Goal: Task Accomplishment & Management: Complete application form

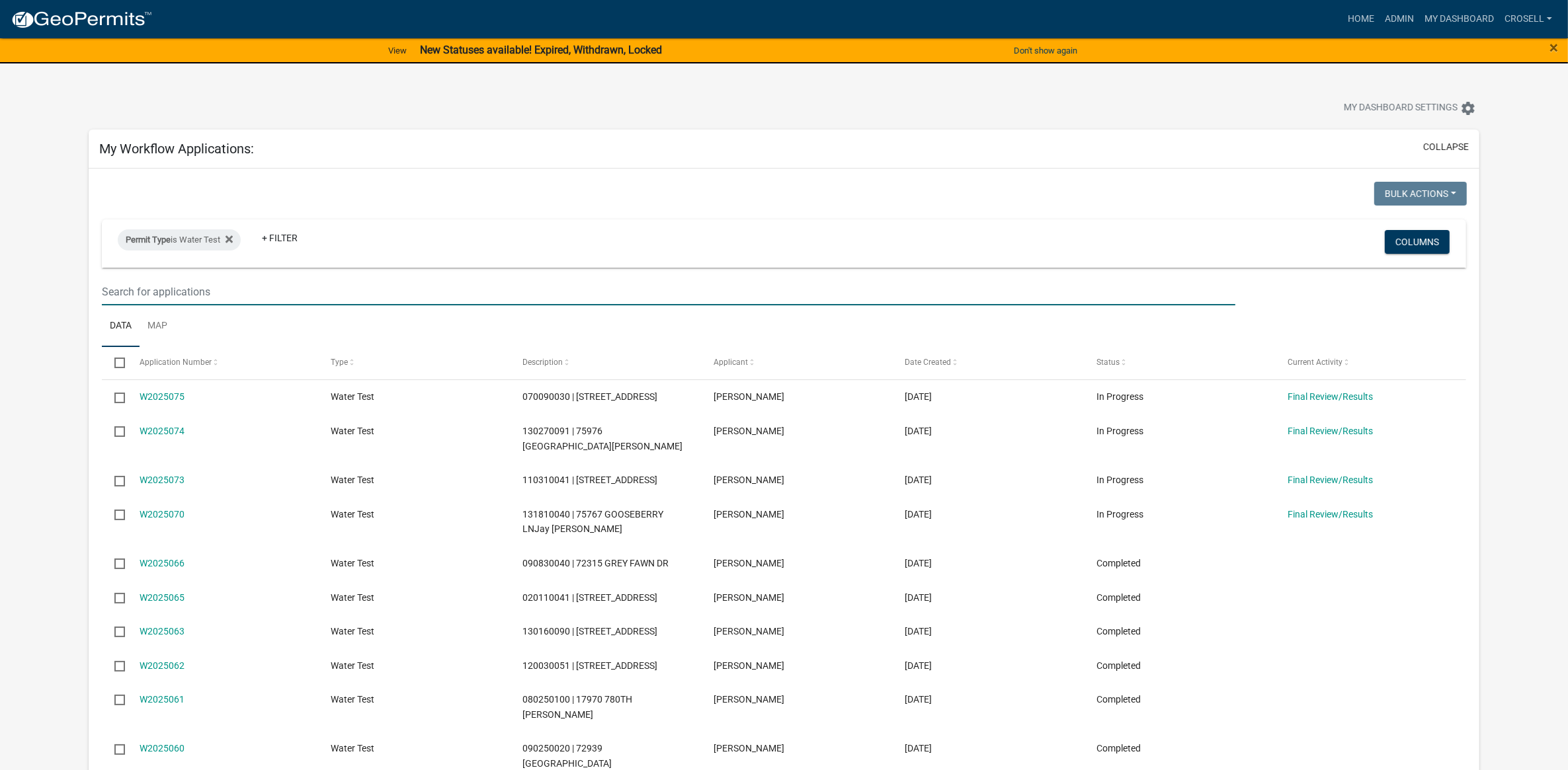
click at [256, 291] on input "text" at bounding box center [669, 292] width 1134 height 28
type input "23097"
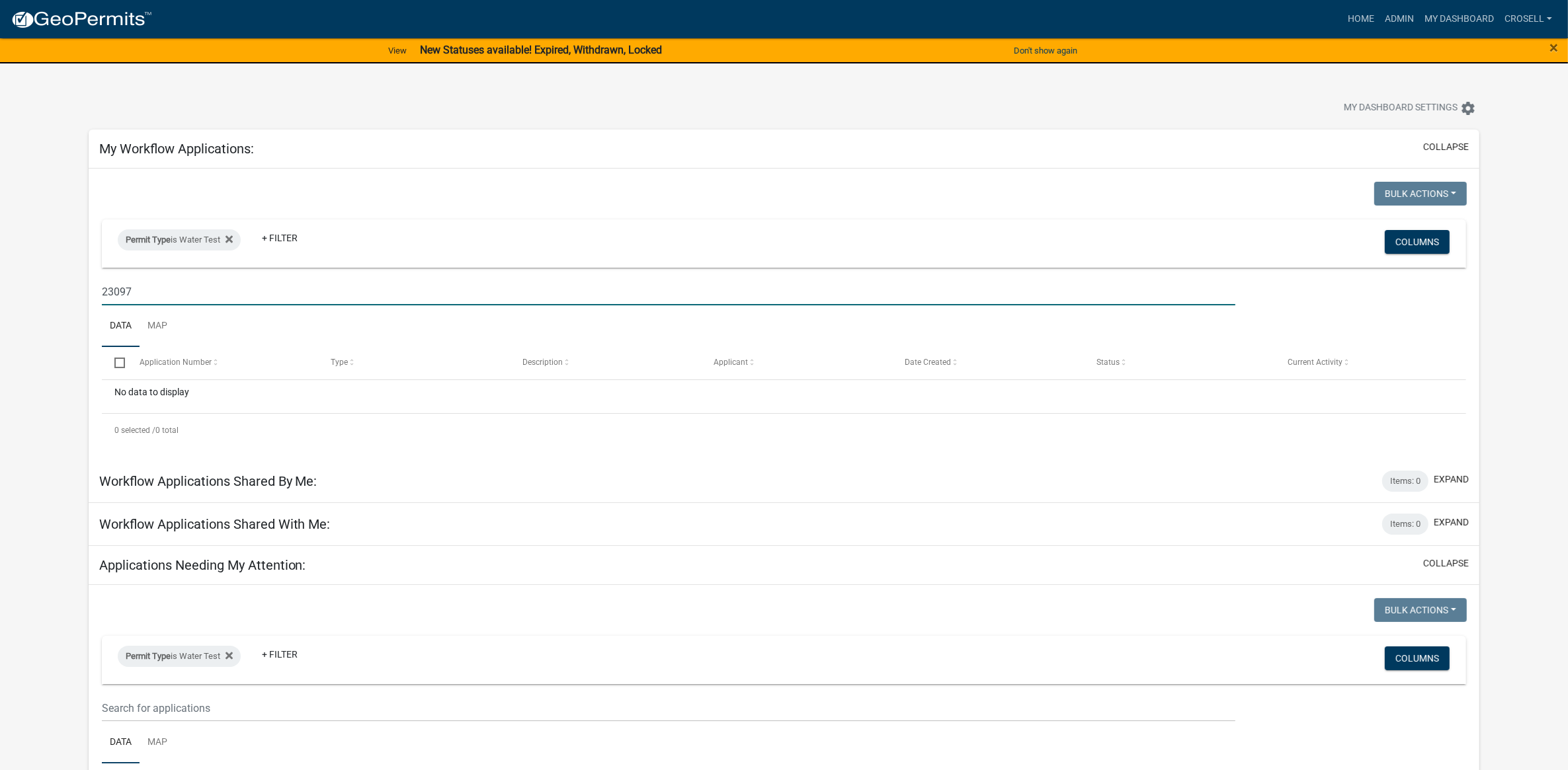
drag, startPoint x: 164, startPoint y: 286, endPoint x: 103, endPoint y: 288, distance: 61.0
click at [103, 288] on input "23097" at bounding box center [669, 292] width 1134 height 28
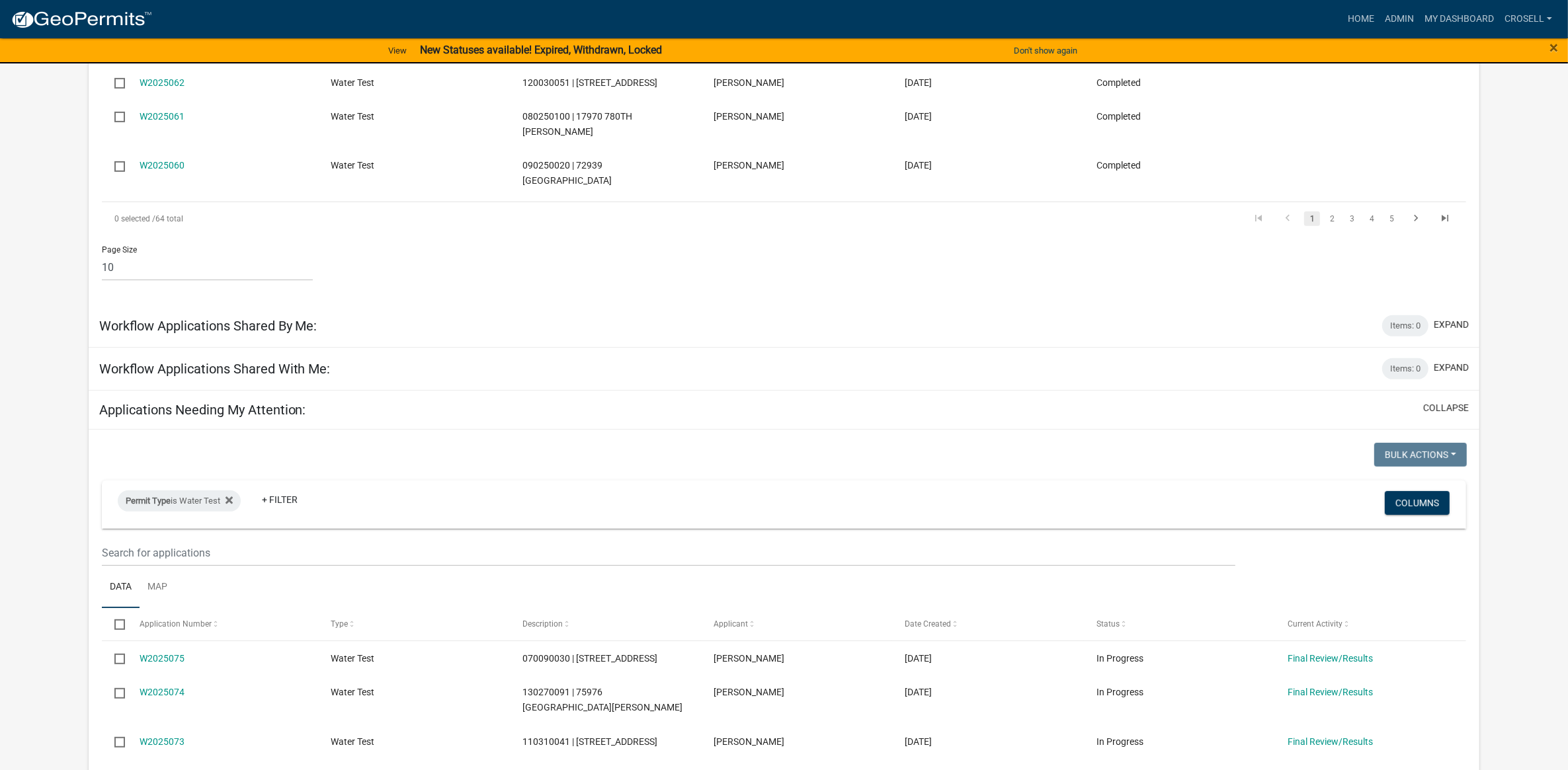
scroll to position [744, 0]
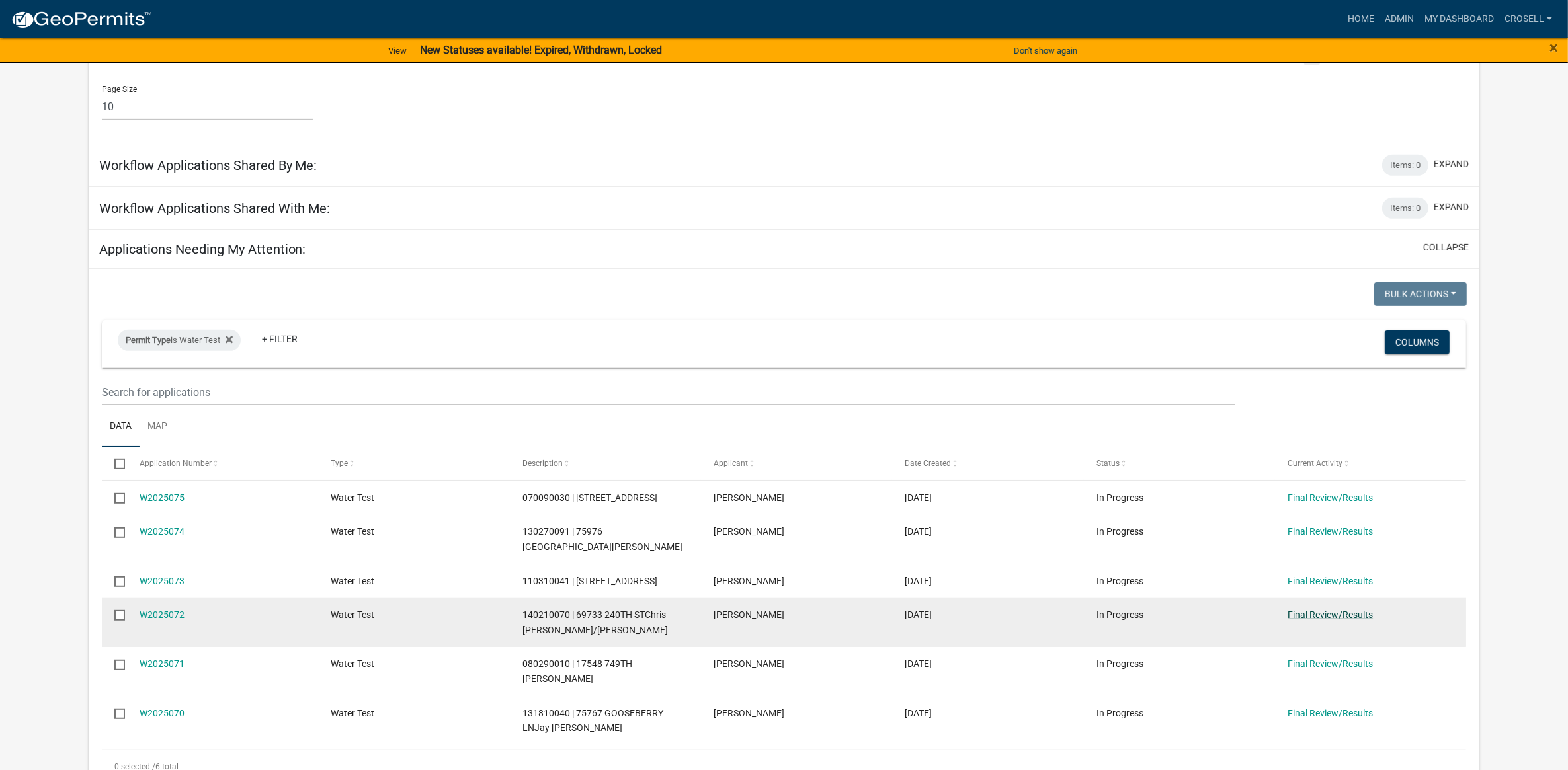
click at [1300, 609] on link "Final Review/Results" at bounding box center [1330, 615] width 85 height 11
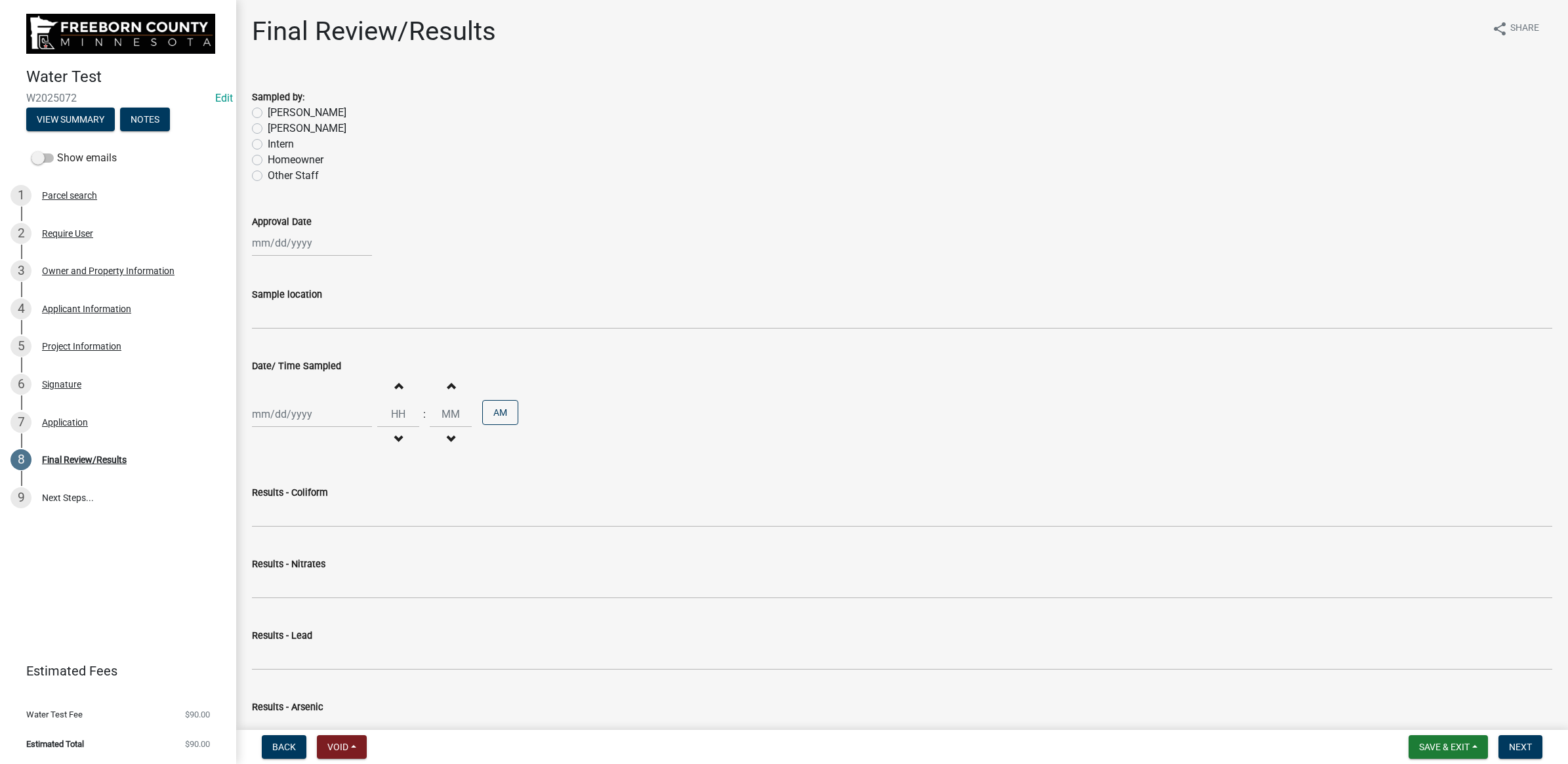
click at [267, 113] on label "[PERSON_NAME]" at bounding box center [306, 113] width 78 height 16
click at [267, 113] on input "[PERSON_NAME]" at bounding box center [272, 109] width 9 height 9
radio input "true"
select select "8"
select select "2025"
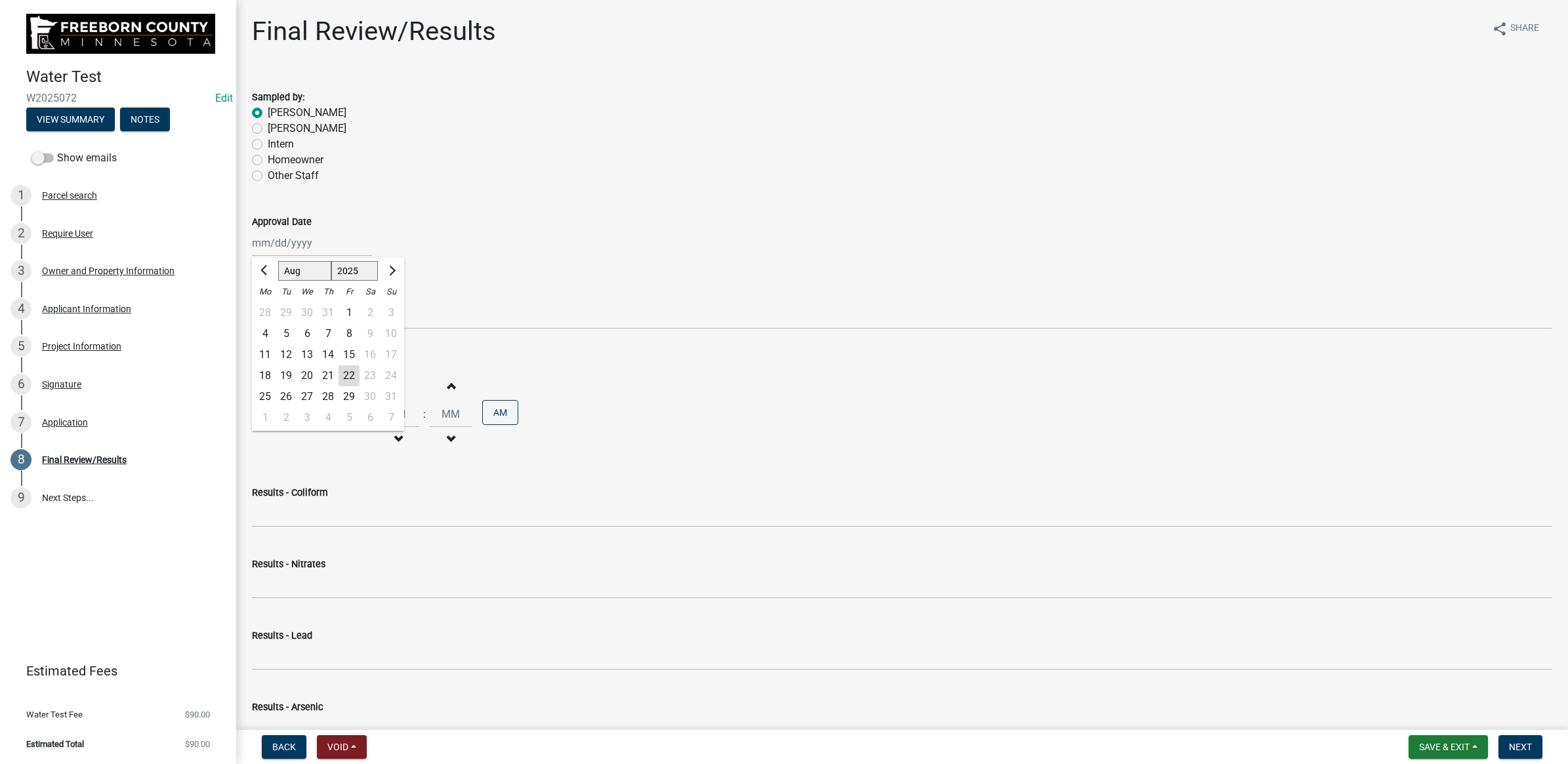
click at [280, 231] on div "[PERSON_NAME] Feb Mar Apr [PERSON_NAME][DATE] Oct Nov [DATE] 1526 1527 1528 152…" at bounding box center [311, 243] width 120 height 27
click at [264, 353] on div "11" at bounding box center [265, 355] width 21 height 21
type input "[DATE]"
click at [275, 240] on div "[DATE]" at bounding box center [311, 243] width 120 height 27
select select "8"
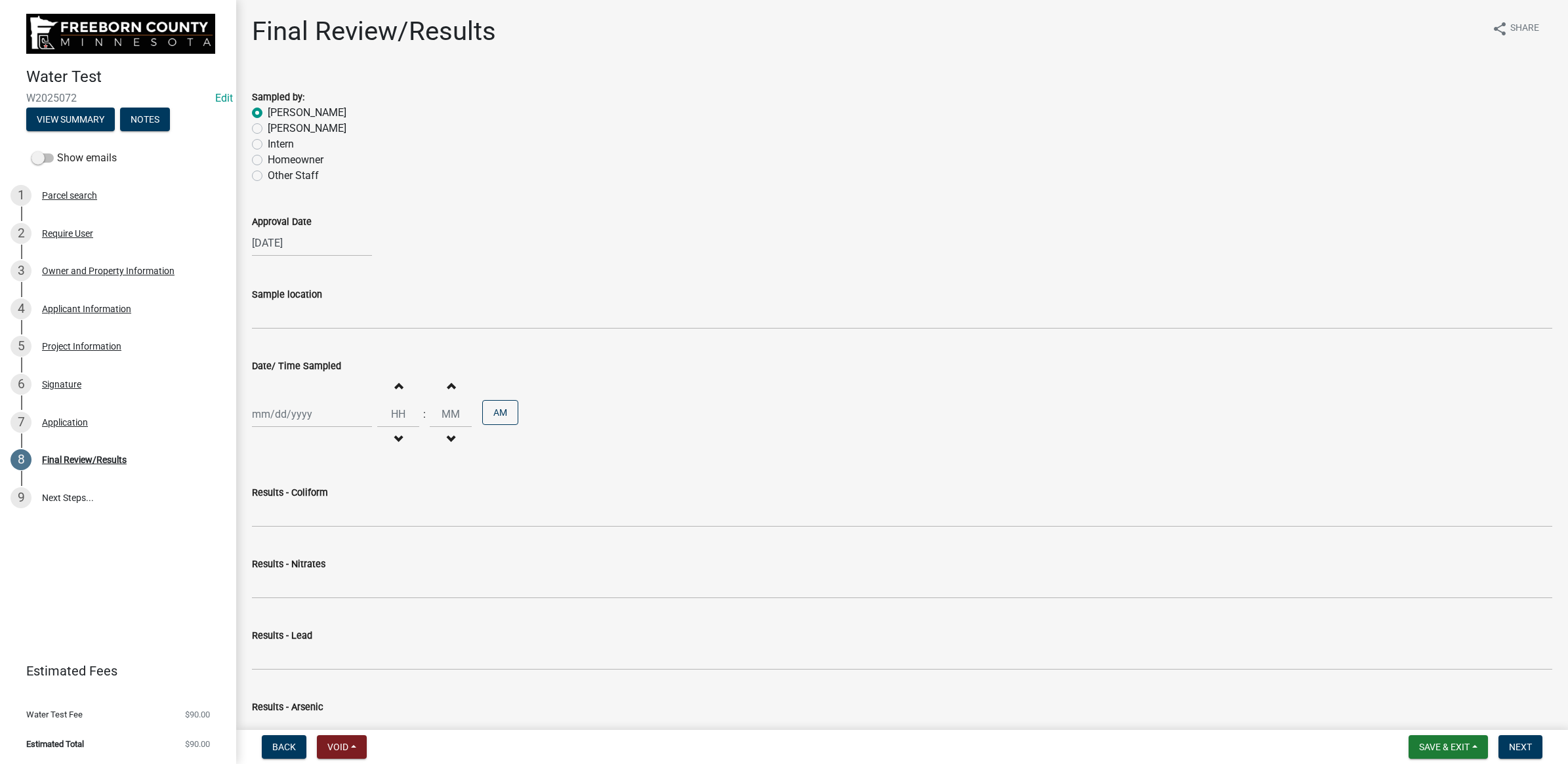
select select "2025"
click at [351, 353] on div "15" at bounding box center [349, 355] width 21 height 21
type input "[DATE]"
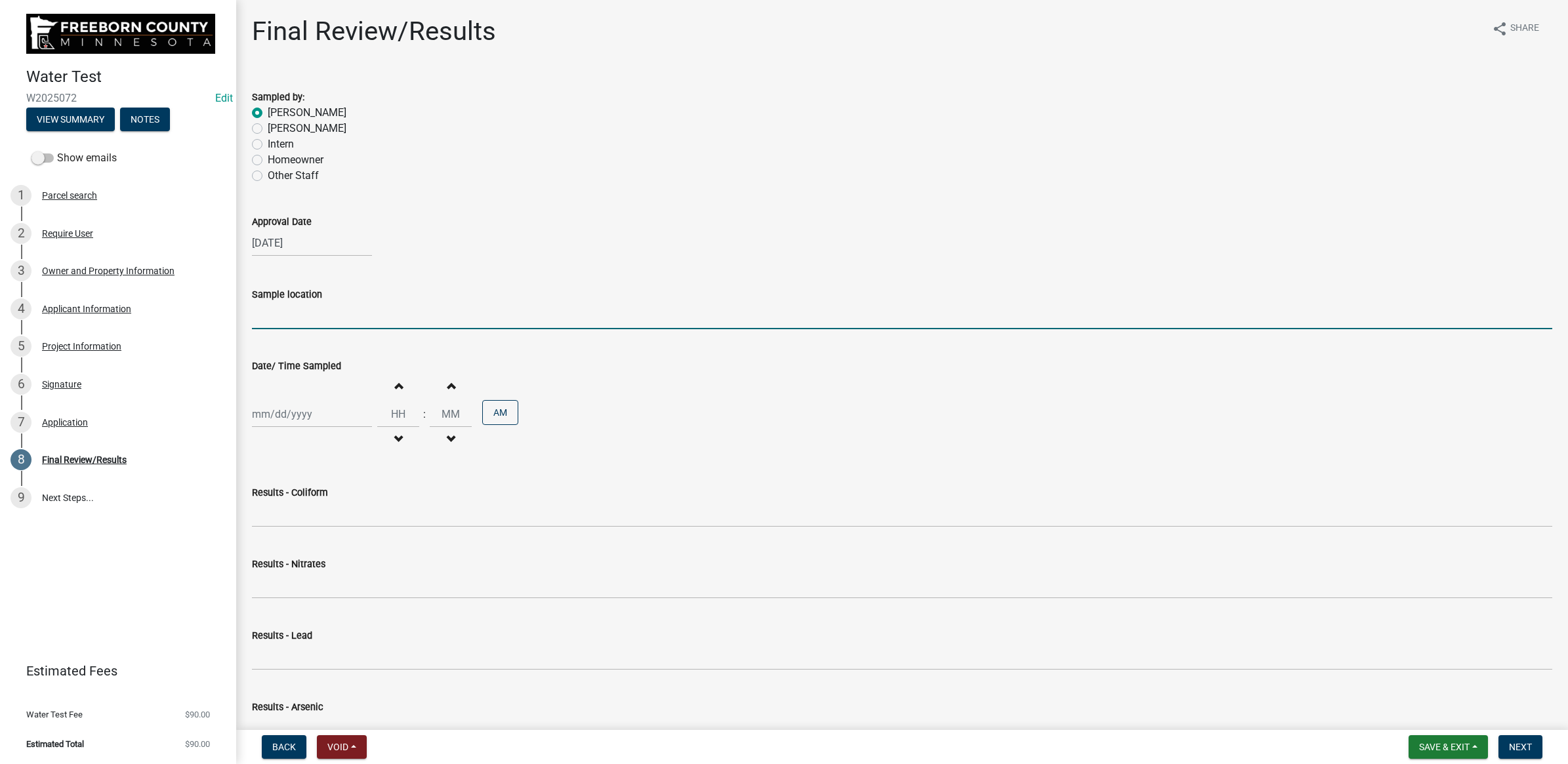
click at [336, 317] on input "Sample location" at bounding box center [901, 316] width 1300 height 27
type input "S"
type input "H"
type input "S"
type input "Hydrant"
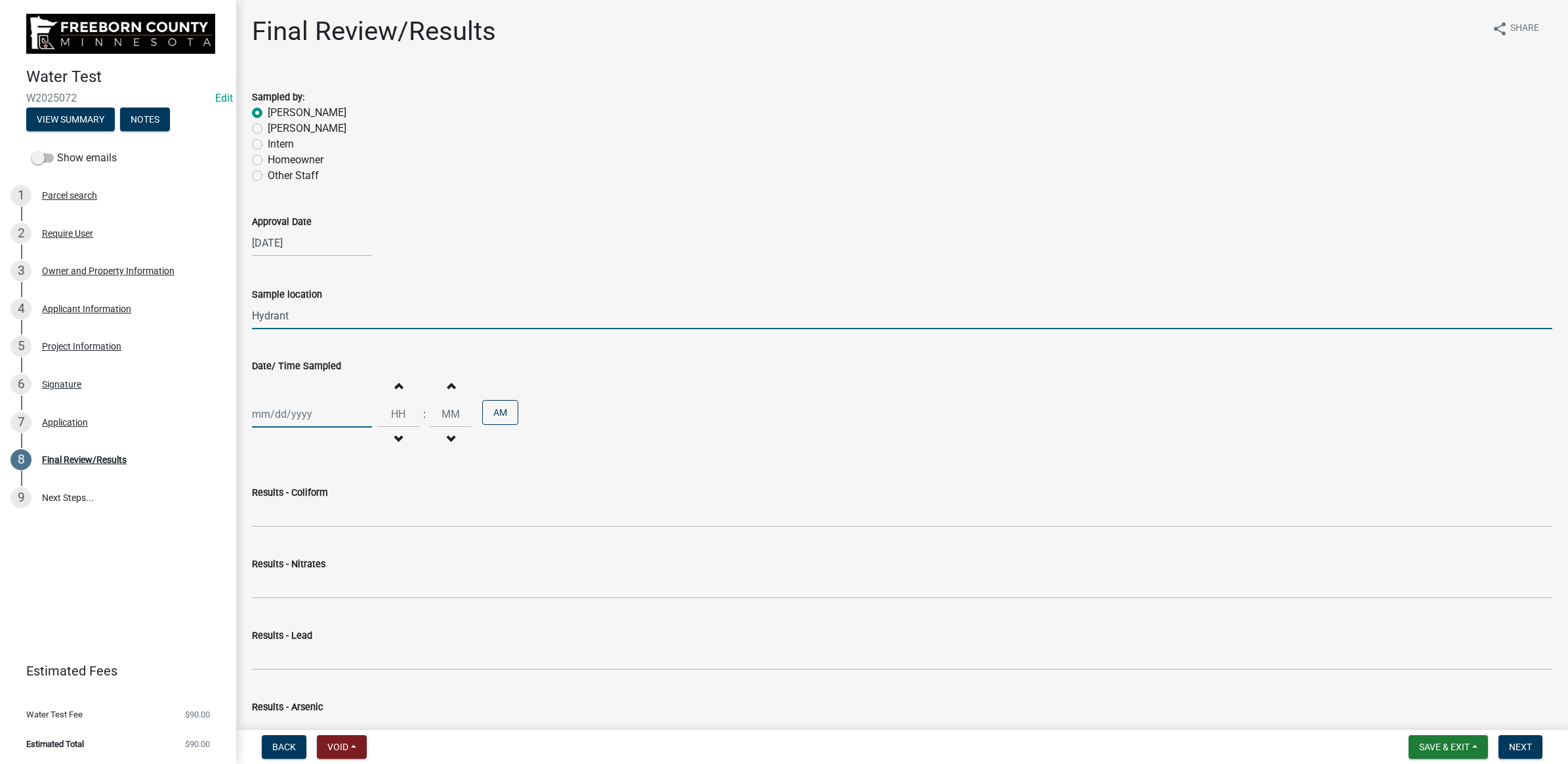
click at [267, 421] on div at bounding box center [311, 414] width 120 height 27
select select "8"
select select "2025"
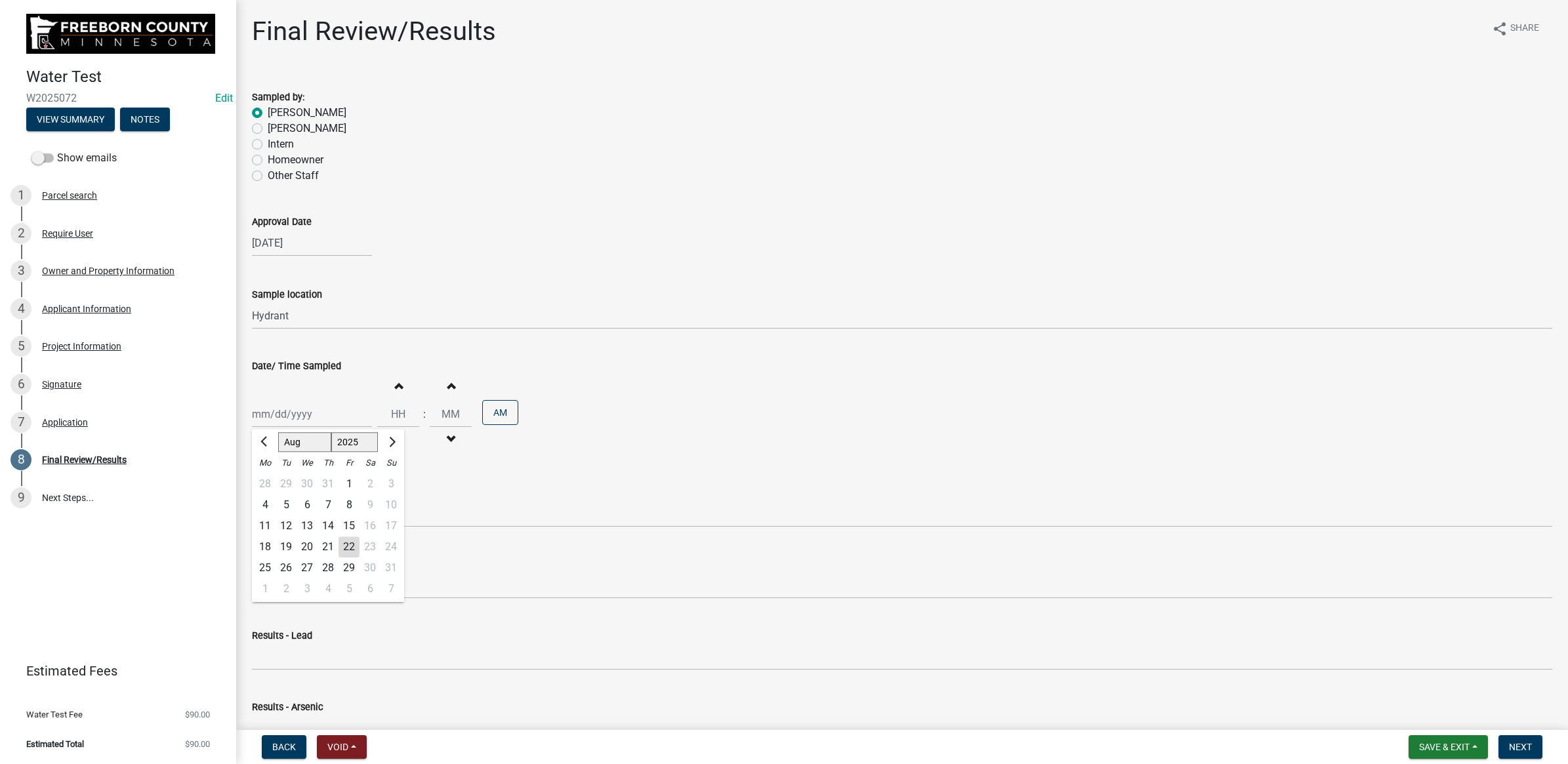
click at [267, 551] on div "18" at bounding box center [265, 547] width 21 height 21
type input "[DATE]"
click at [408, 411] on input "Hours" at bounding box center [399, 414] width 42 height 27
click at [405, 411] on input "Hours" at bounding box center [399, 414] width 42 height 27
type input "10"
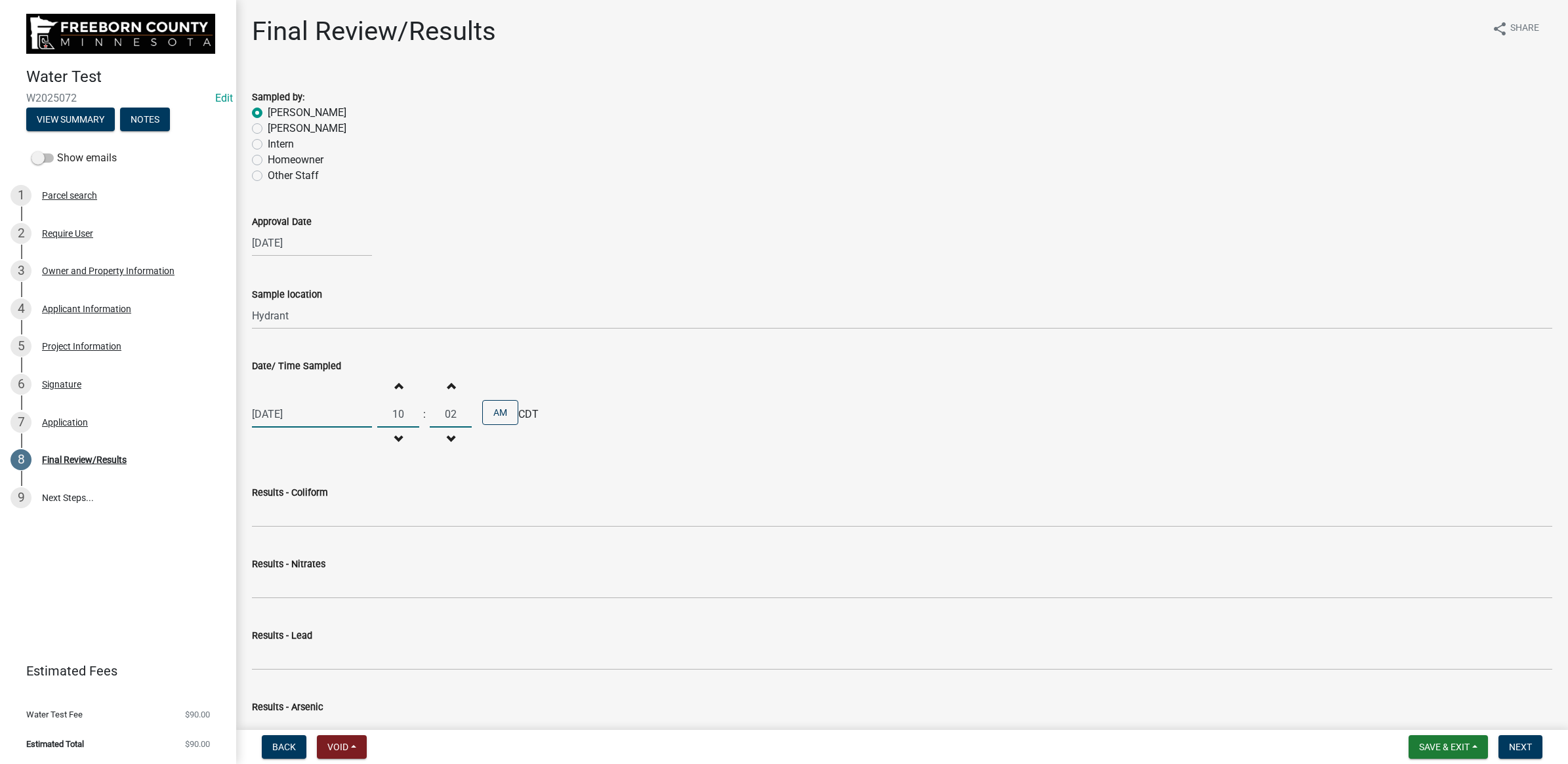
type input "02"
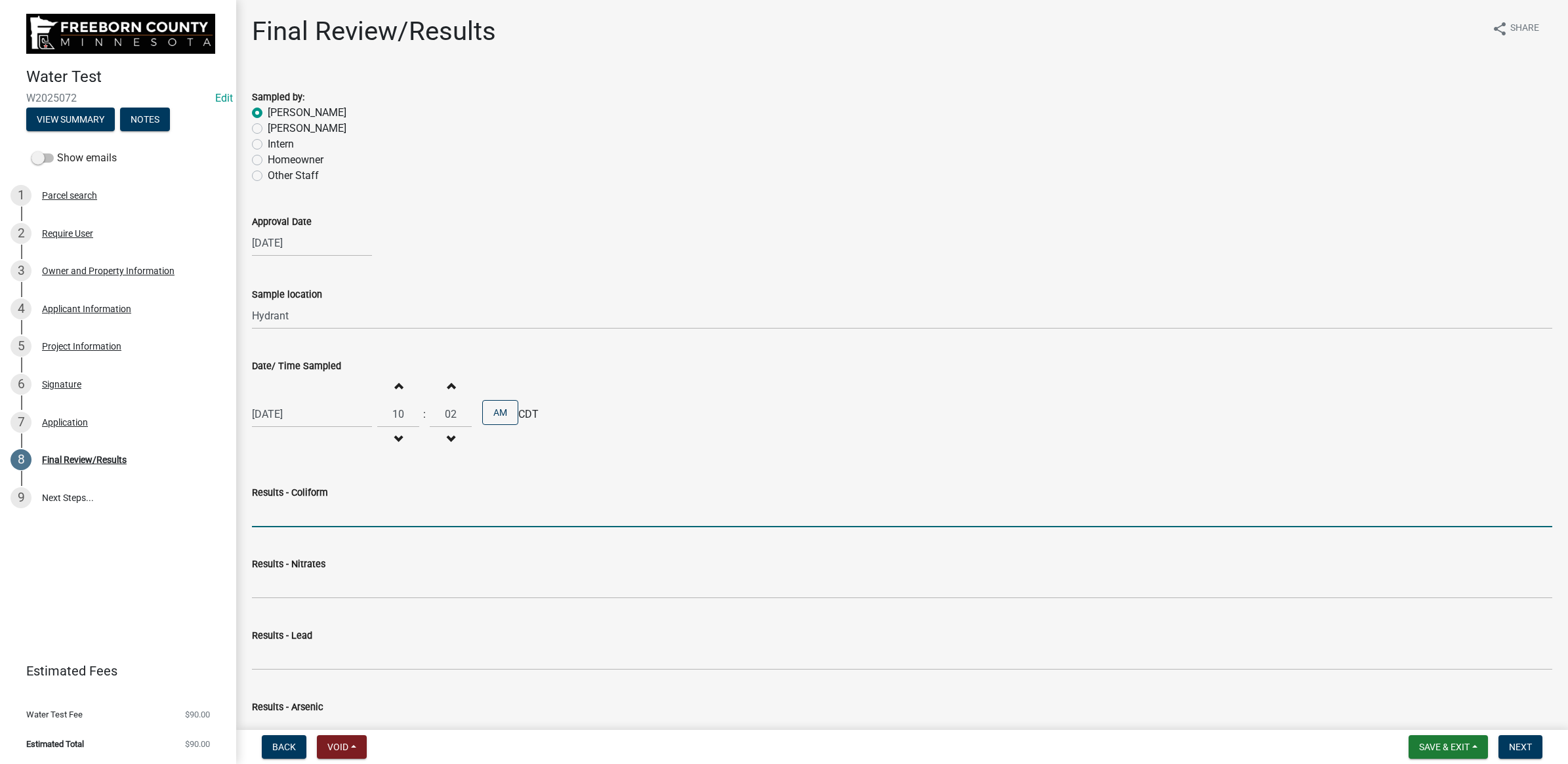
click at [315, 503] on input "Results - Coliform" at bounding box center [901, 514] width 1300 height 27
type input "<1 CFU/100ml"
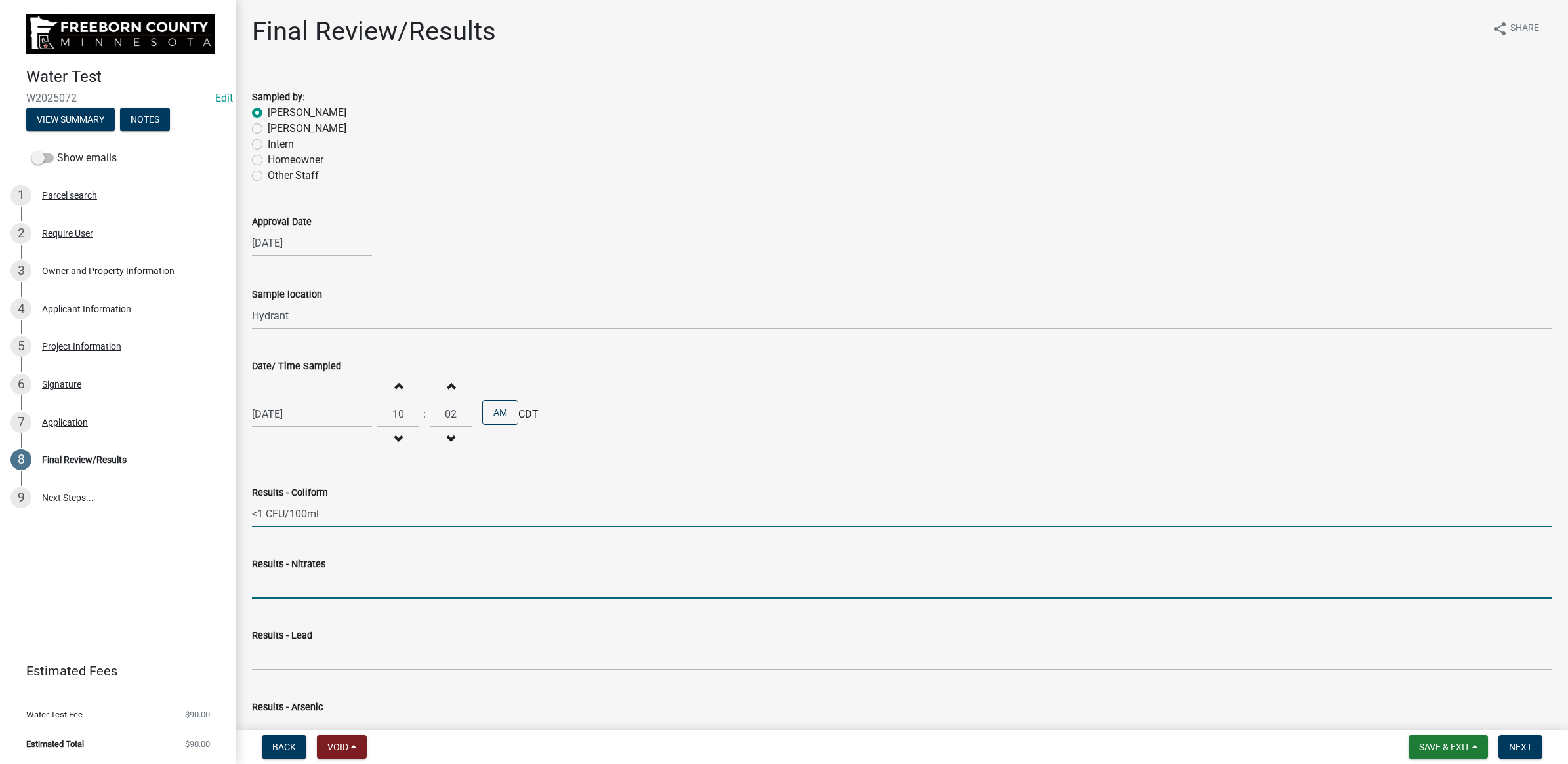
type input "<0.05 mg/L"
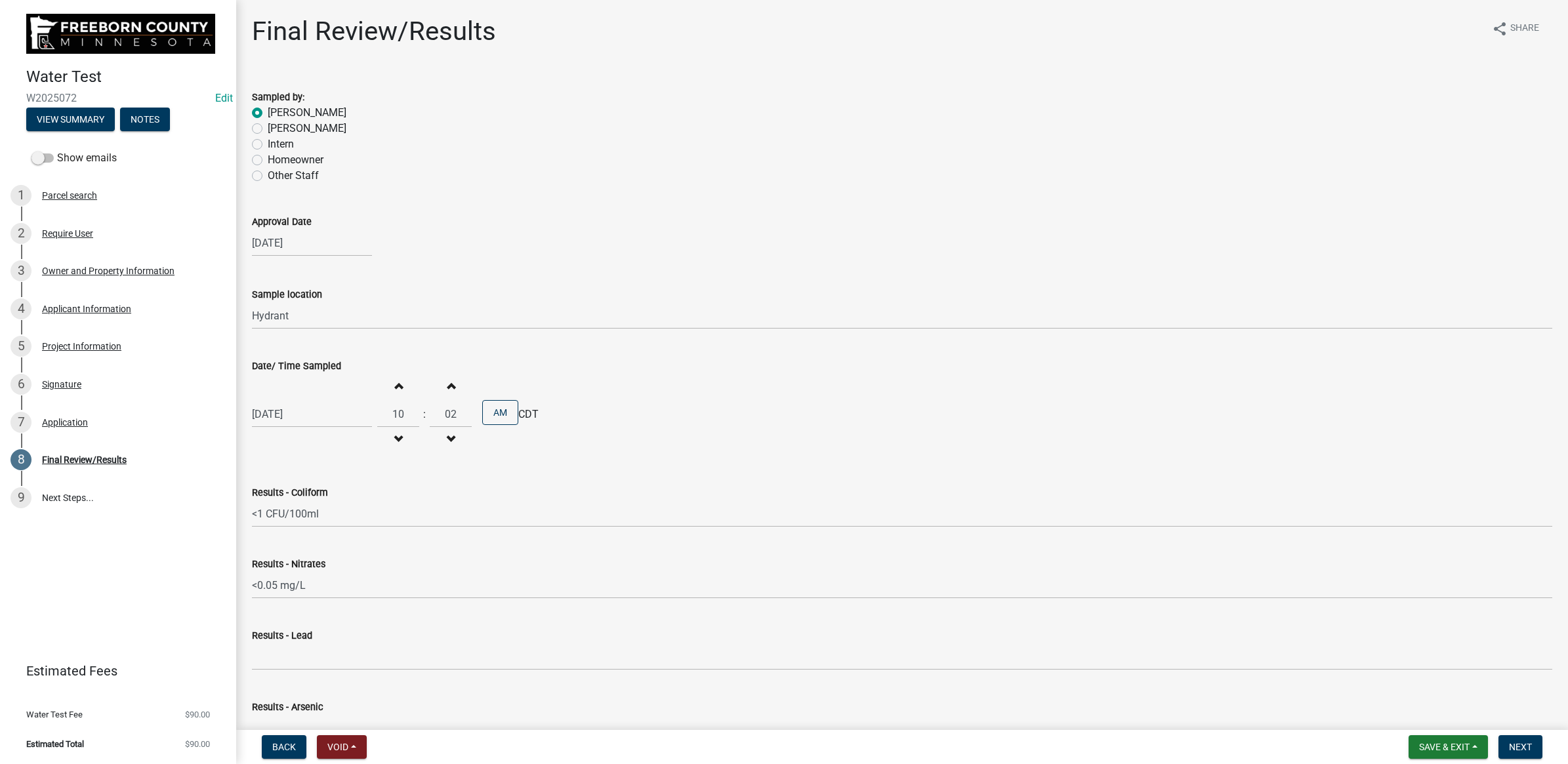
click at [743, 371] on div "Date/ Time Sampled" at bounding box center [901, 366] width 1300 height 16
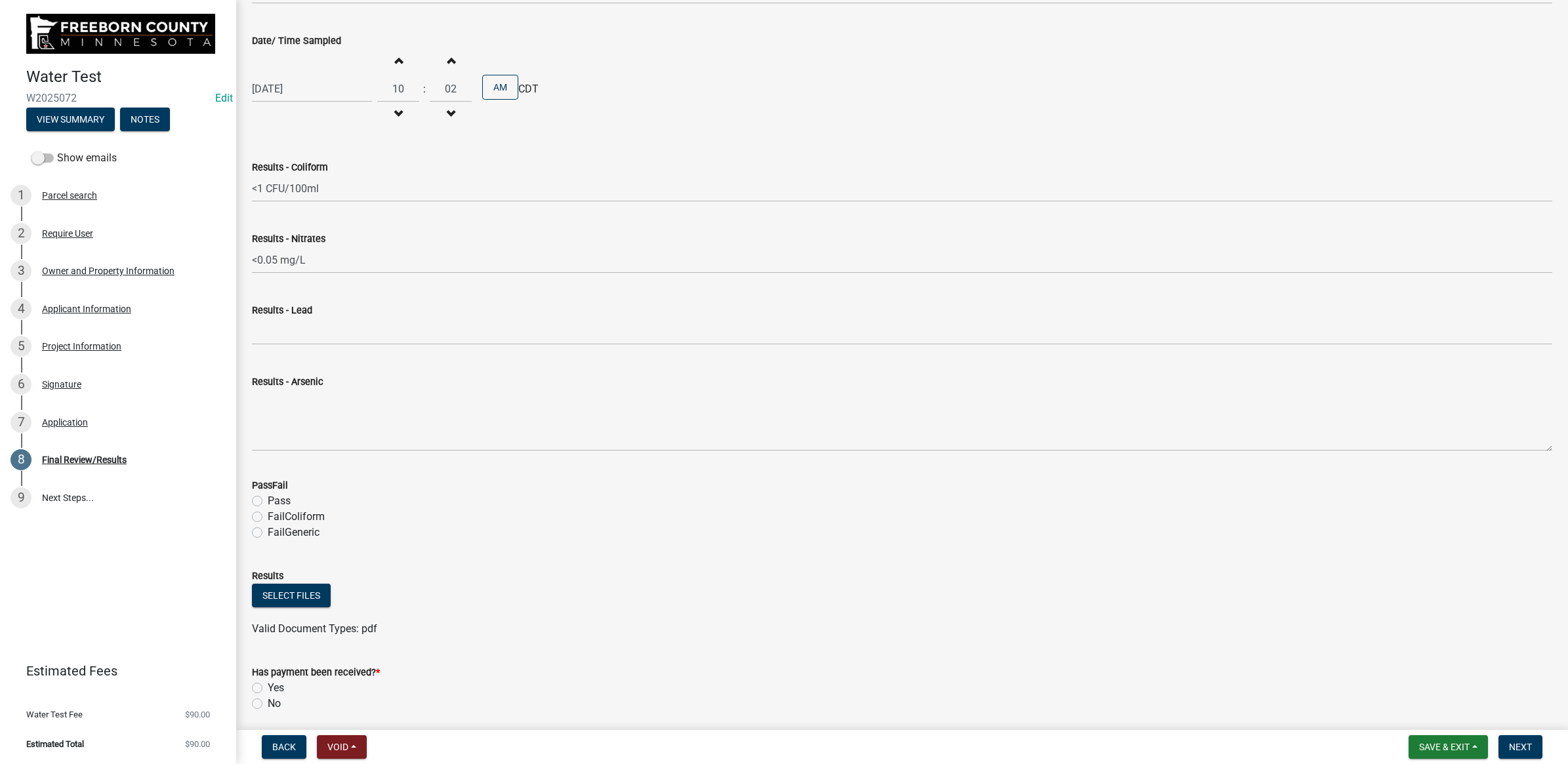
scroll to position [375, 0]
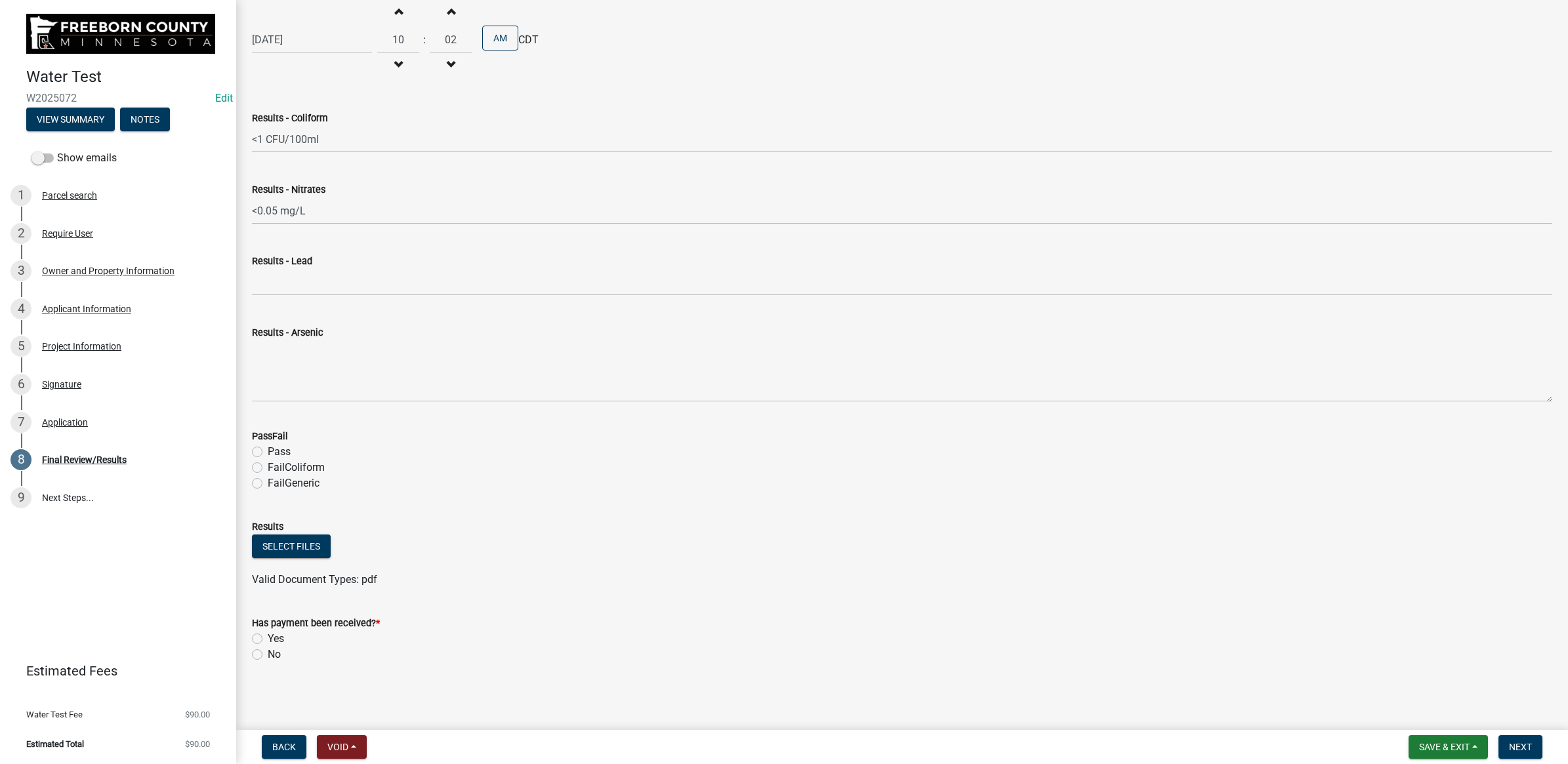
click at [267, 450] on label "Pass" at bounding box center [279, 452] width 23 height 16
click at [267, 450] on input "Pass" at bounding box center [272, 449] width 9 height 9
radio input "true"
click at [274, 540] on button "Select files" at bounding box center [290, 547] width 78 height 24
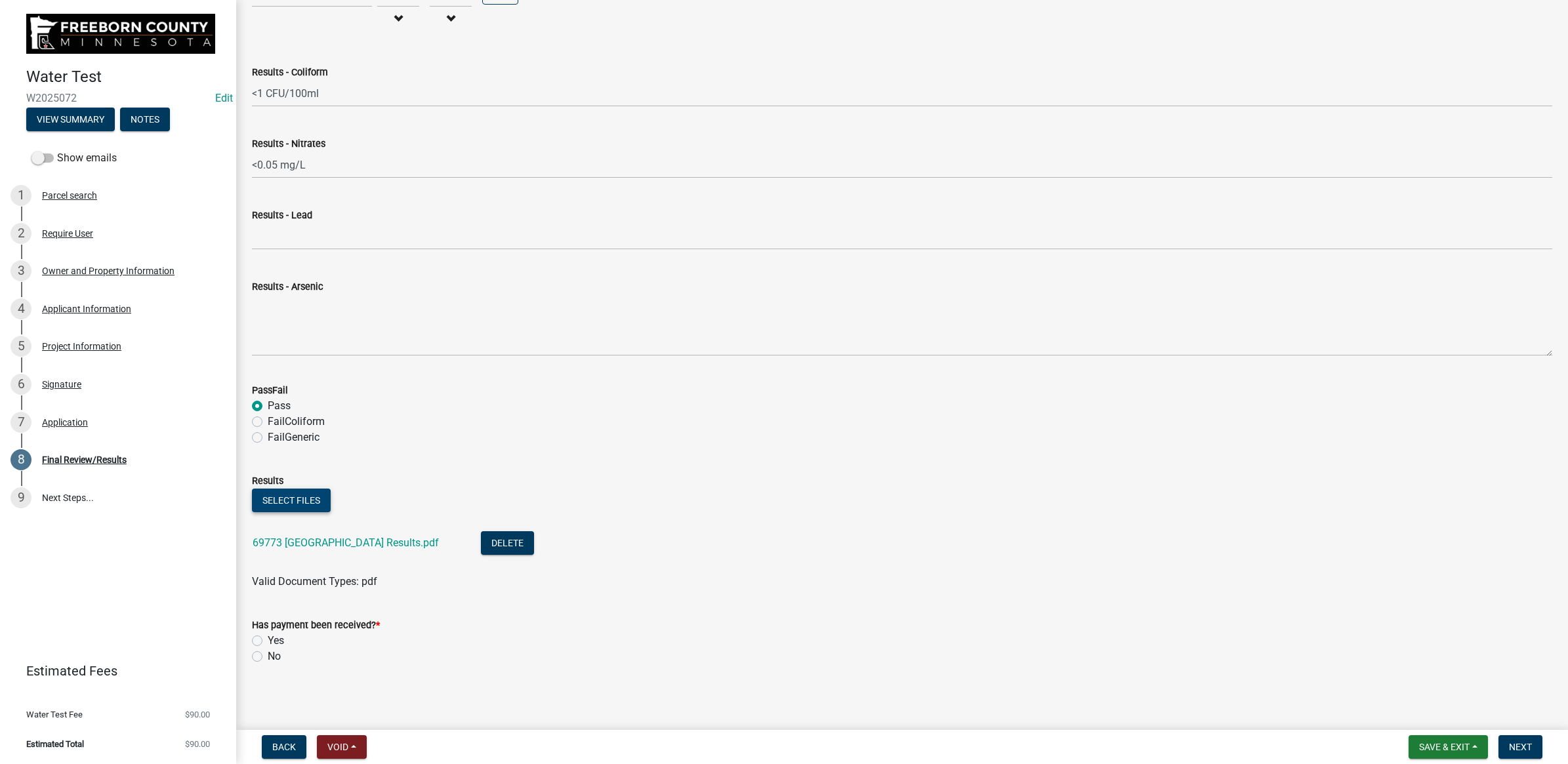
scroll to position [422, 0]
click at [267, 616] on label "Yes" at bounding box center [275, 640] width 17 height 16
click at [267, 616] on input "Yes" at bounding box center [272, 636] width 9 height 9
radio input "true"
click at [1305, 616] on button "Save & Exit" at bounding box center [1447, 747] width 79 height 24
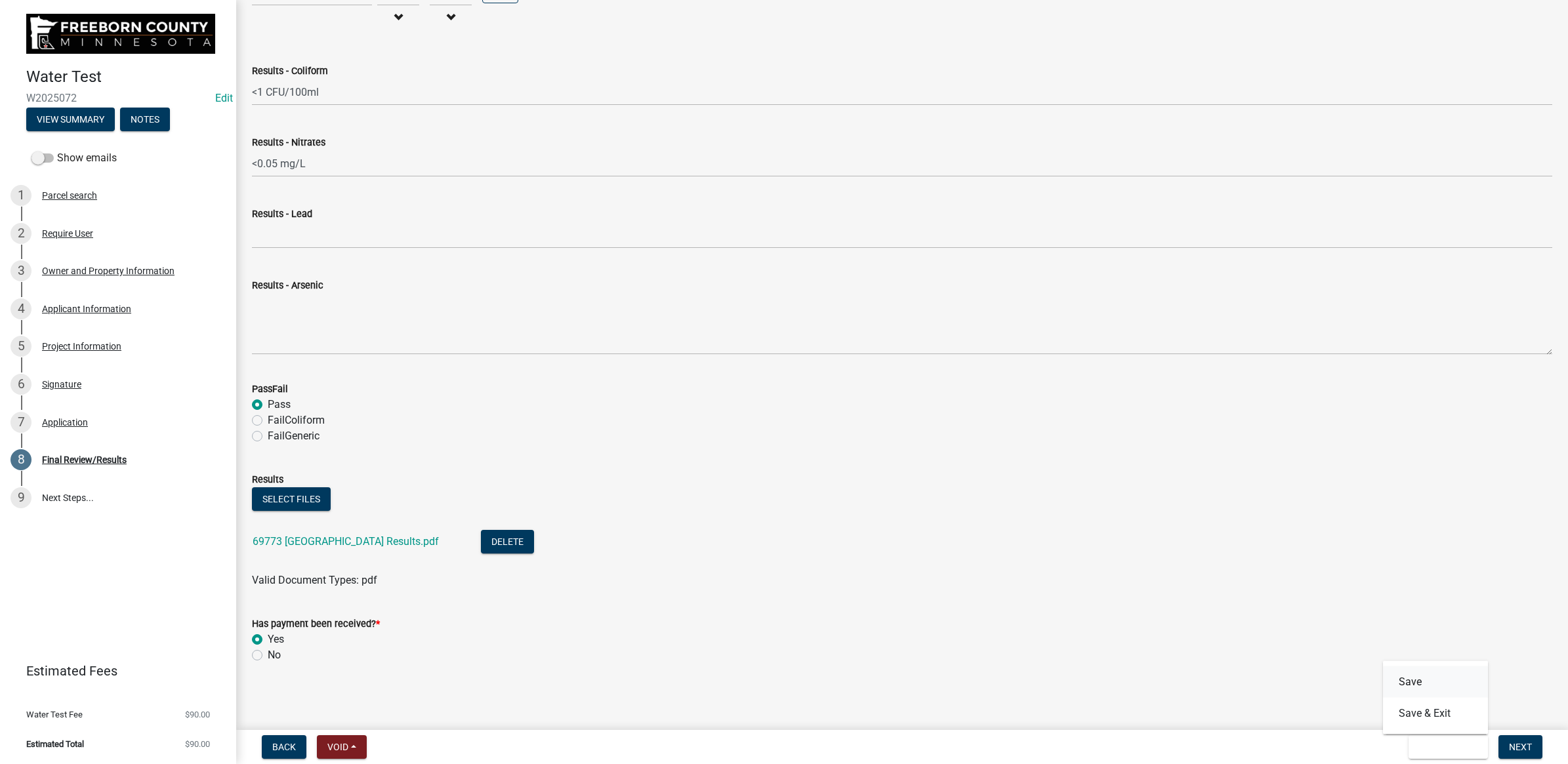
click at [1305, 616] on button "Save" at bounding box center [1434, 682] width 105 height 32
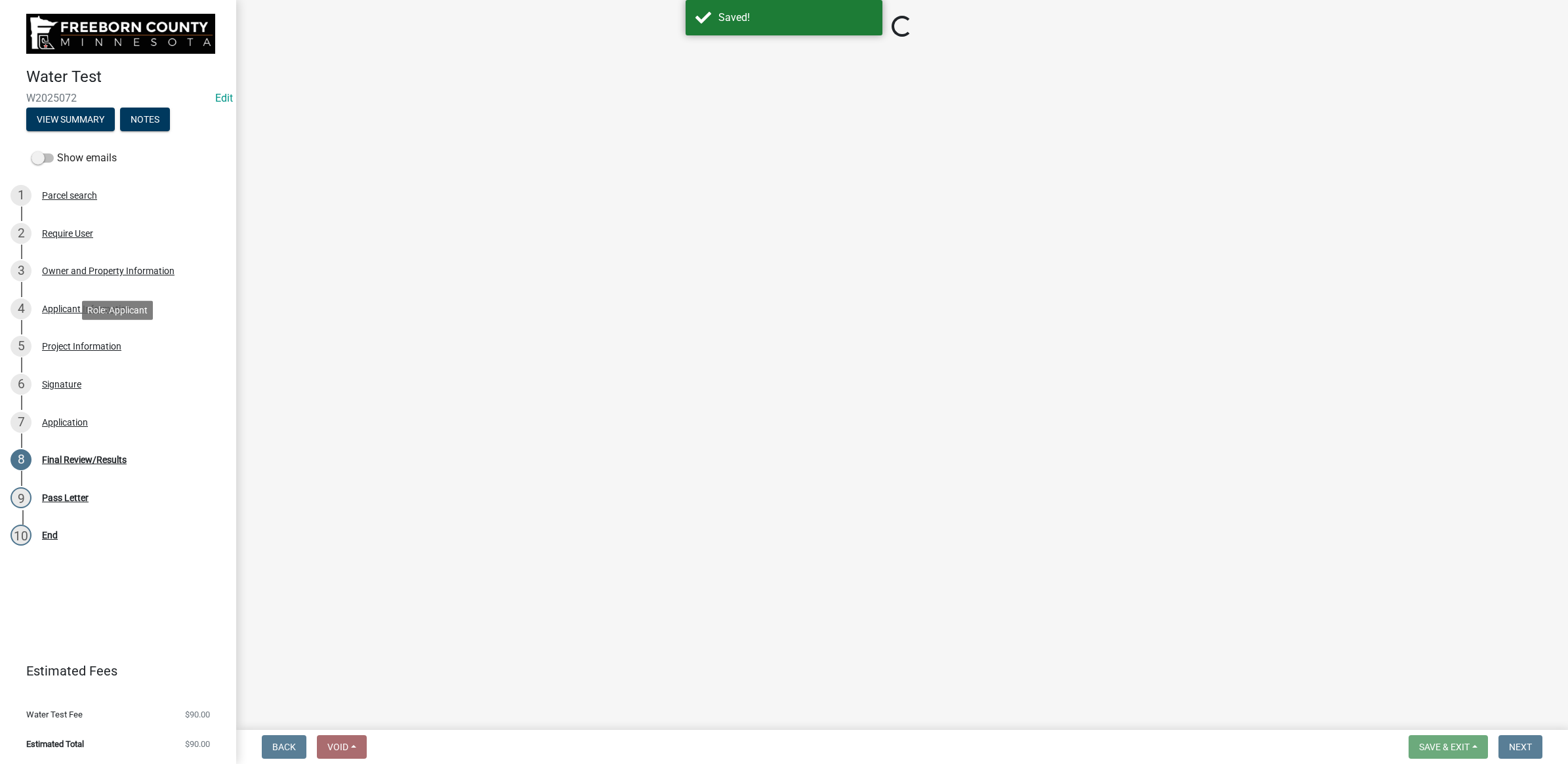
click at [63, 349] on div "Project Information" at bounding box center [82, 346] width 79 height 9
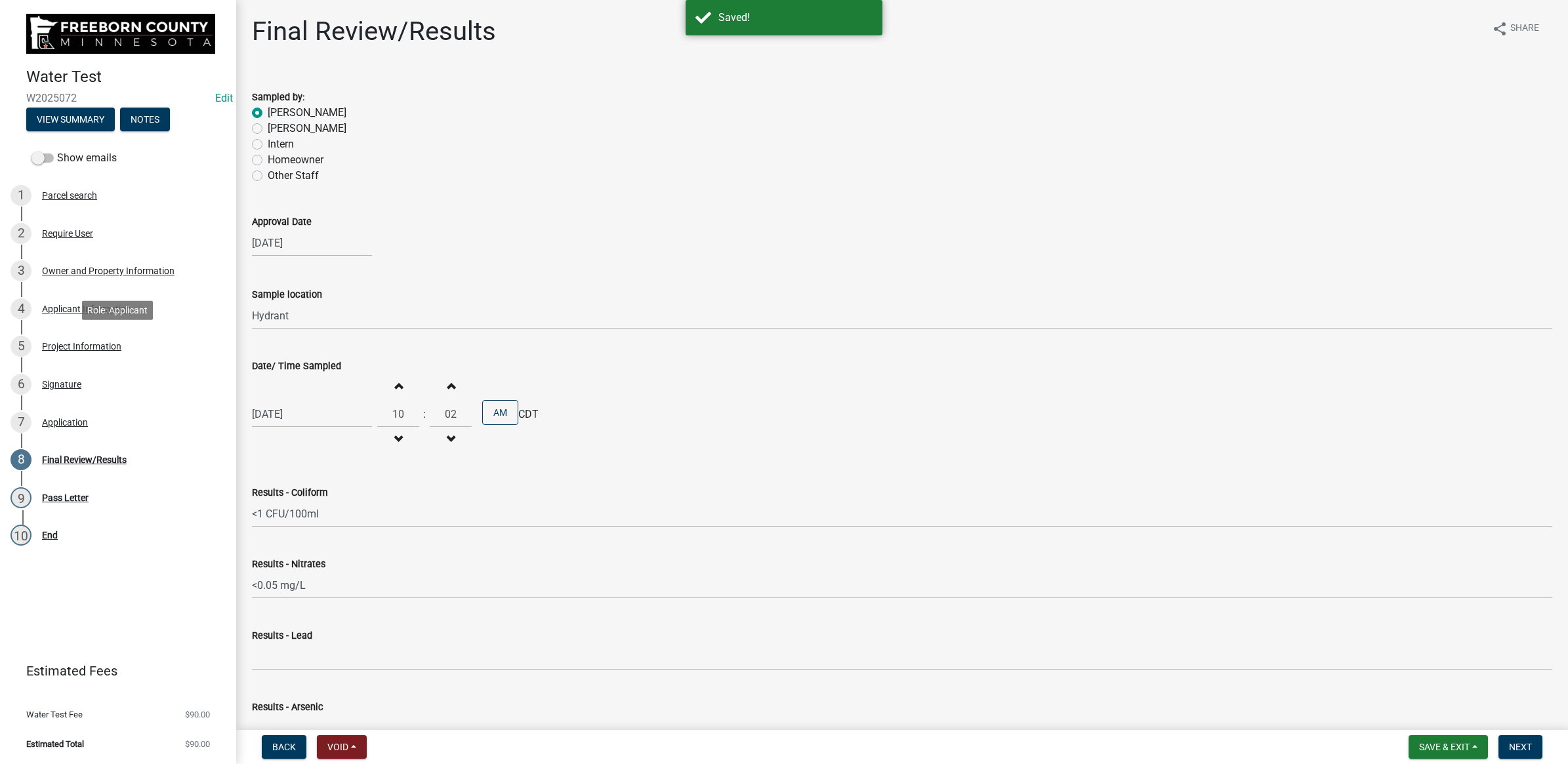
select select "9f3abf1d-a7be-4a09-95f8-2d2f8f2d1057"
select select "4d7cd8c3-d58f-42af-93eb-f10333895f45"
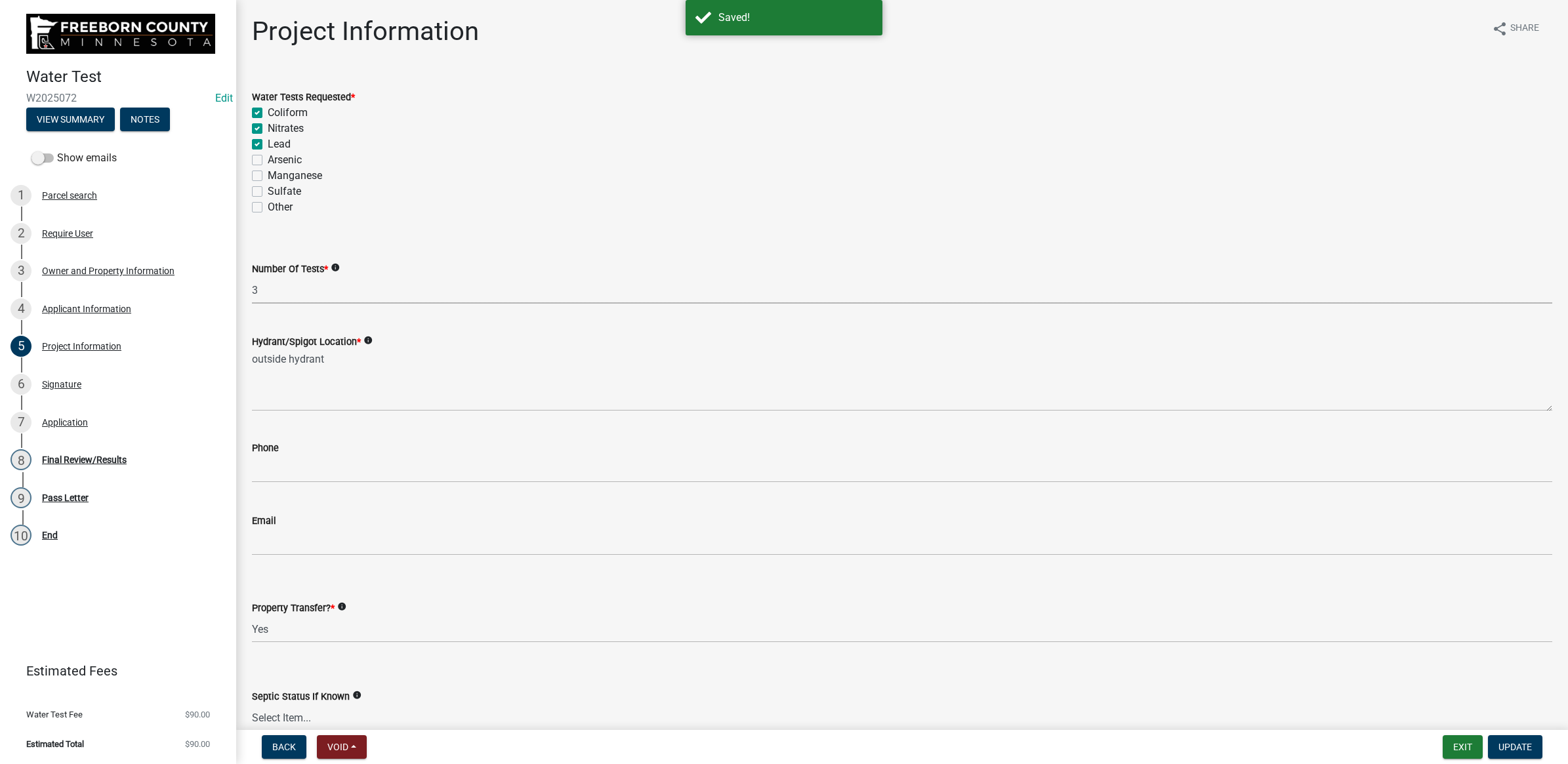
click at [292, 300] on select "Select Item... 1 2 3 4 5 6" at bounding box center [901, 290] width 1300 height 27
click at [252, 277] on select "Select Item... 1 2 3 4 5 6" at bounding box center [901, 290] width 1300 height 27
select select "70d30e12-08da-45a9-9803-49605a53e58e"
click at [267, 144] on label "Lead" at bounding box center [279, 144] width 23 height 16
click at [267, 144] on input "Lead" at bounding box center [272, 141] width 9 height 9
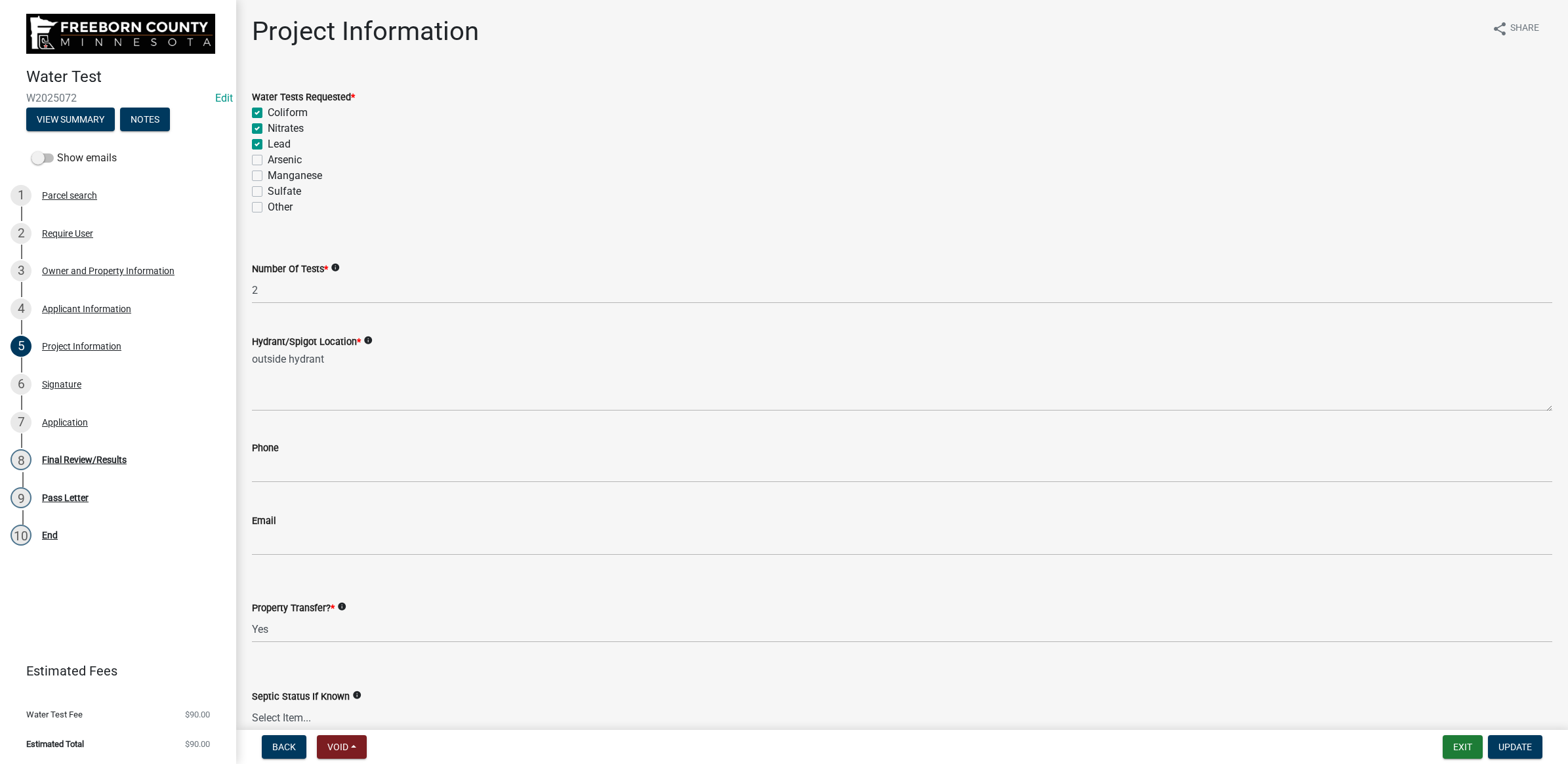
checkbox input "false"
checkbox input "true"
checkbox input "false"
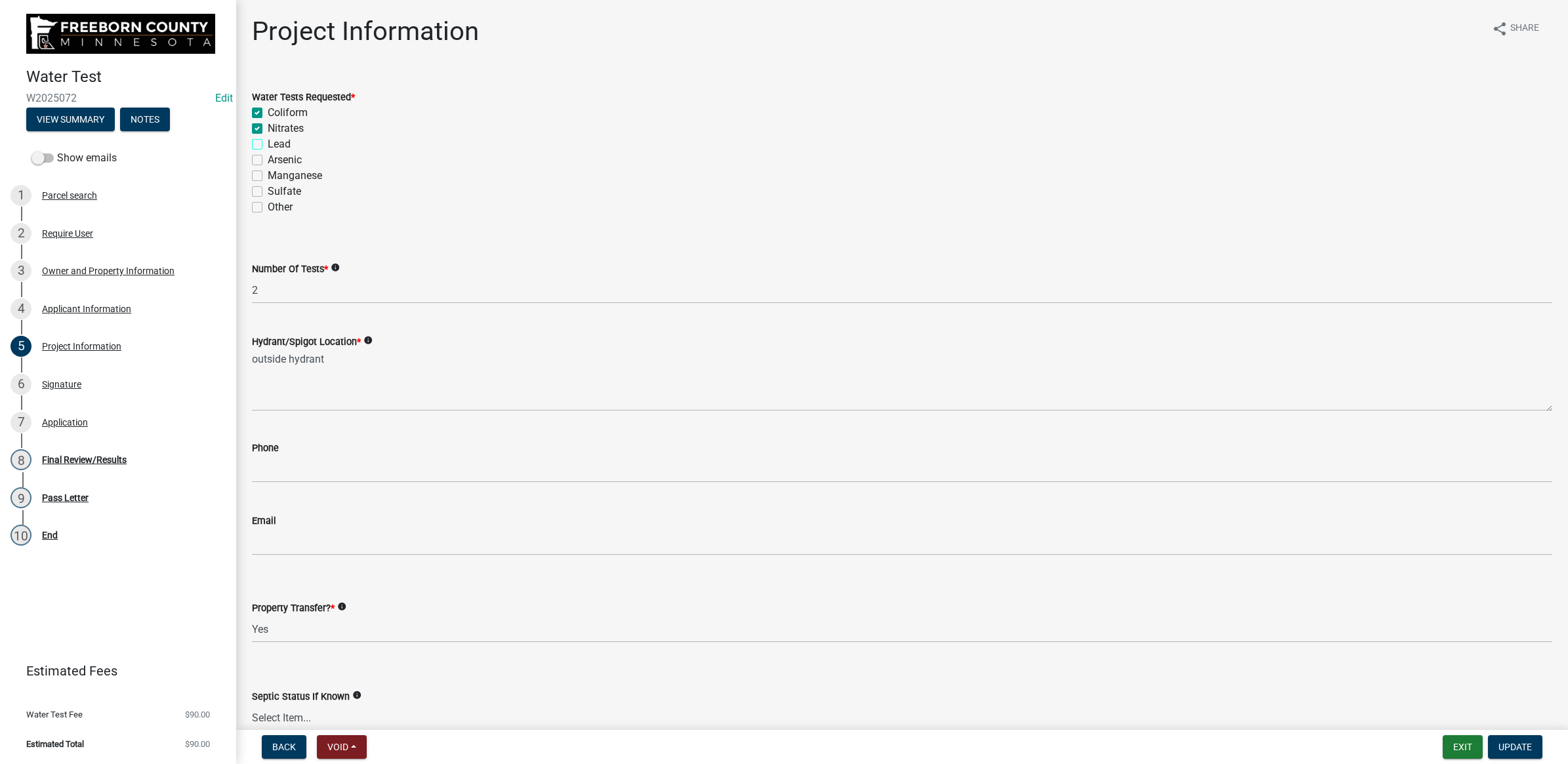
checkbox input "false"
click at [1305, 616] on span "Update" at bounding box center [1515, 747] width 33 height 11
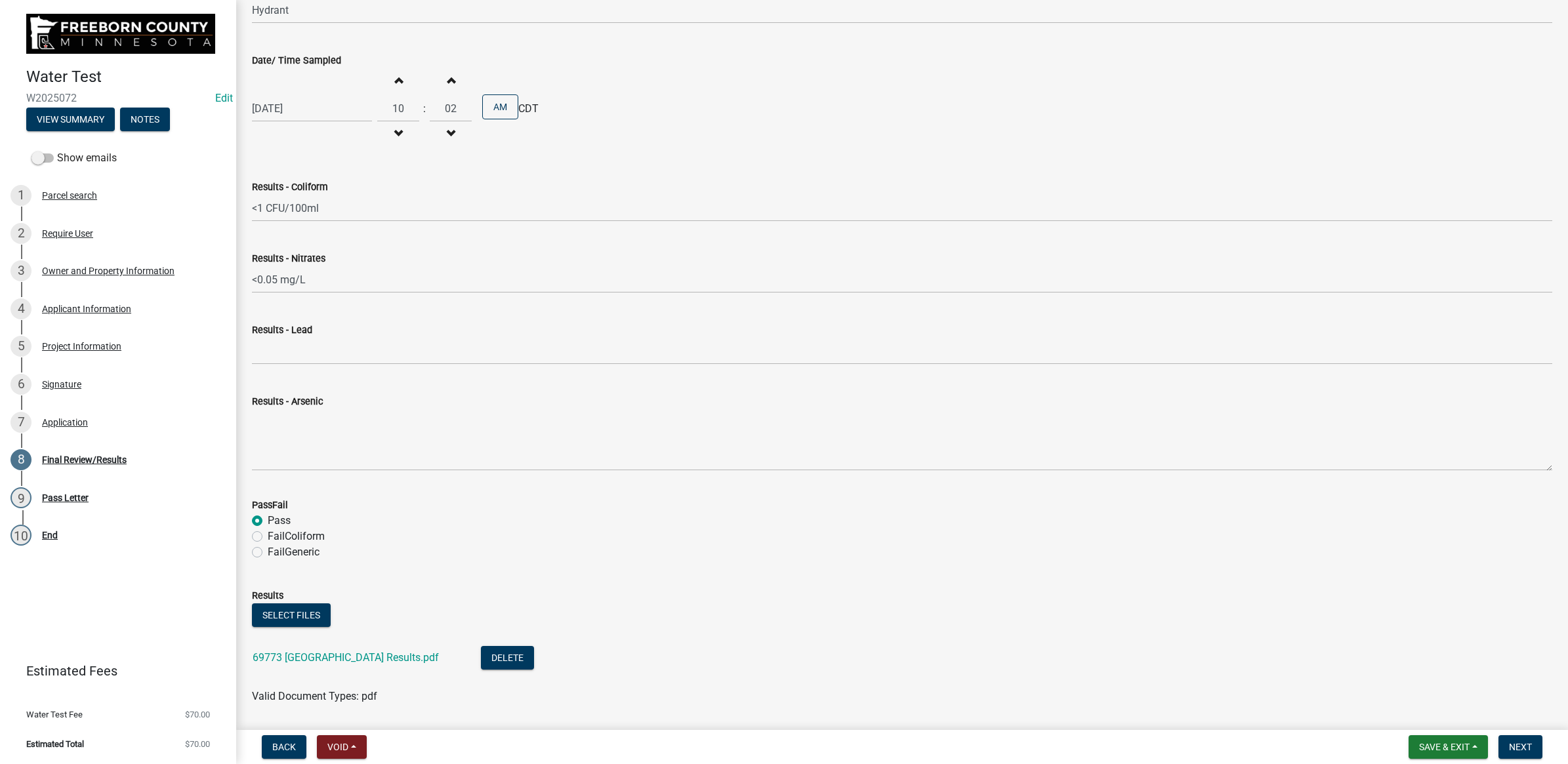
scroll to position [422, 0]
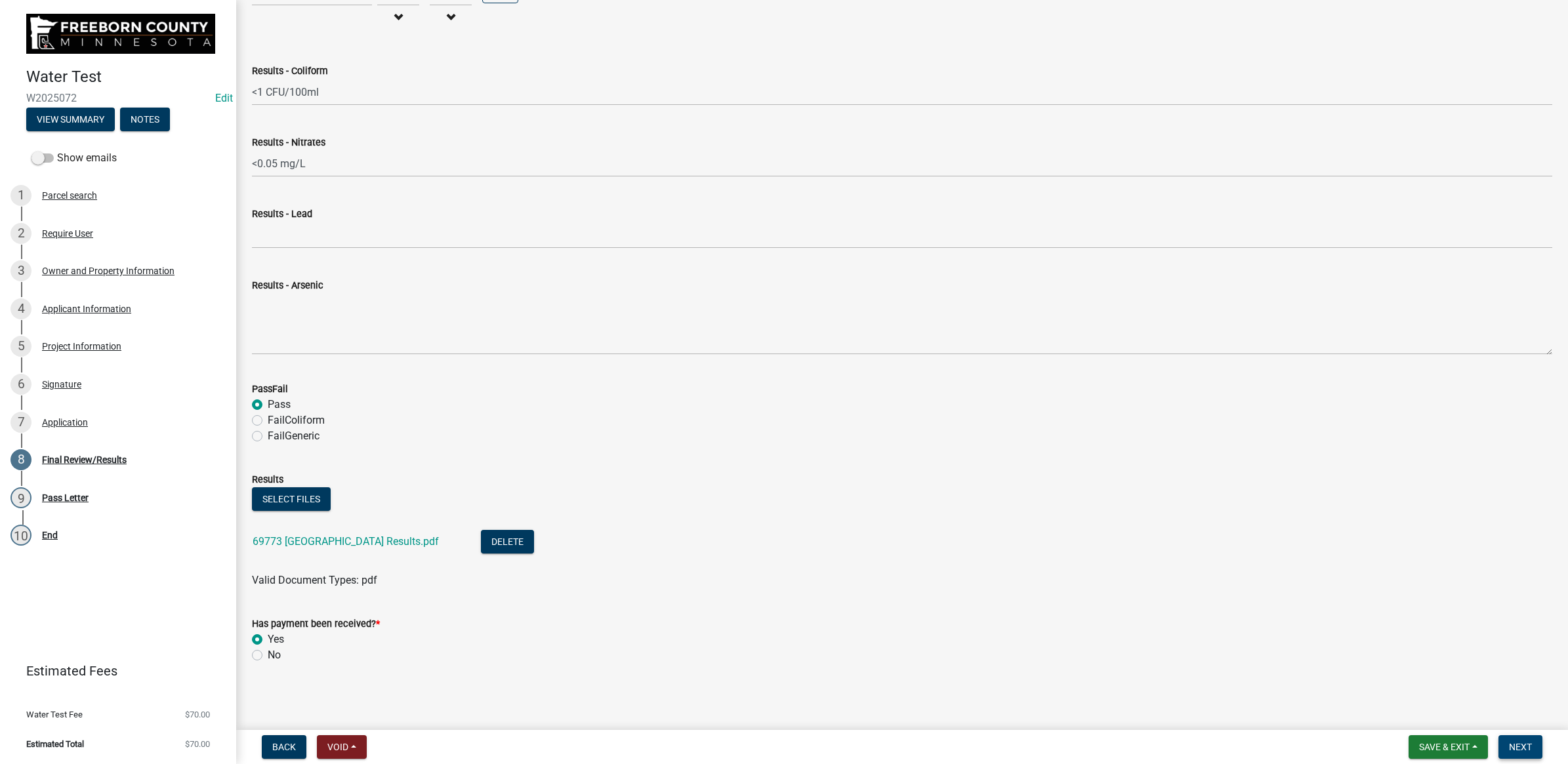
click at [1305, 616] on span "Next" at bounding box center [1520, 747] width 23 height 11
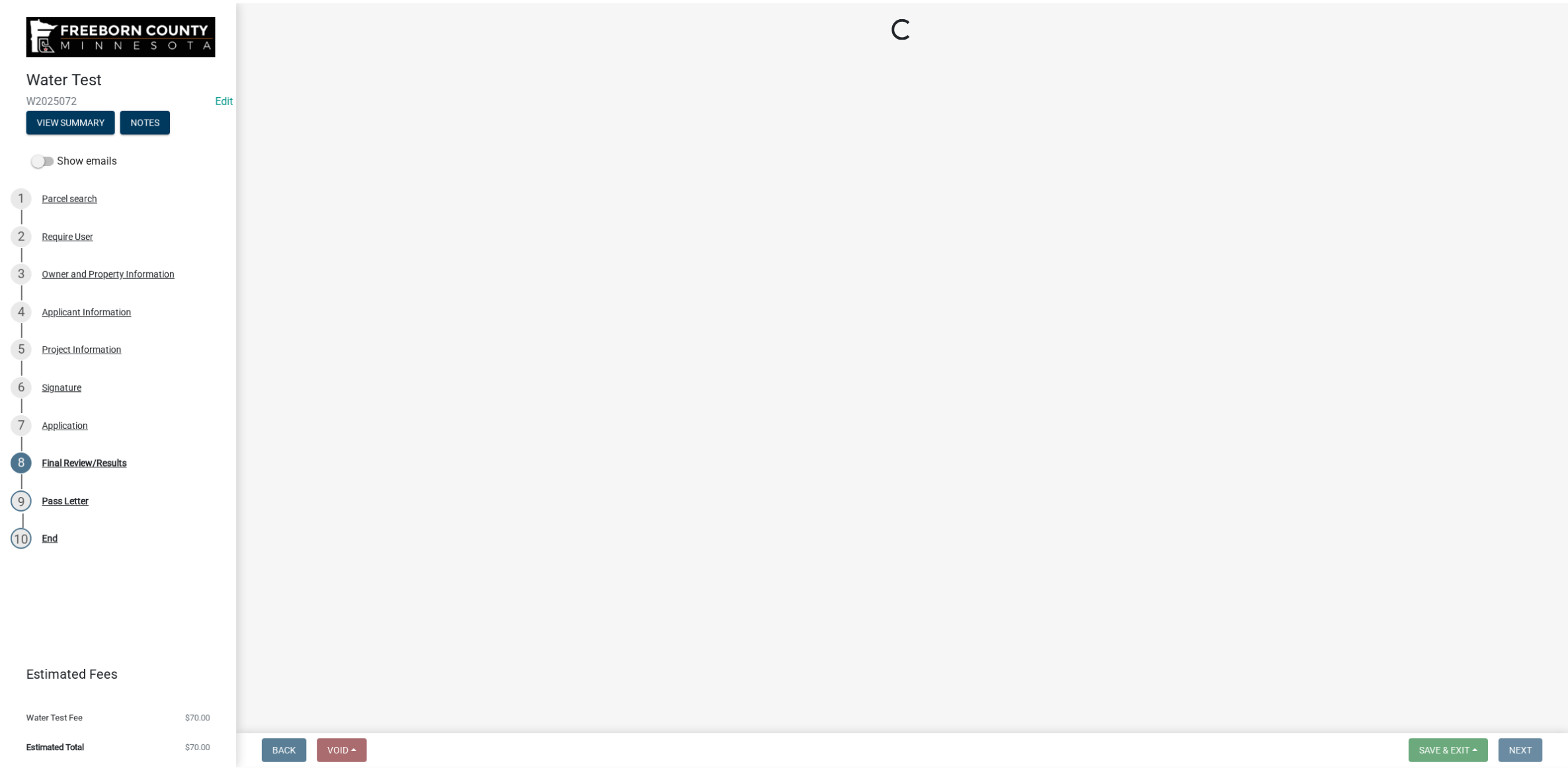
scroll to position [0, 0]
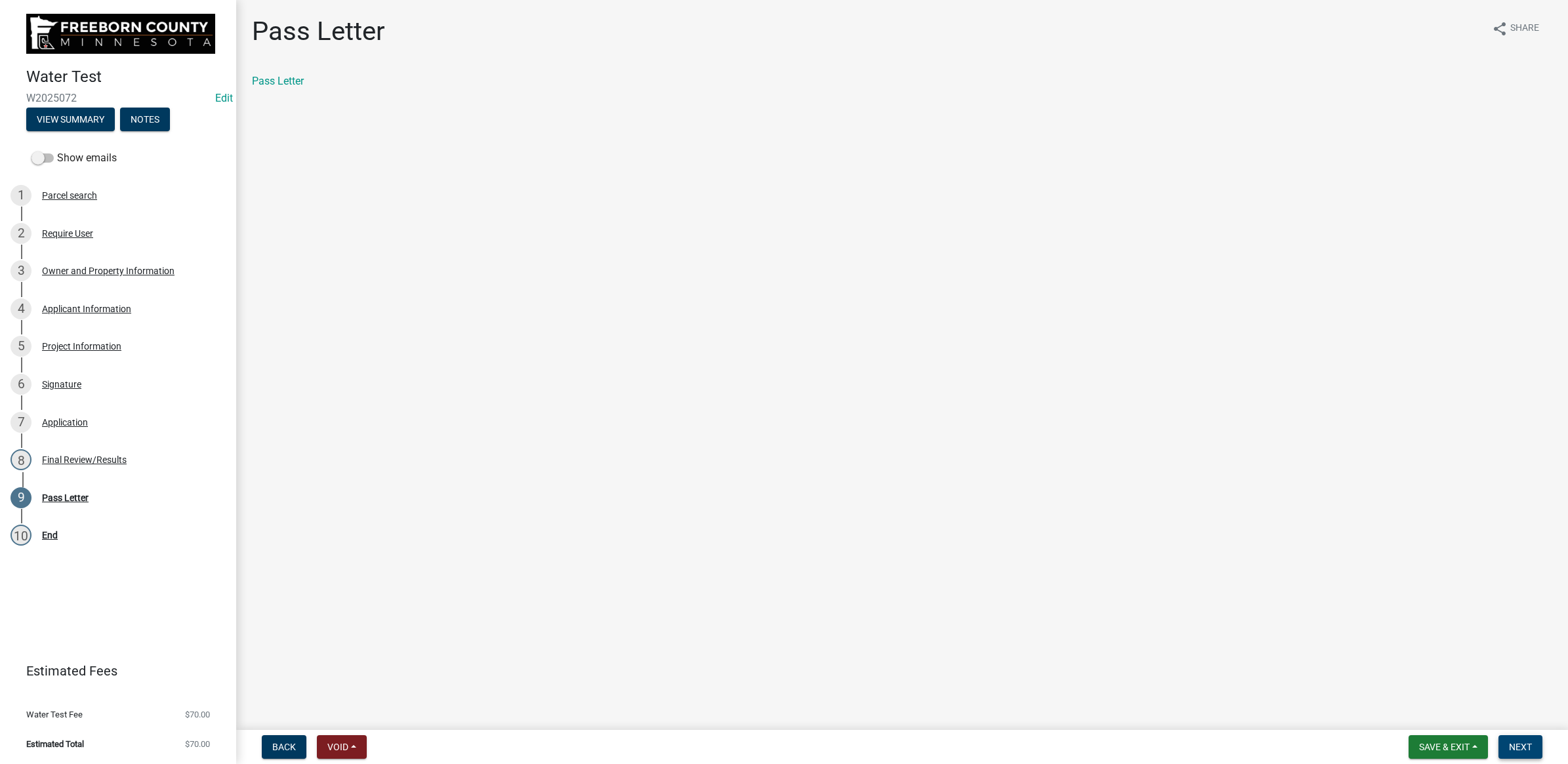
click at [1305, 616] on span "Next" at bounding box center [1520, 747] width 23 height 11
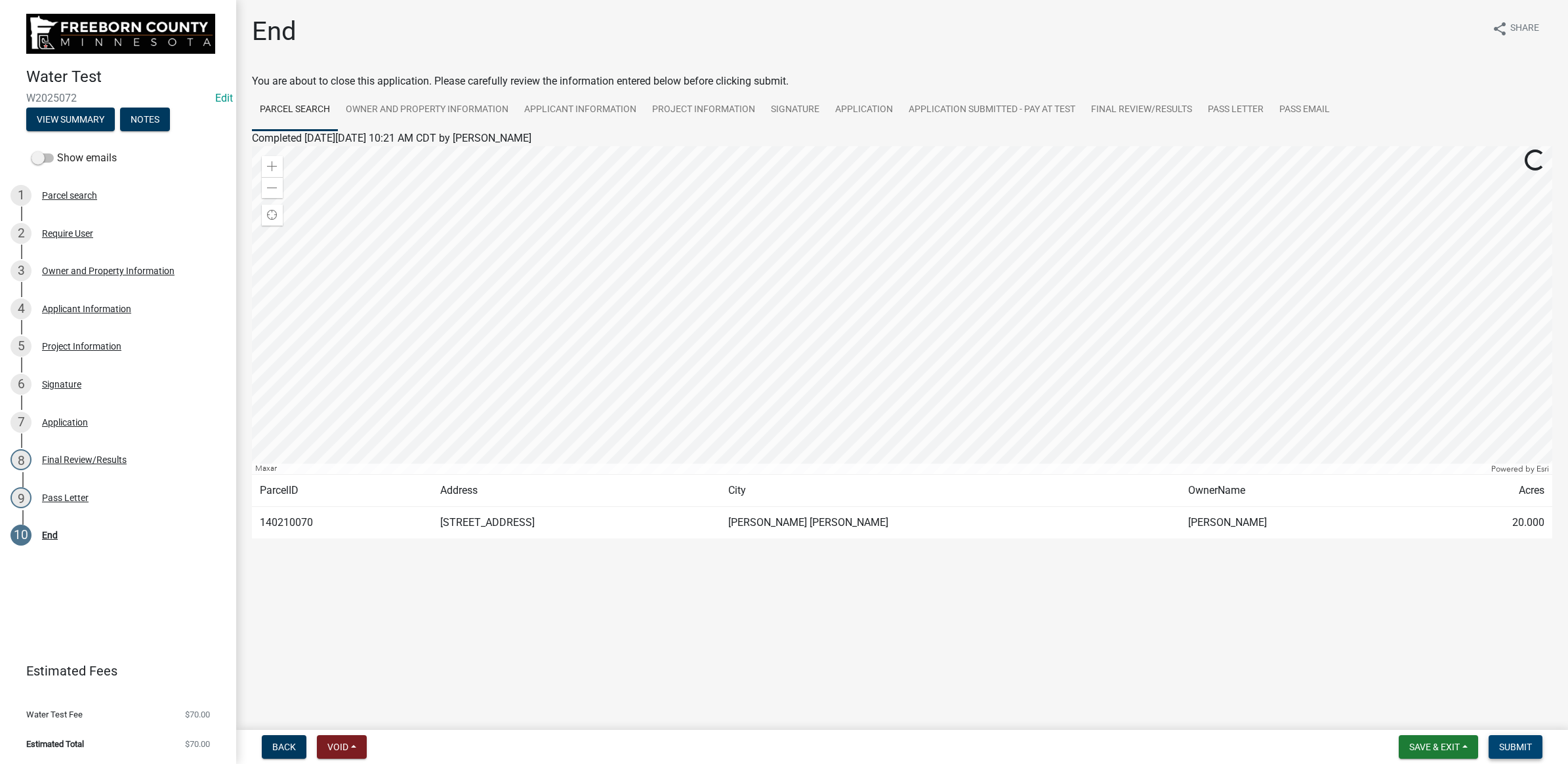
click at [1305, 616] on span "Submit" at bounding box center [1514, 747] width 33 height 11
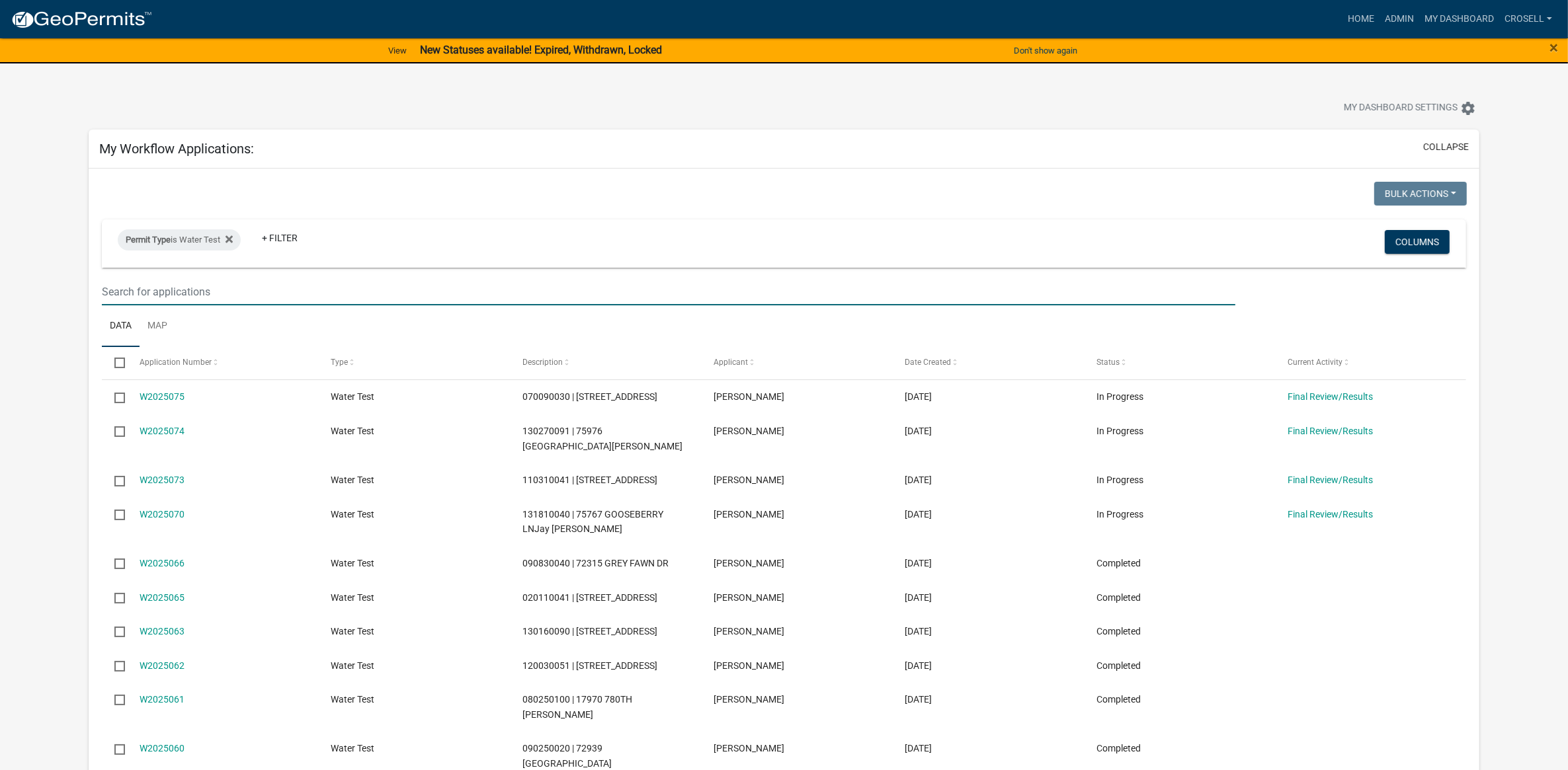
click at [210, 292] on input "text" at bounding box center [669, 292] width 1134 height 28
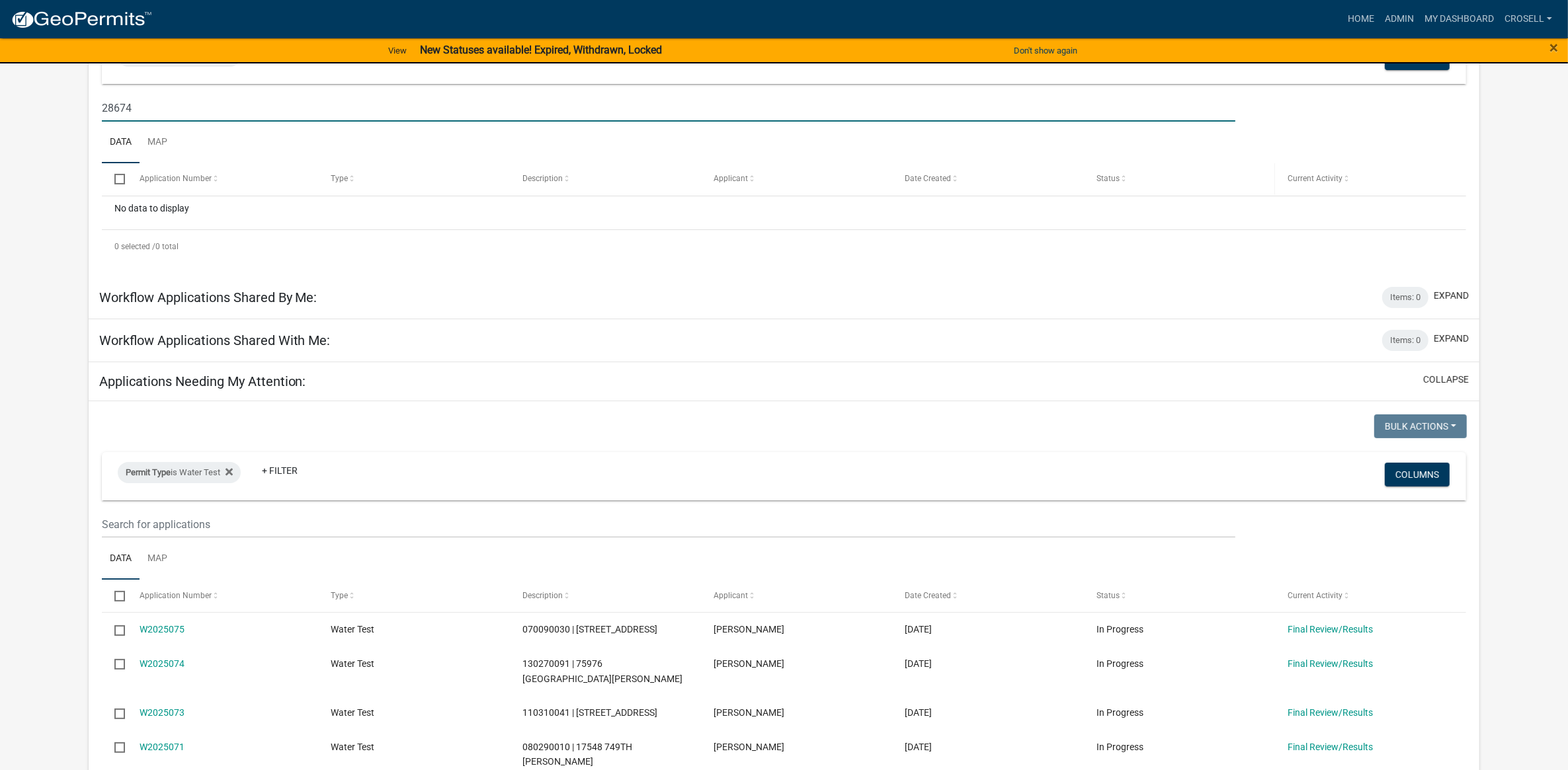
scroll to position [248, 0]
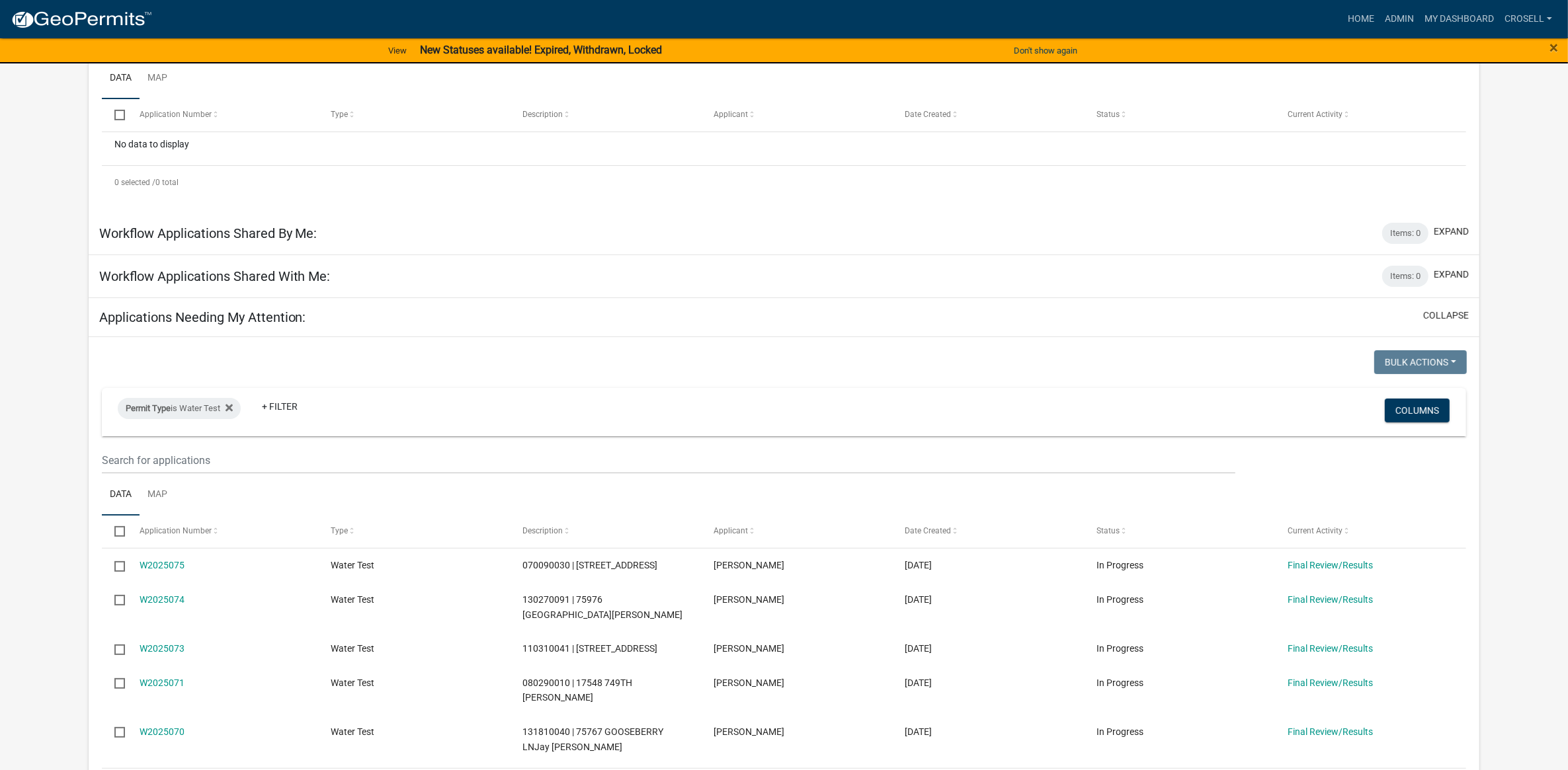
type input "28674"
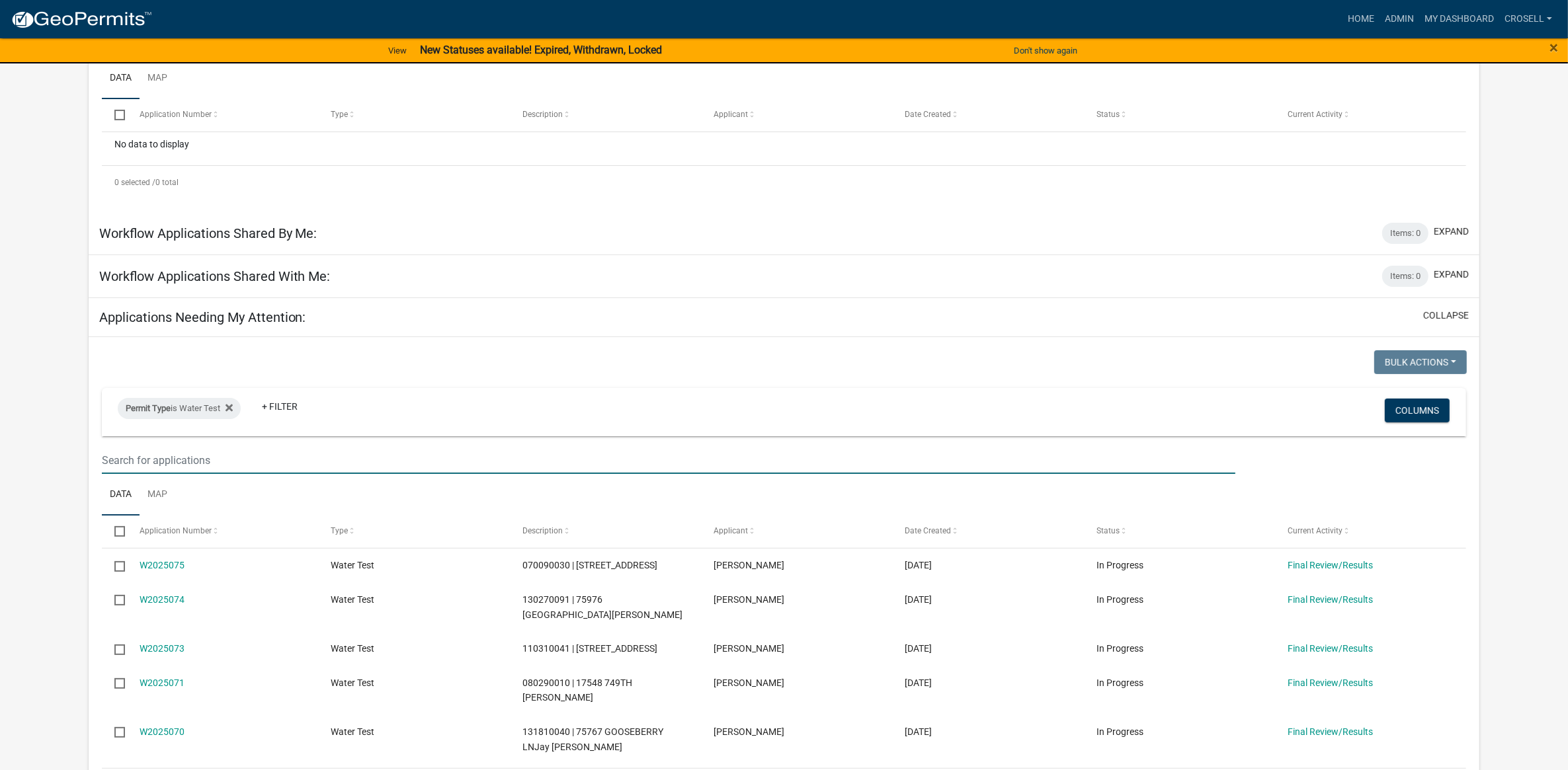
click at [360, 457] on input "text" at bounding box center [669, 460] width 1134 height 28
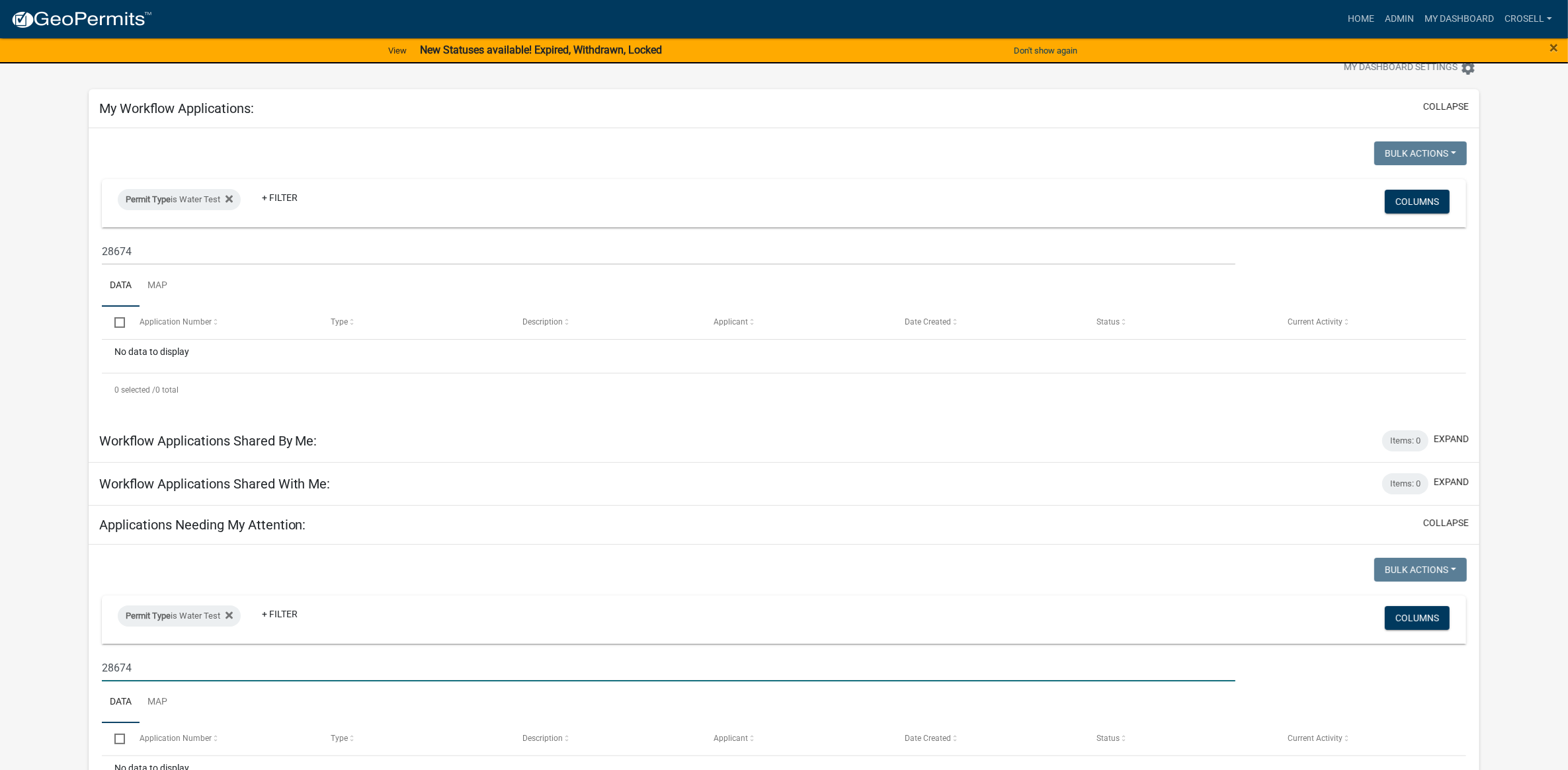
scroll to position [0, 0]
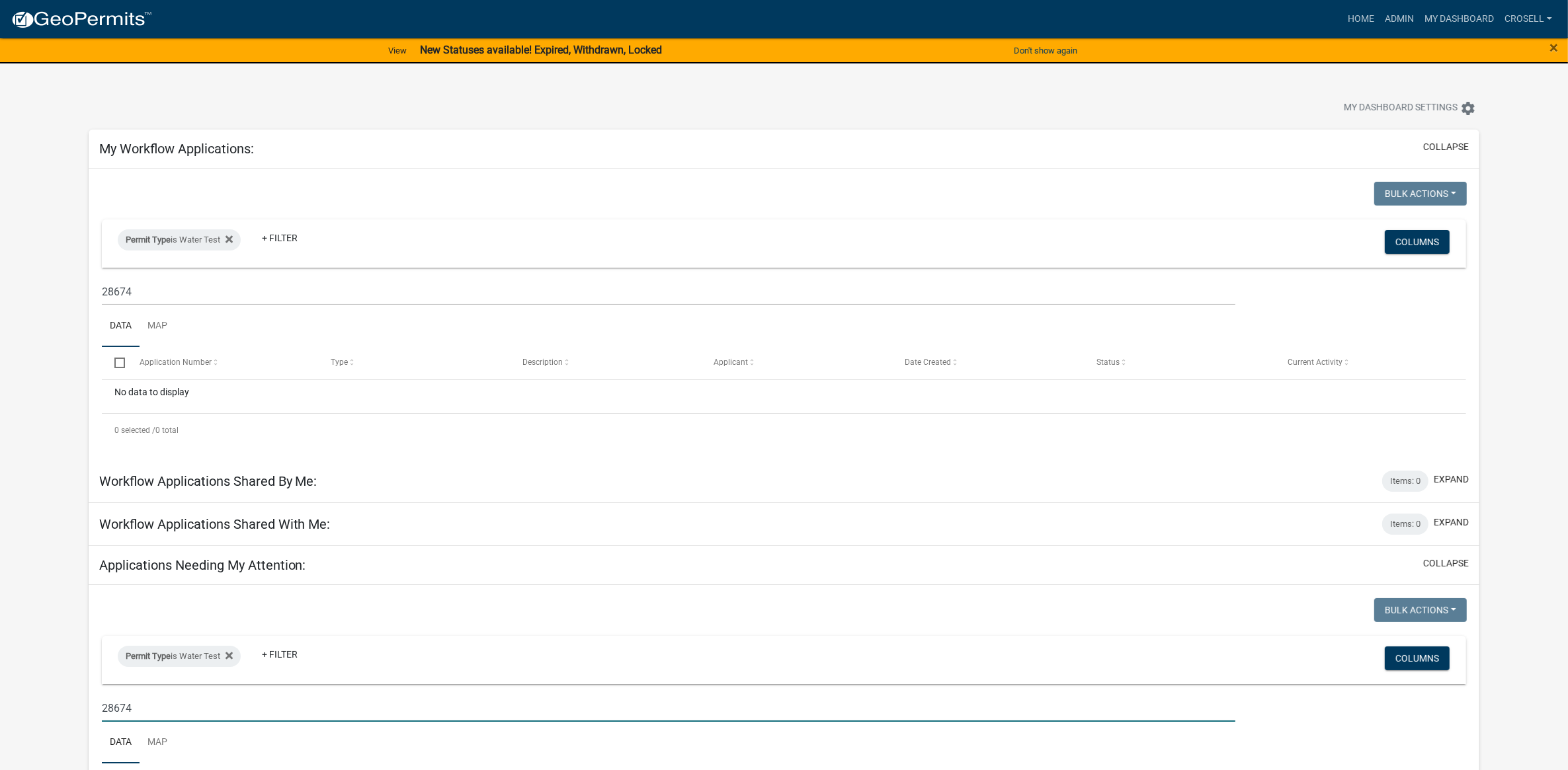
type input "28674"
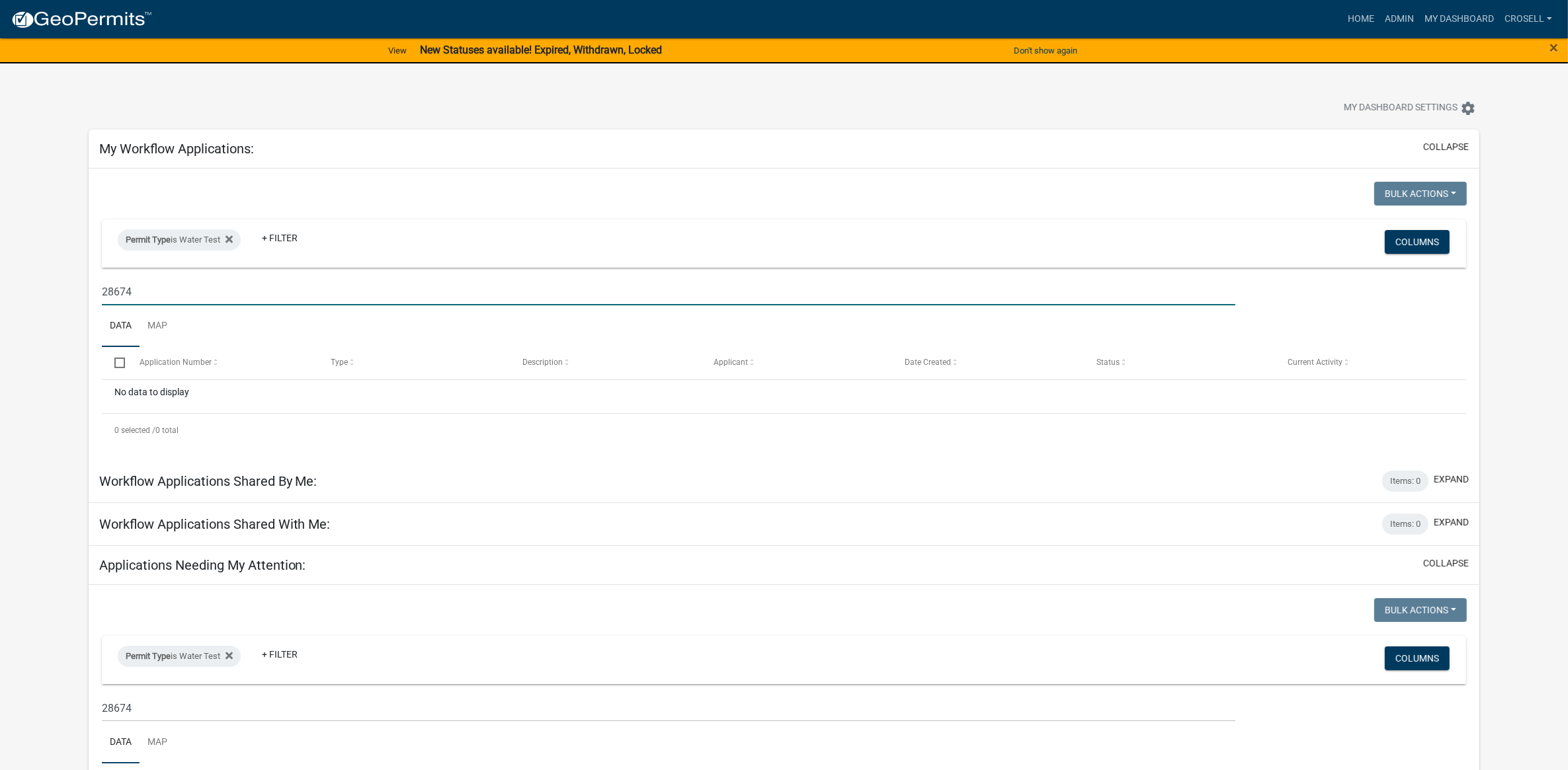
click at [129, 282] on input "28674" at bounding box center [669, 292] width 1134 height 28
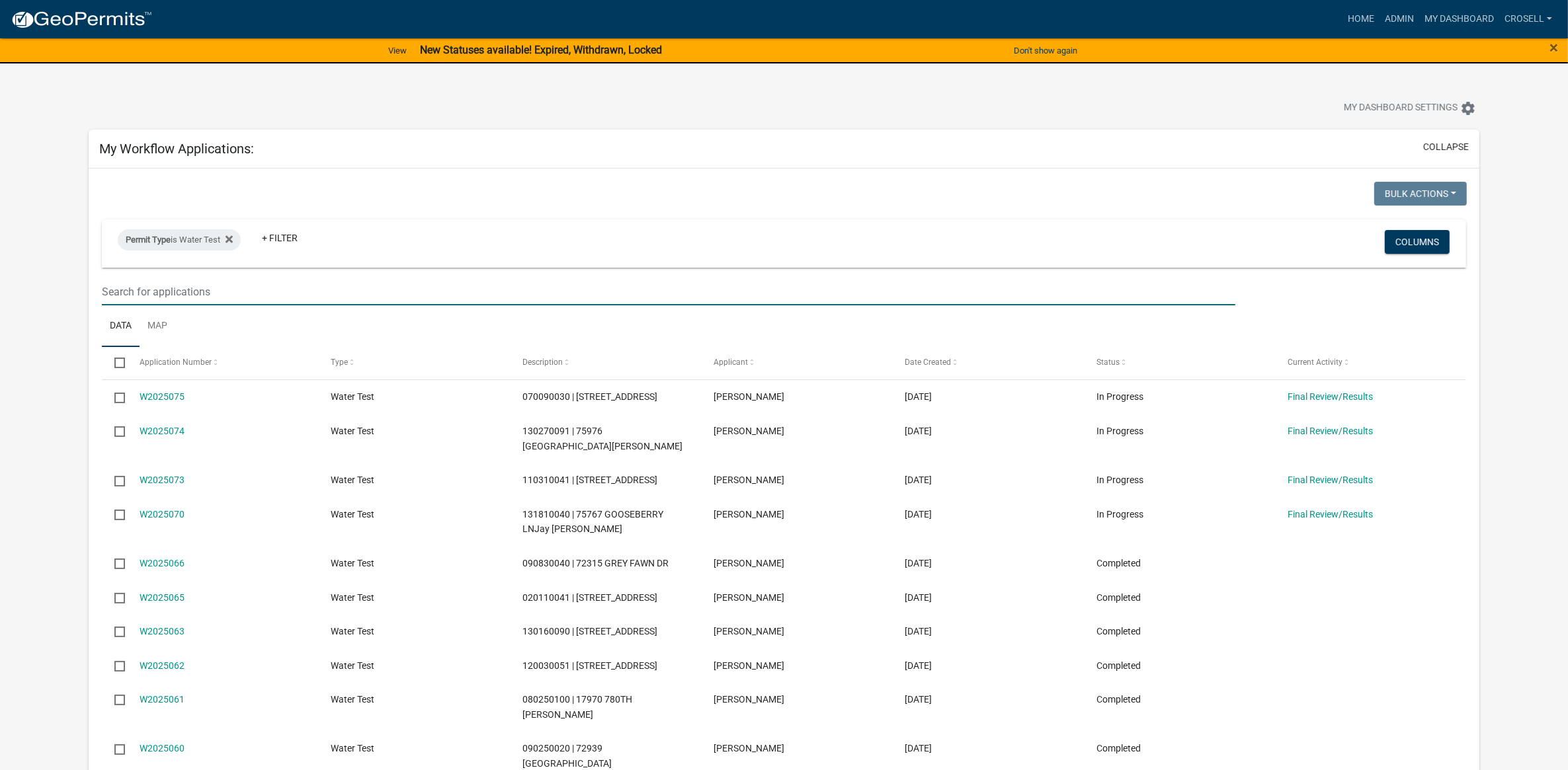
click at [599, 296] on input "text" at bounding box center [669, 292] width 1134 height 28
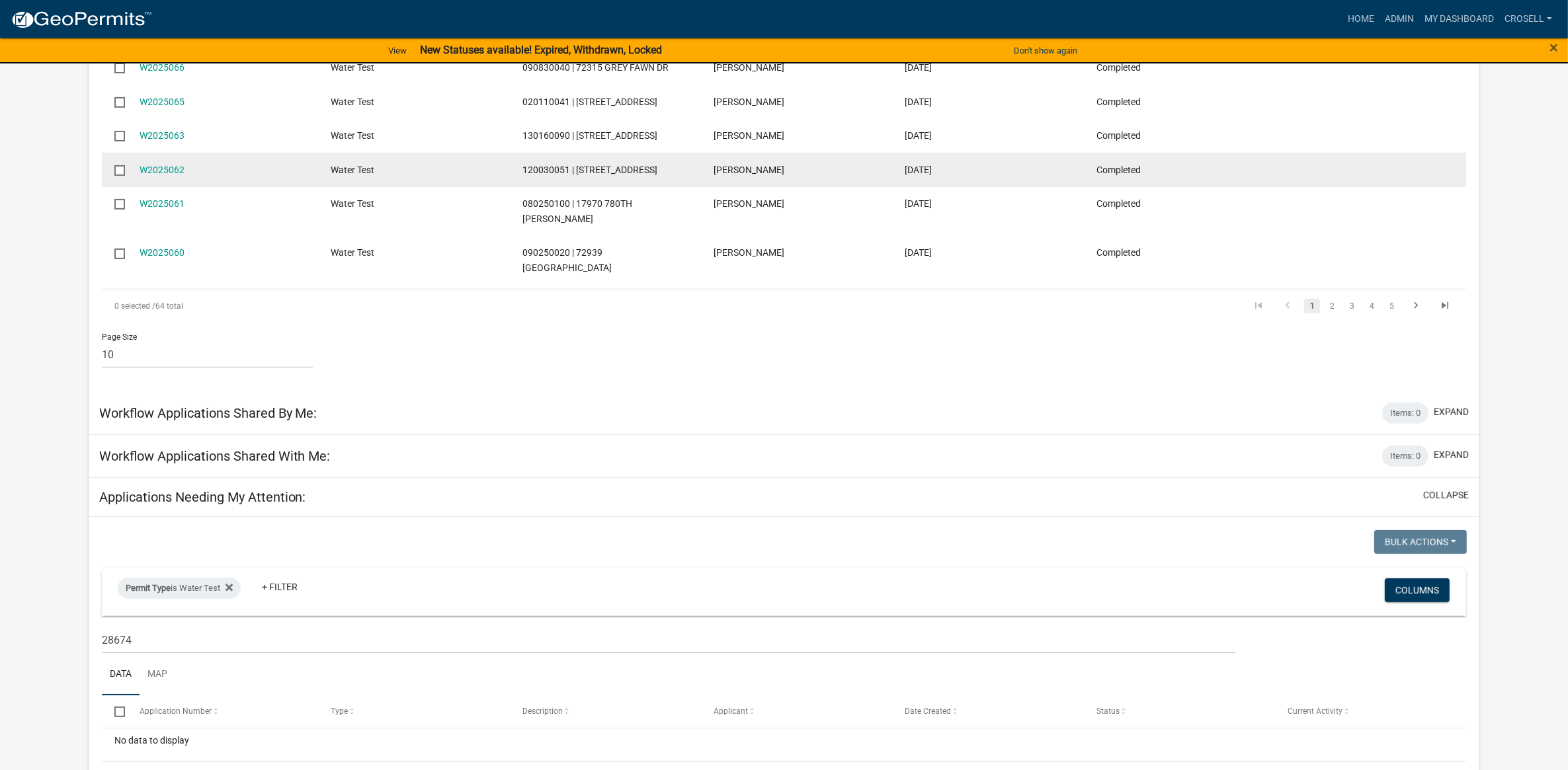
scroll to position [248, 0]
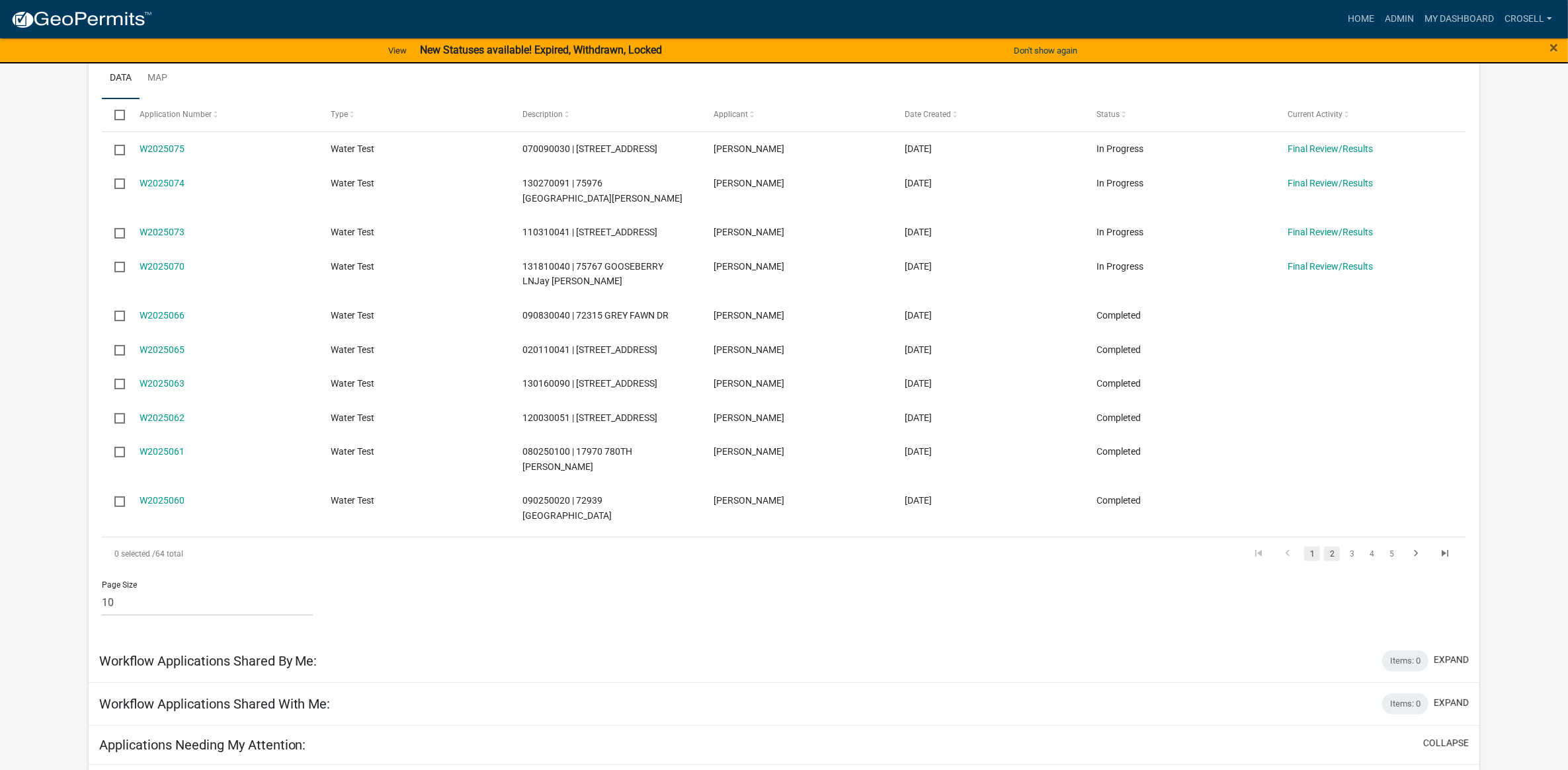
click at [1328, 546] on link "2" at bounding box center [1332, 554] width 16 height 14
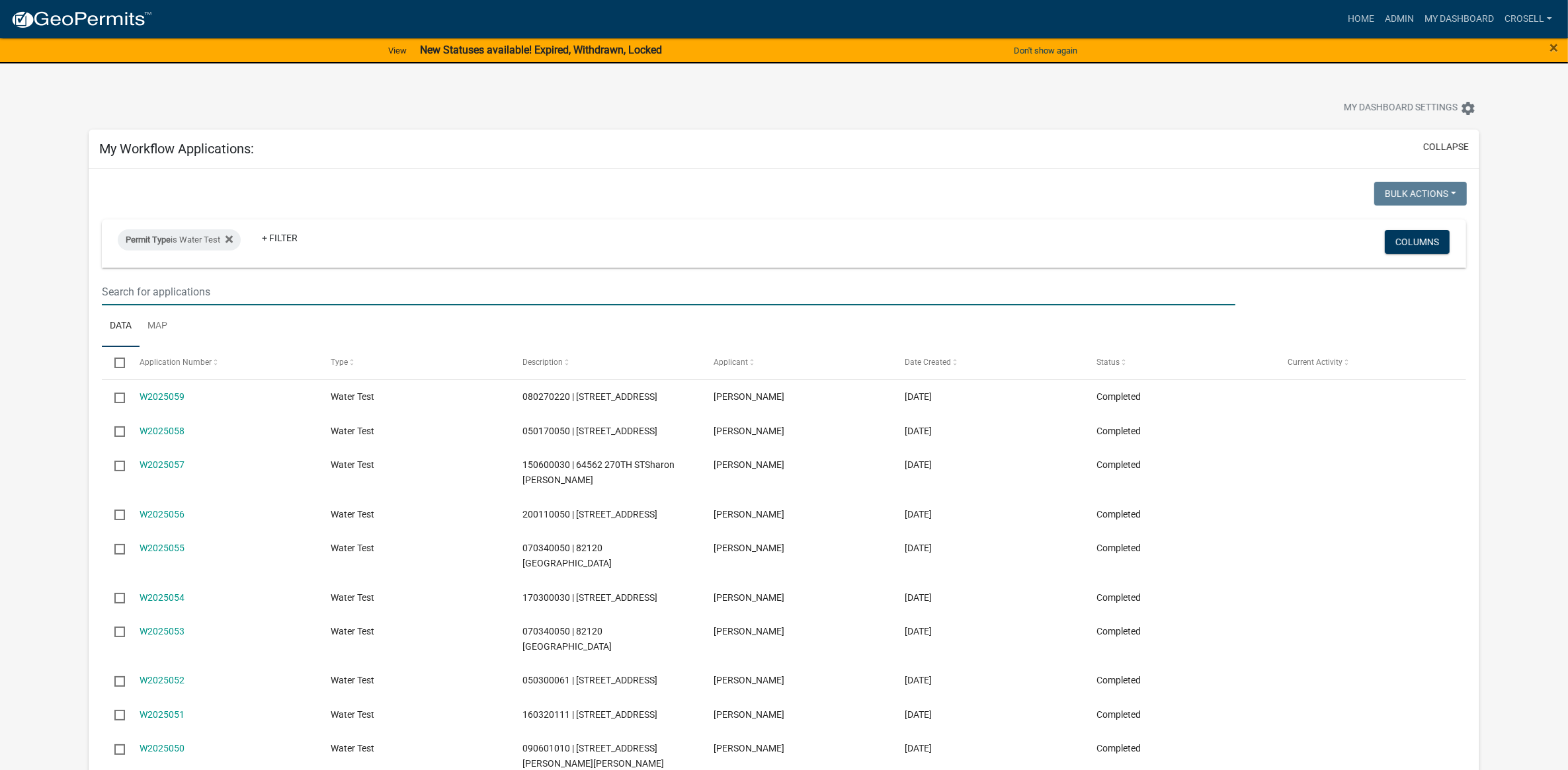
click at [232, 283] on input "text" at bounding box center [669, 292] width 1134 height 28
type input "170330180"
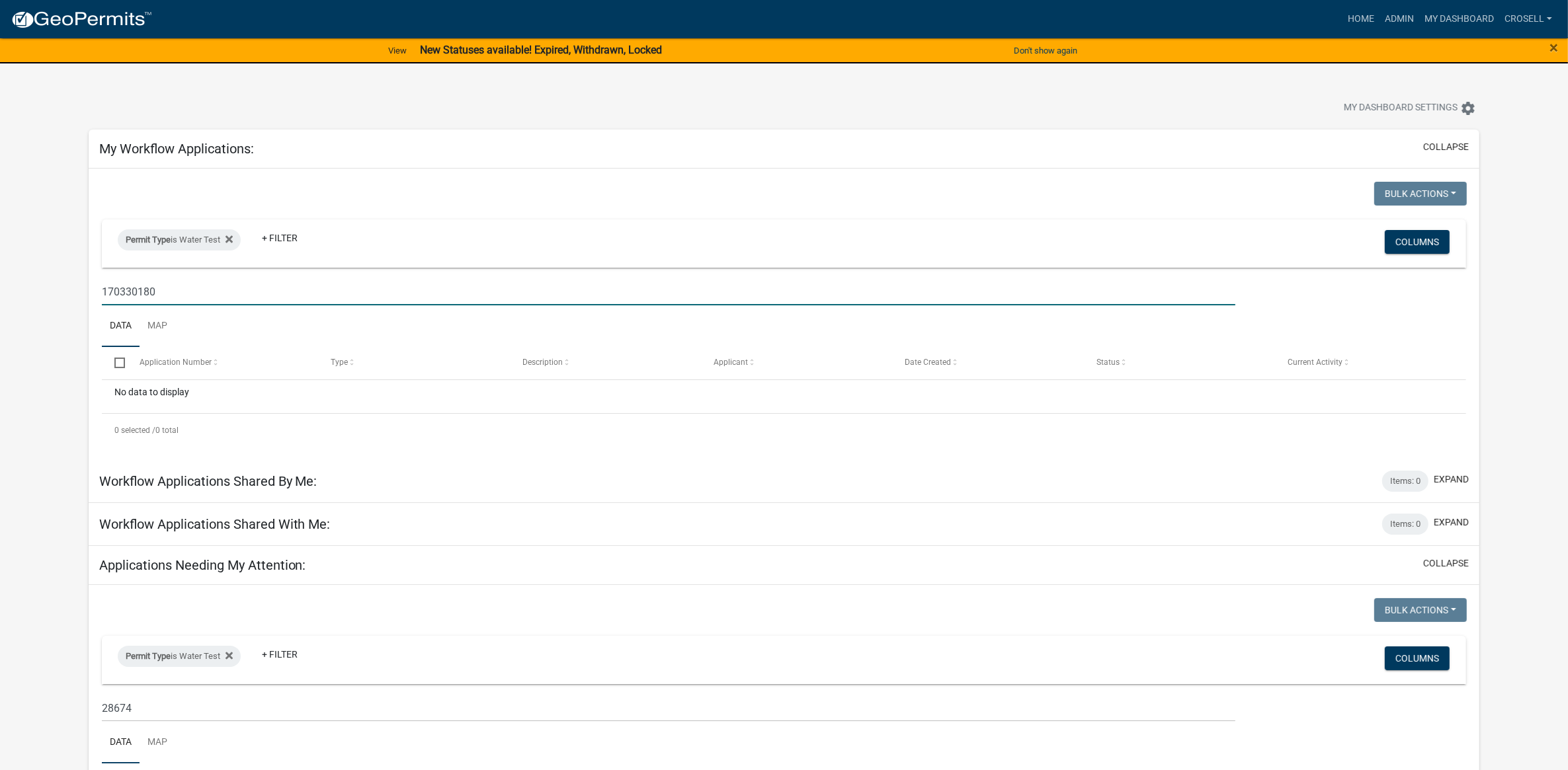
click at [151, 291] on input "170330180" at bounding box center [669, 292] width 1134 height 28
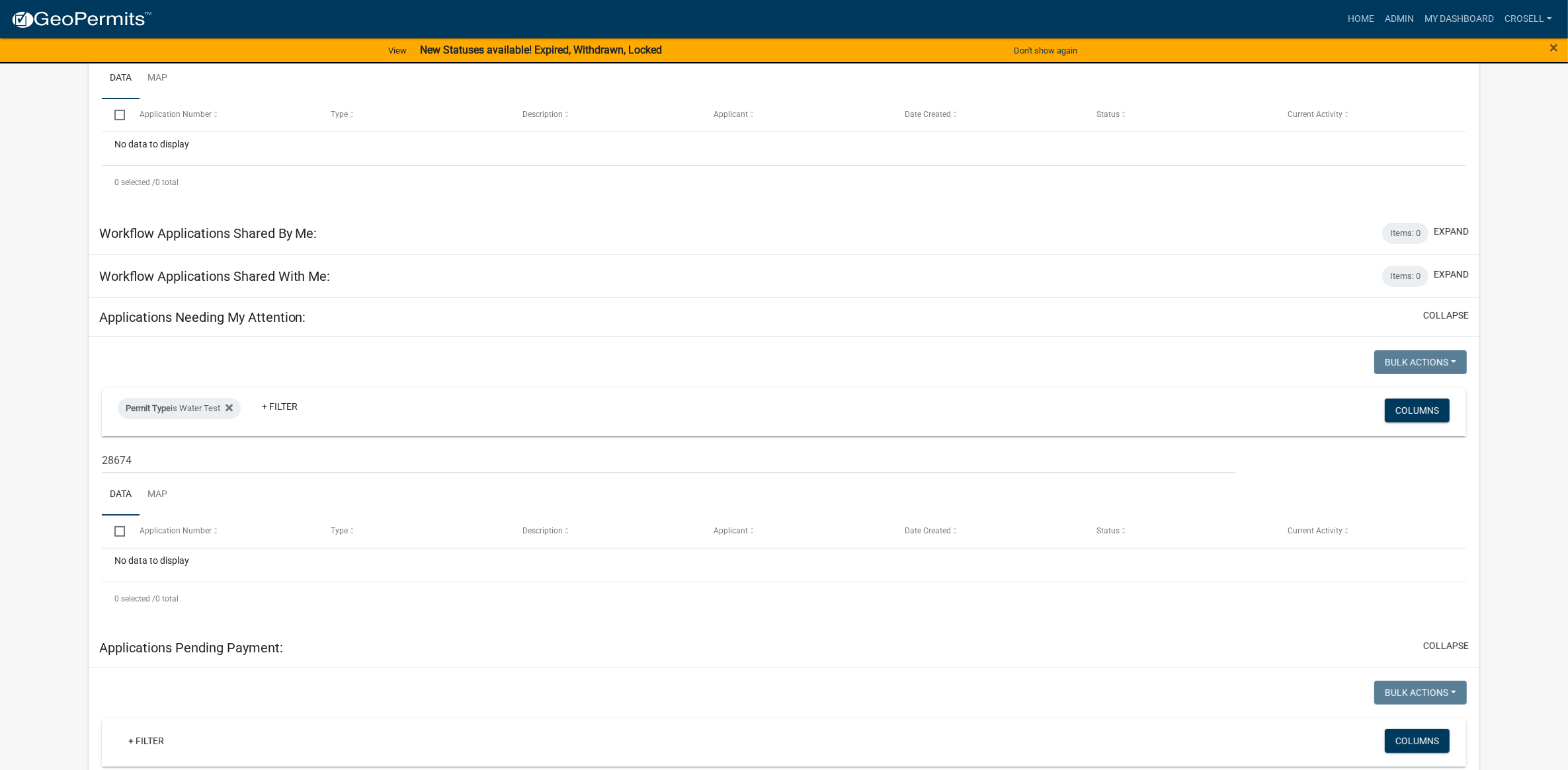
scroll to position [496, 0]
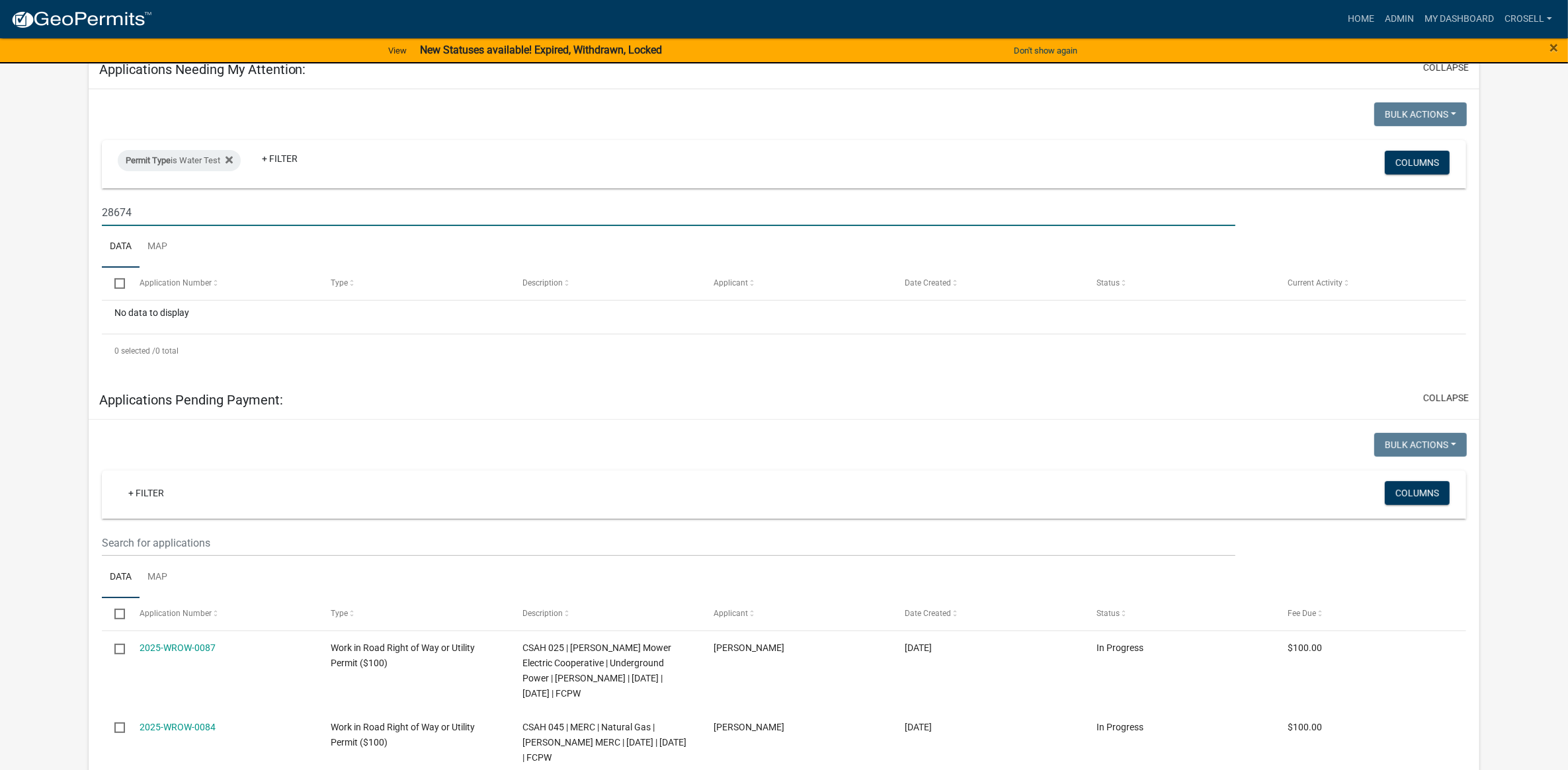
drag, startPoint x: 141, startPoint y: 222, endPoint x: 71, endPoint y: 220, distance: 70.0
paste input "170330180"
type input "170330180"
drag, startPoint x: 184, startPoint y: 220, endPoint x: 71, endPoint y: 219, distance: 113.0
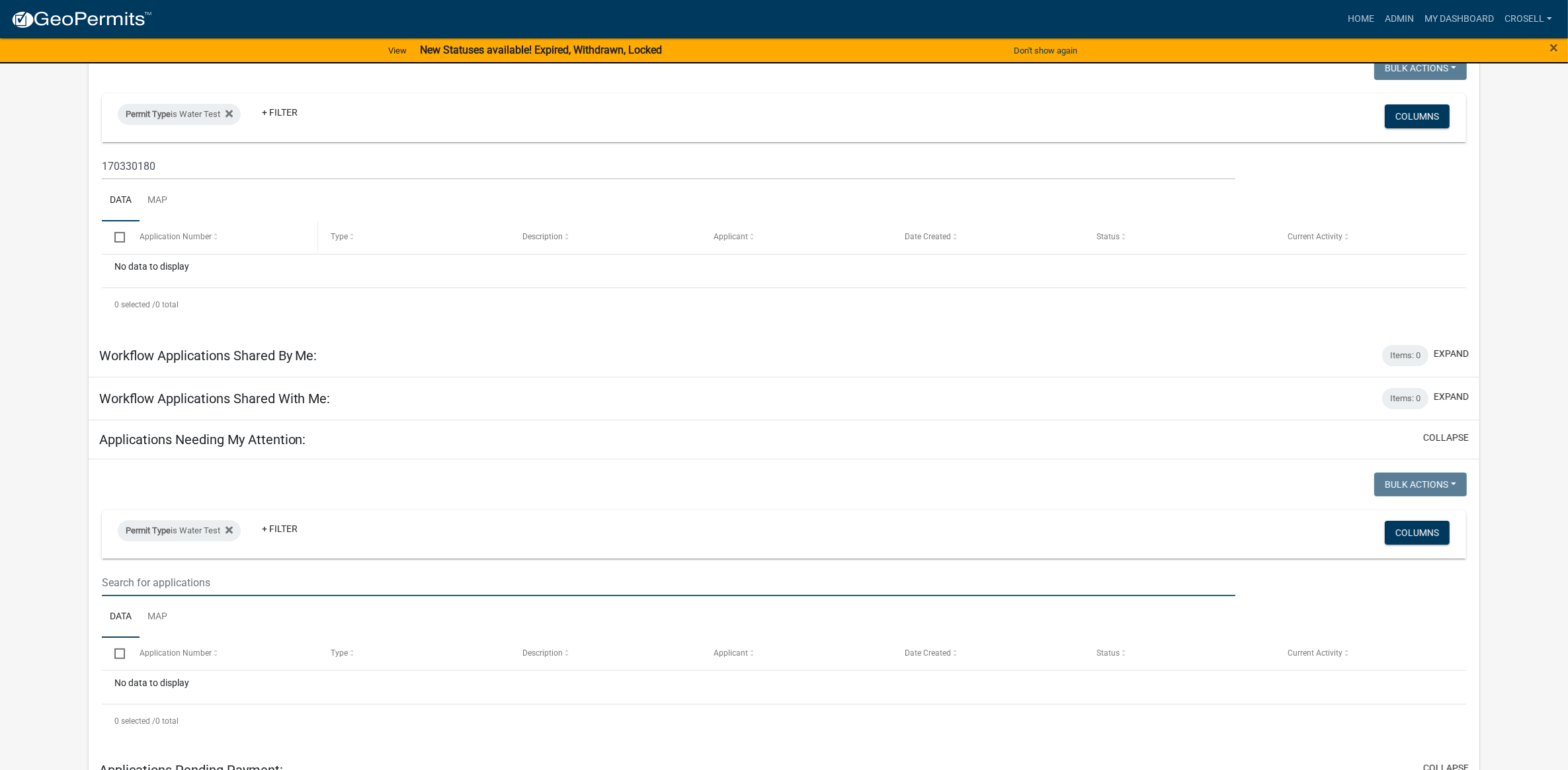
scroll to position [0, 0]
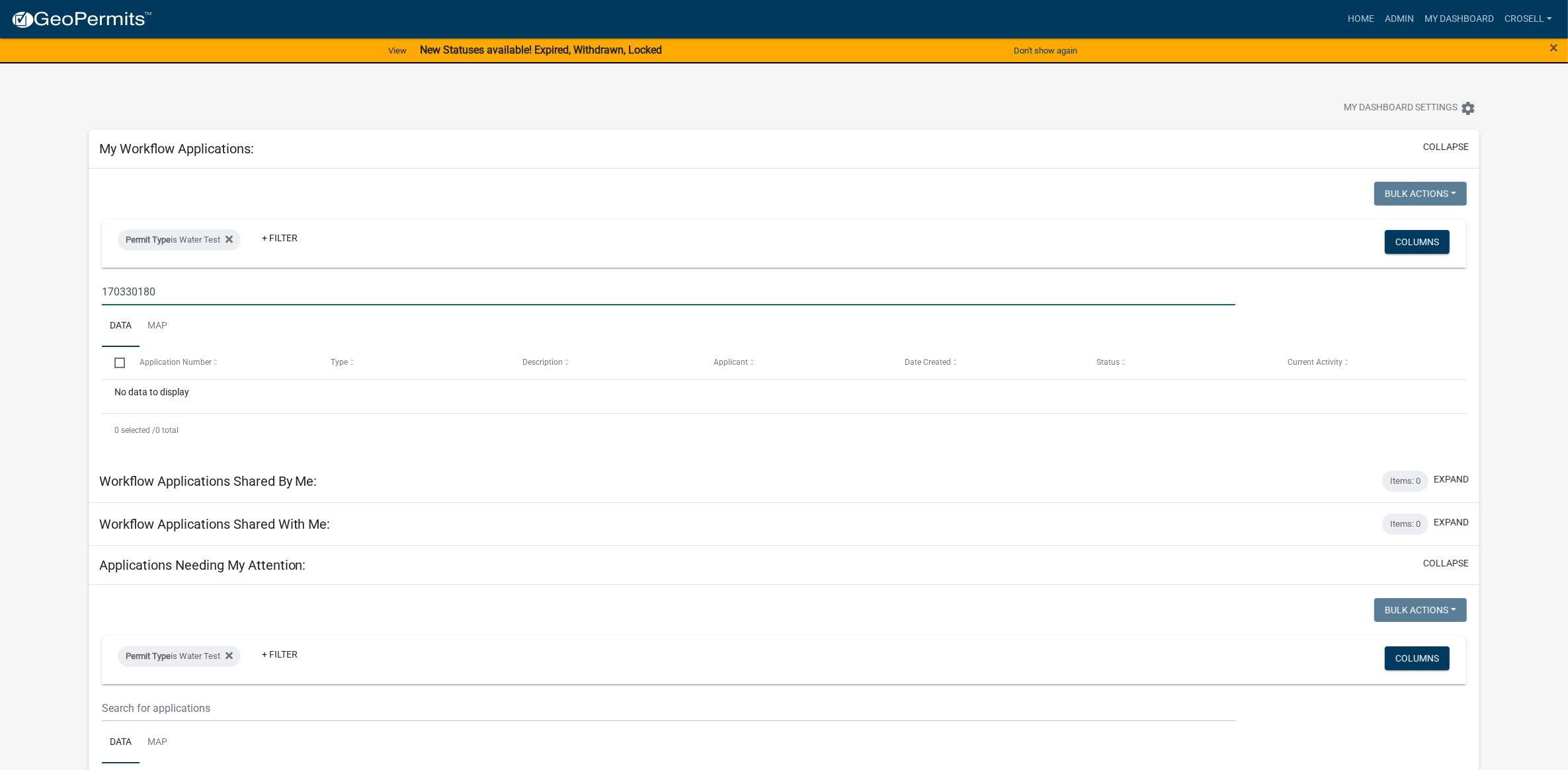
drag, startPoint x: 189, startPoint y: 292, endPoint x: 84, endPoint y: 285, distance: 105.2
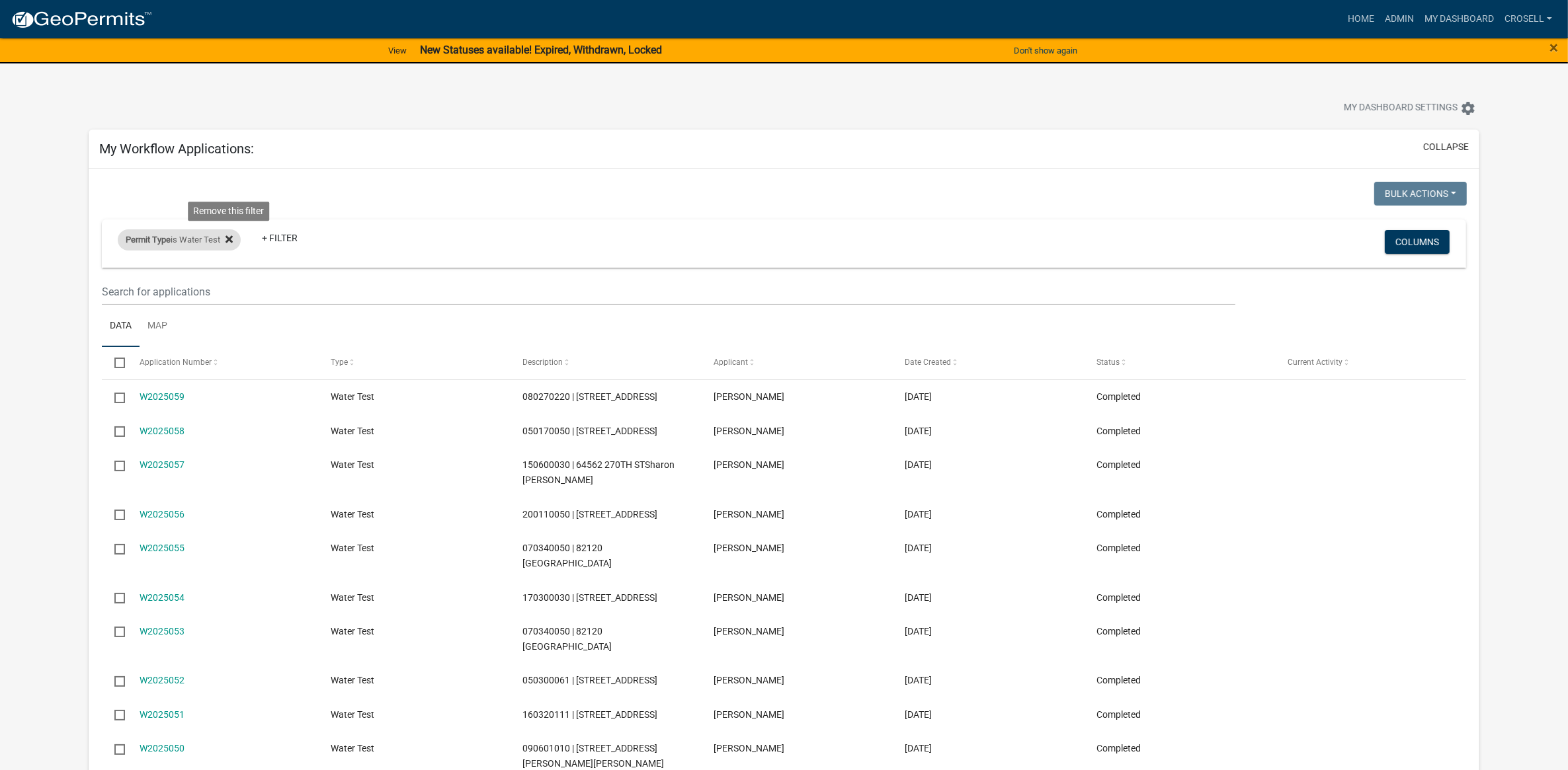
click at [232, 240] on icon at bounding box center [229, 239] width 7 height 7
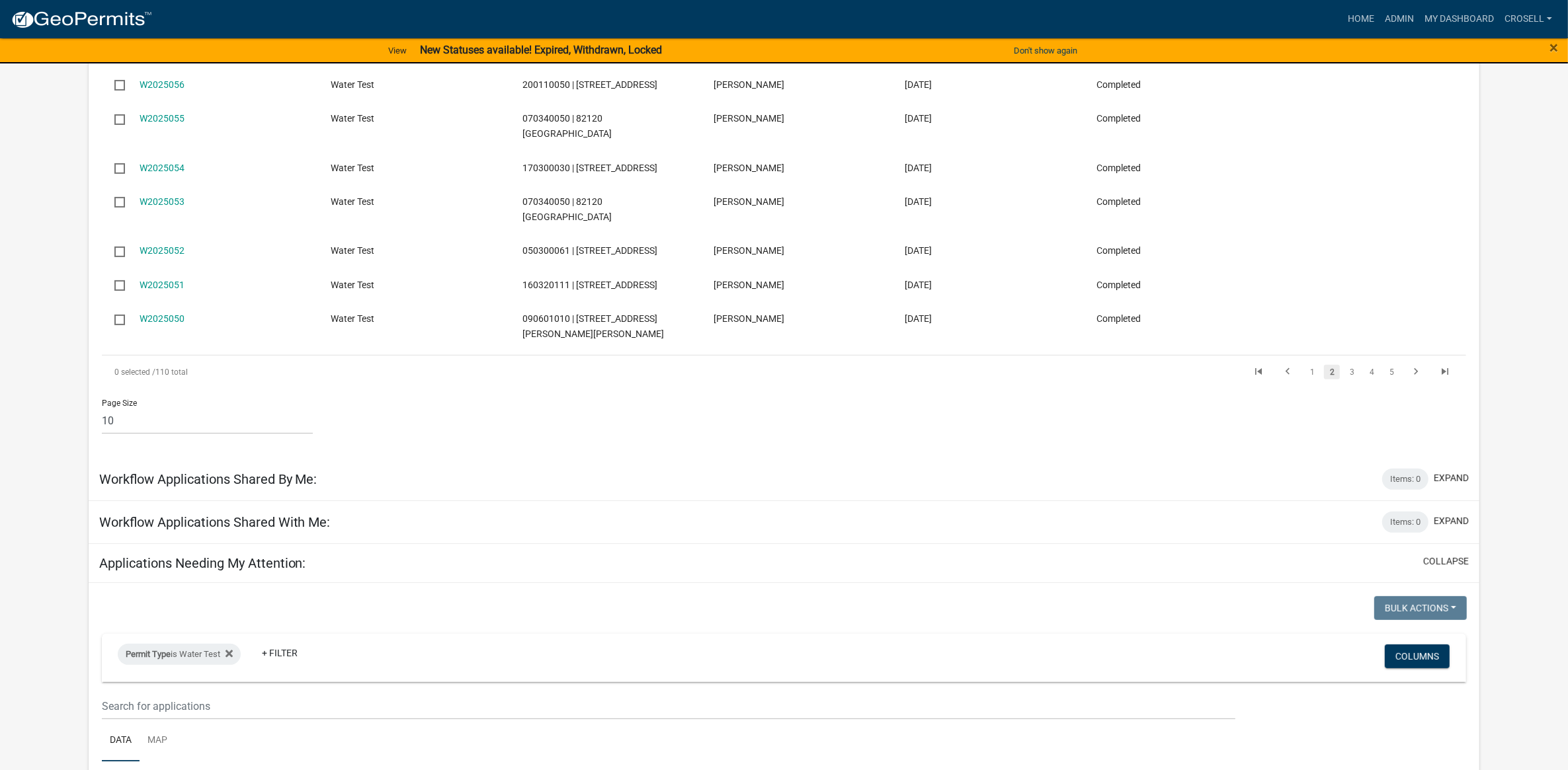
scroll to position [744, 0]
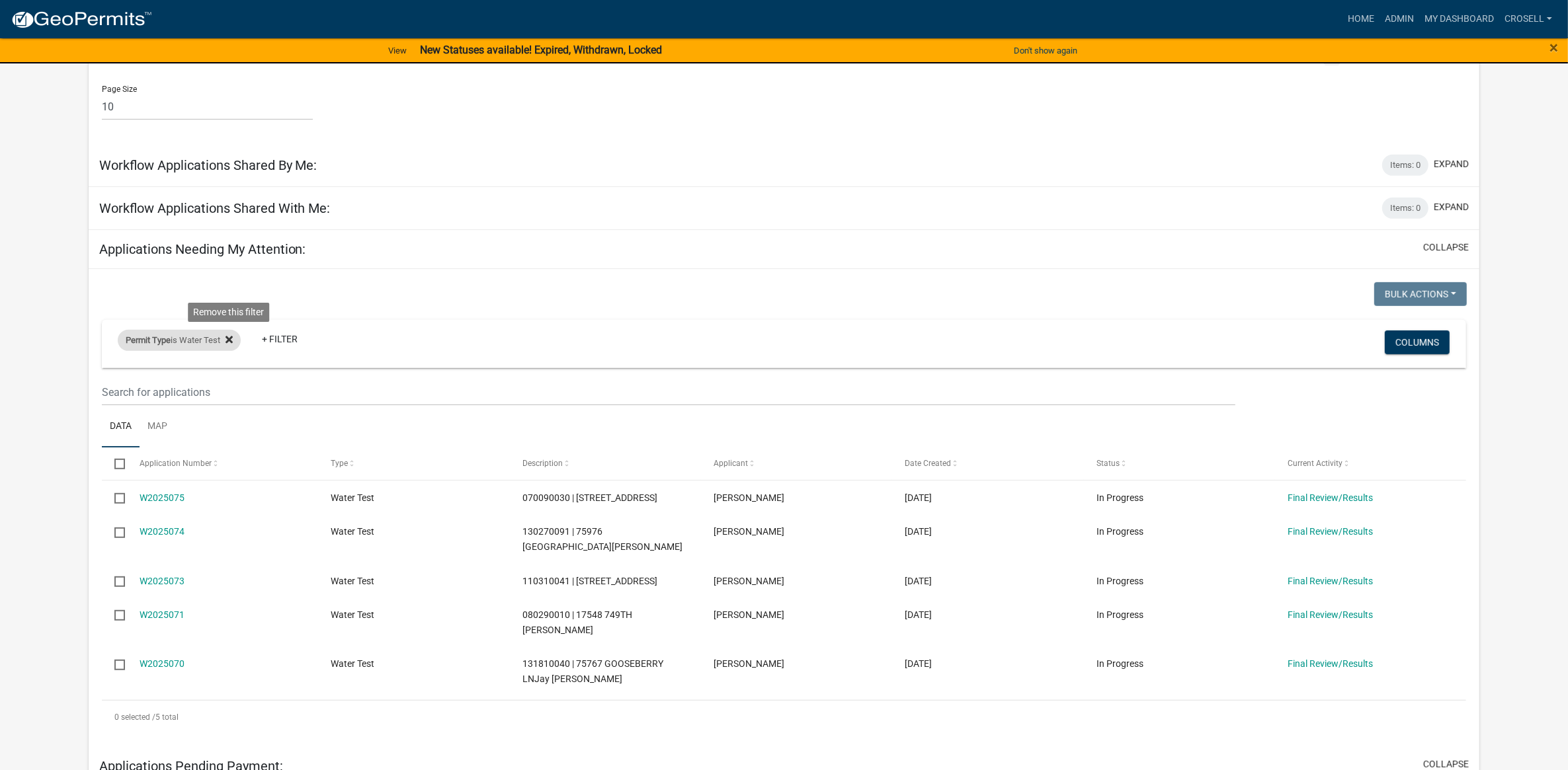
click at [230, 338] on icon at bounding box center [229, 340] width 7 height 7
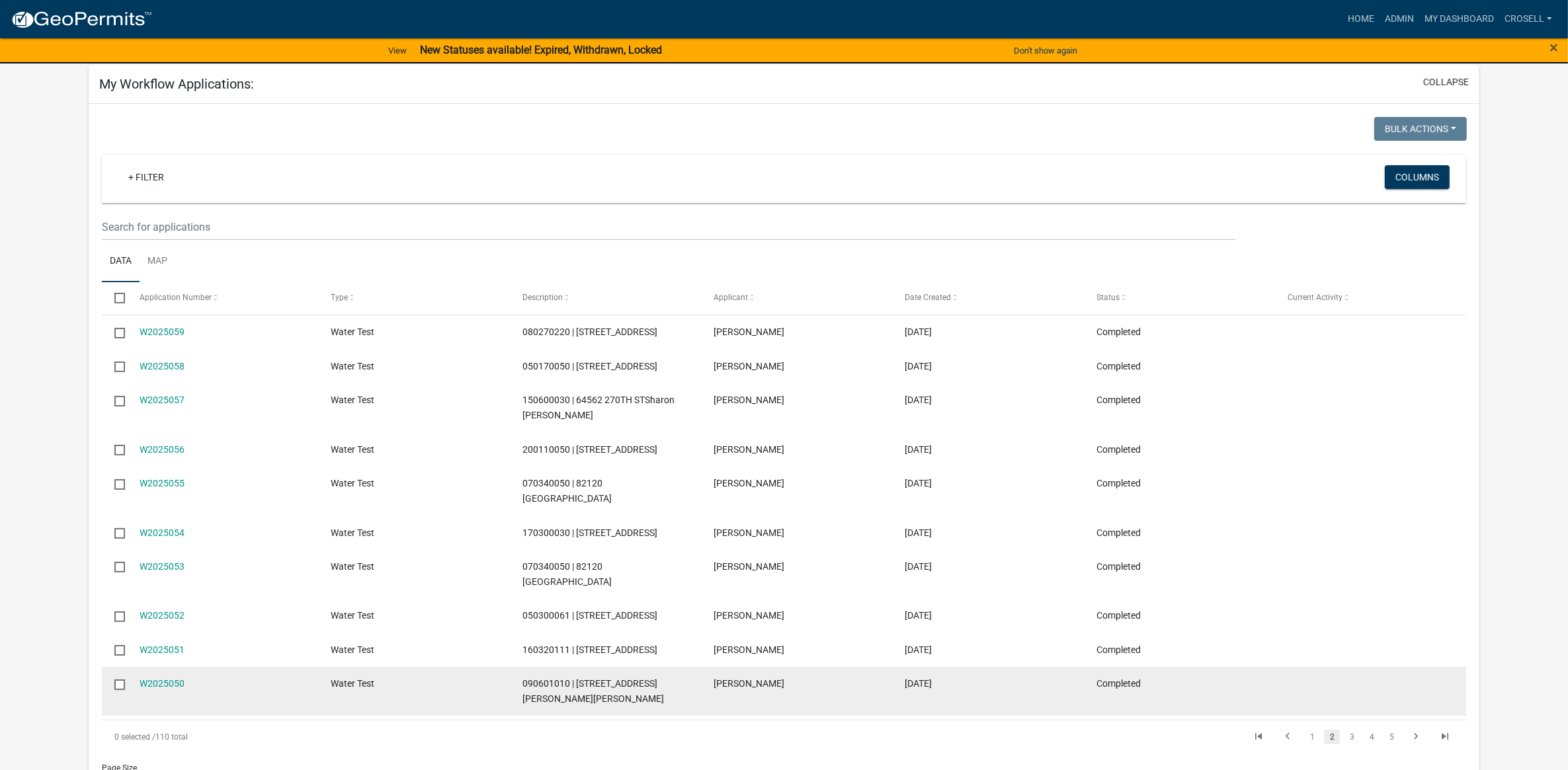
scroll to position [0, 0]
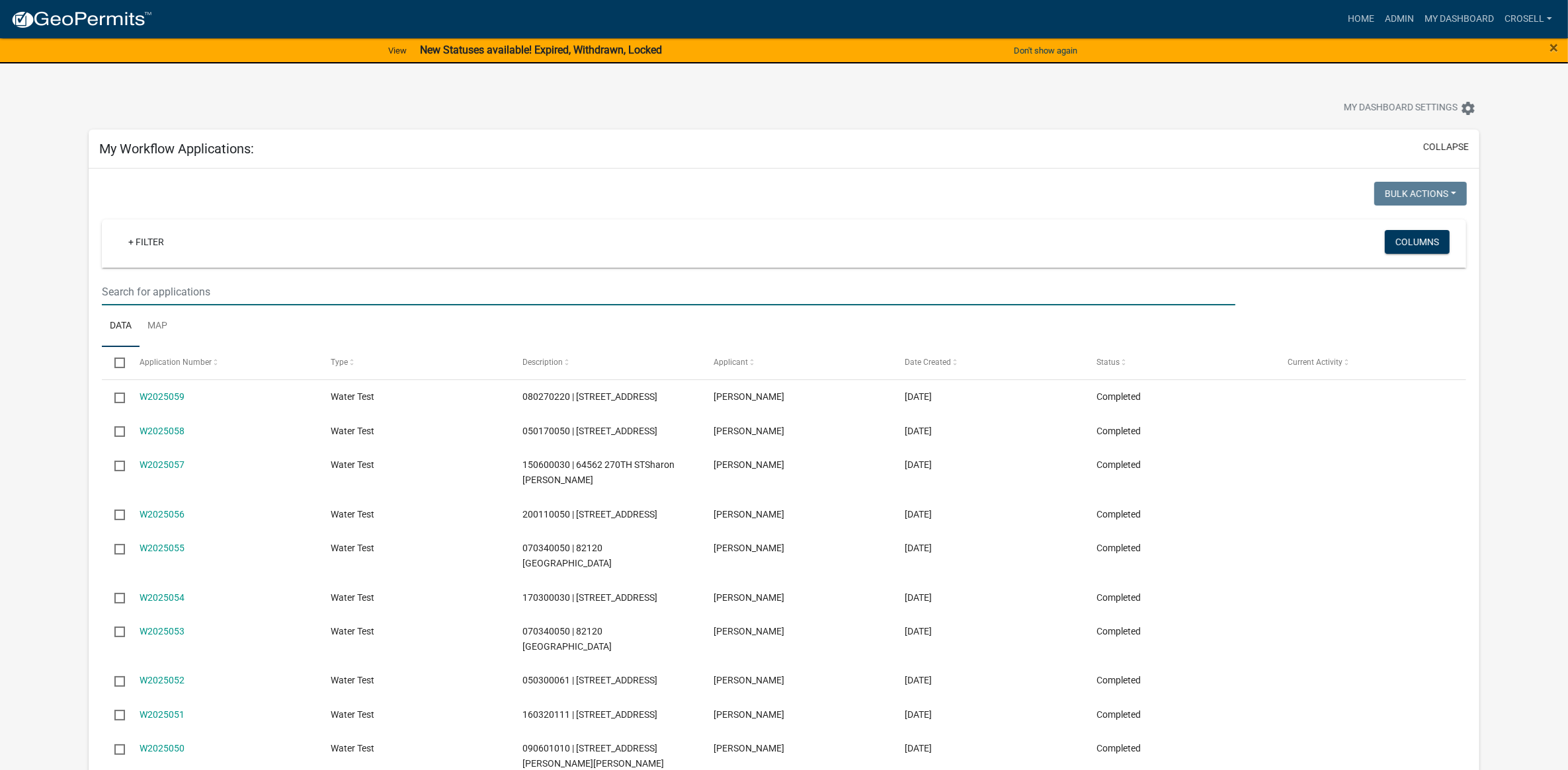
click at [209, 288] on input "text" at bounding box center [669, 292] width 1134 height 28
type input "w2025067"
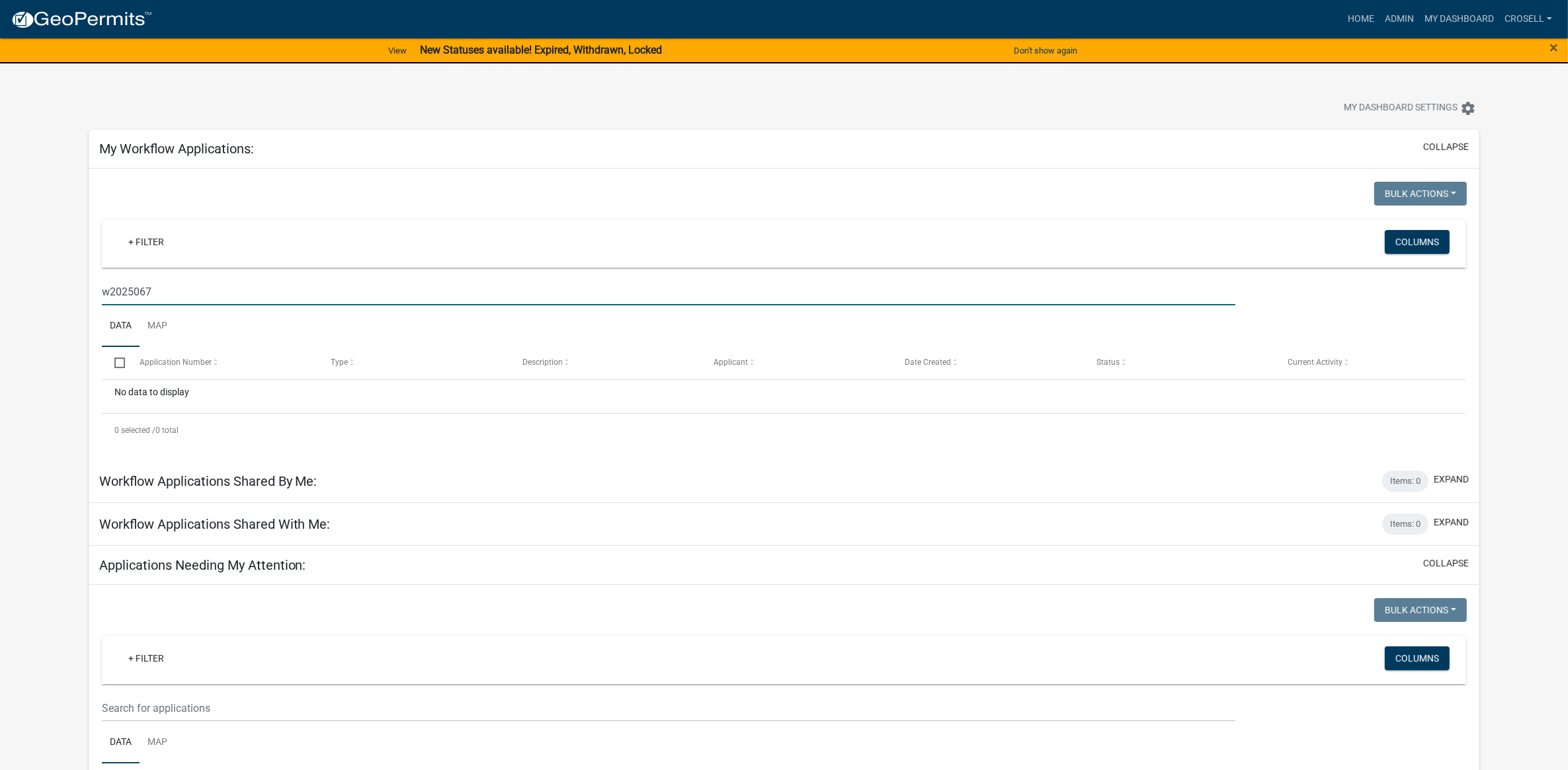
click at [130, 288] on input "w2025067" at bounding box center [669, 292] width 1134 height 28
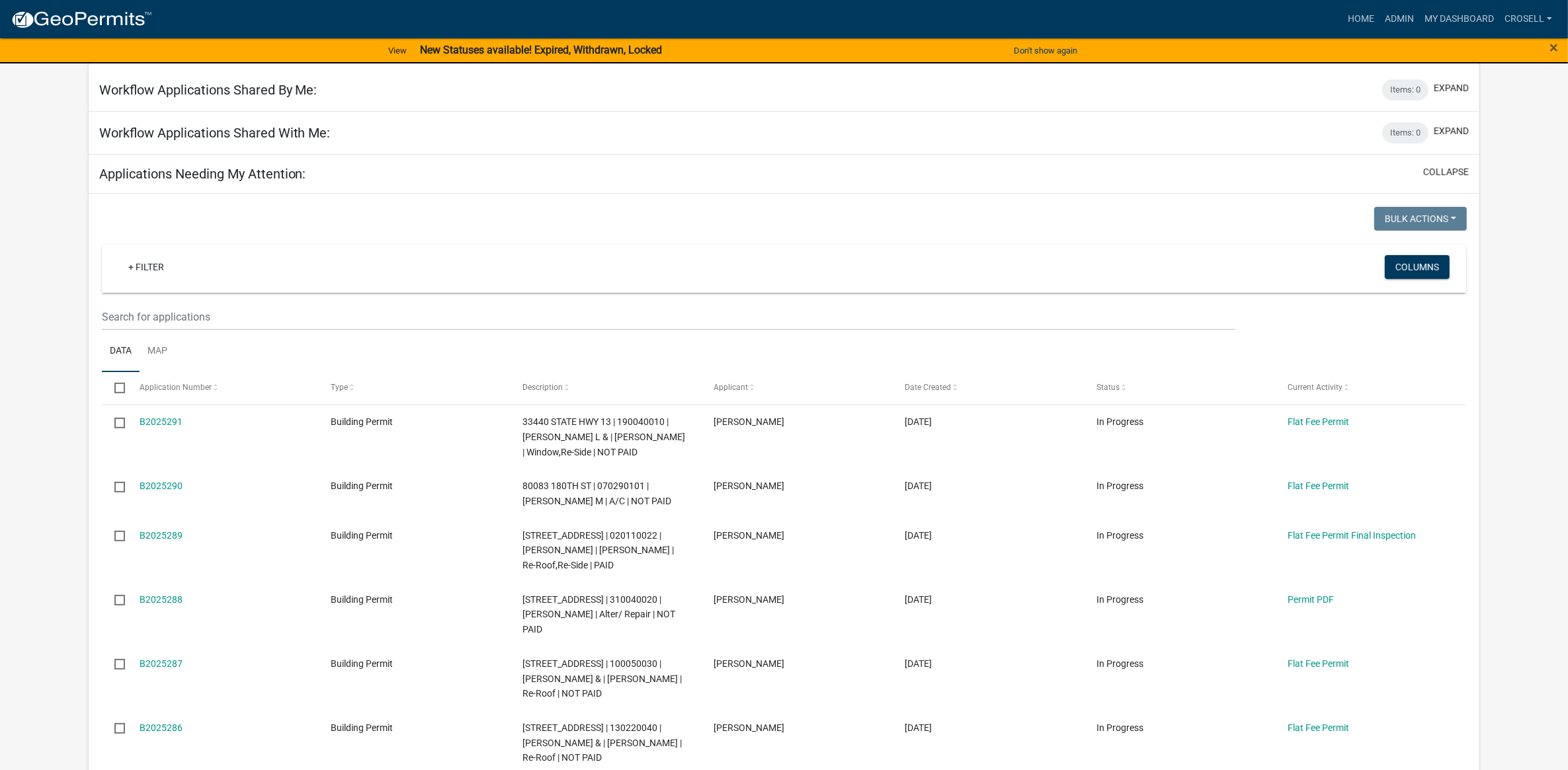
scroll to position [496, 0]
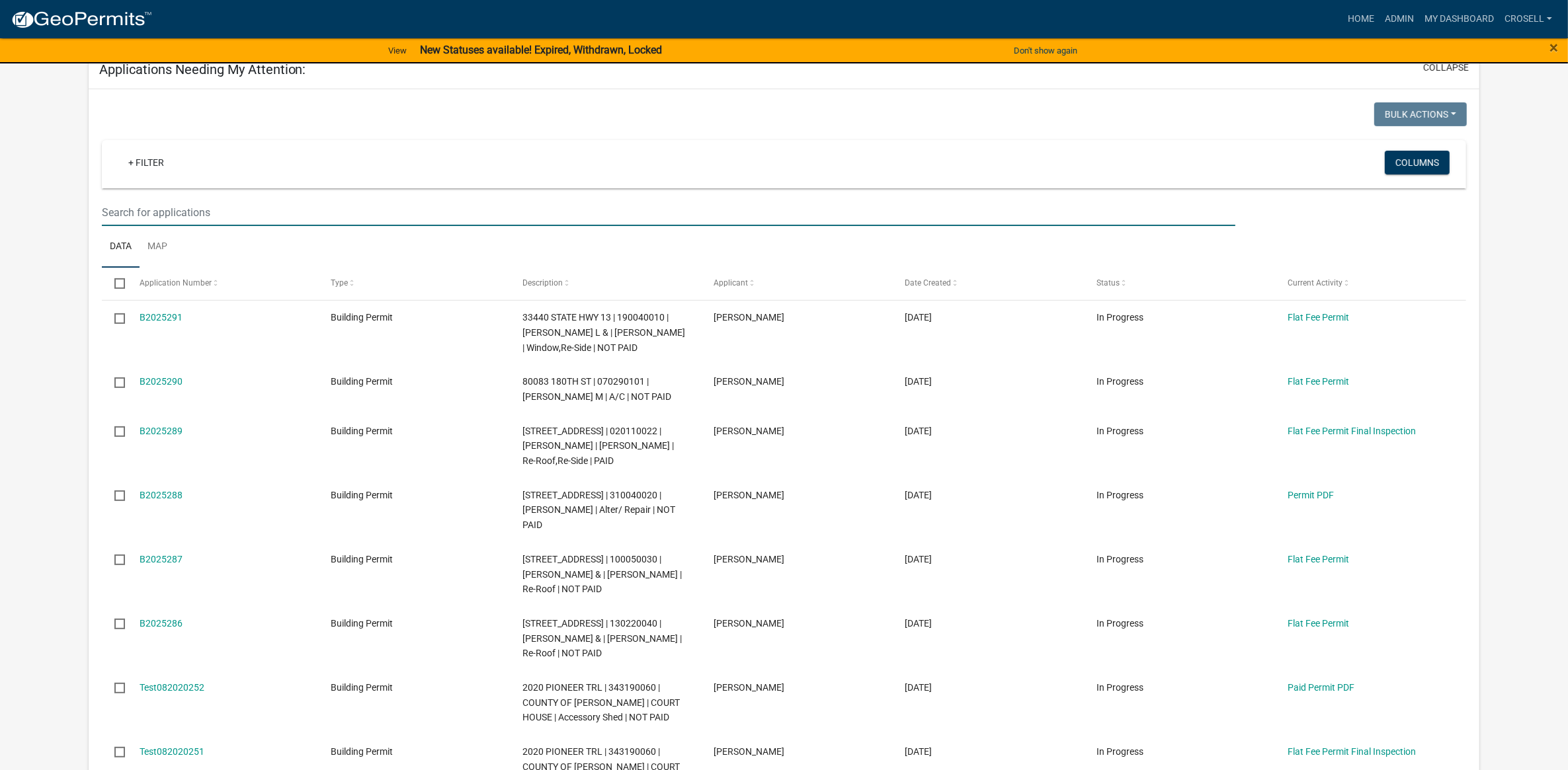
click at [160, 212] on input "text" at bounding box center [669, 212] width 1134 height 28
paste input "w2025067"
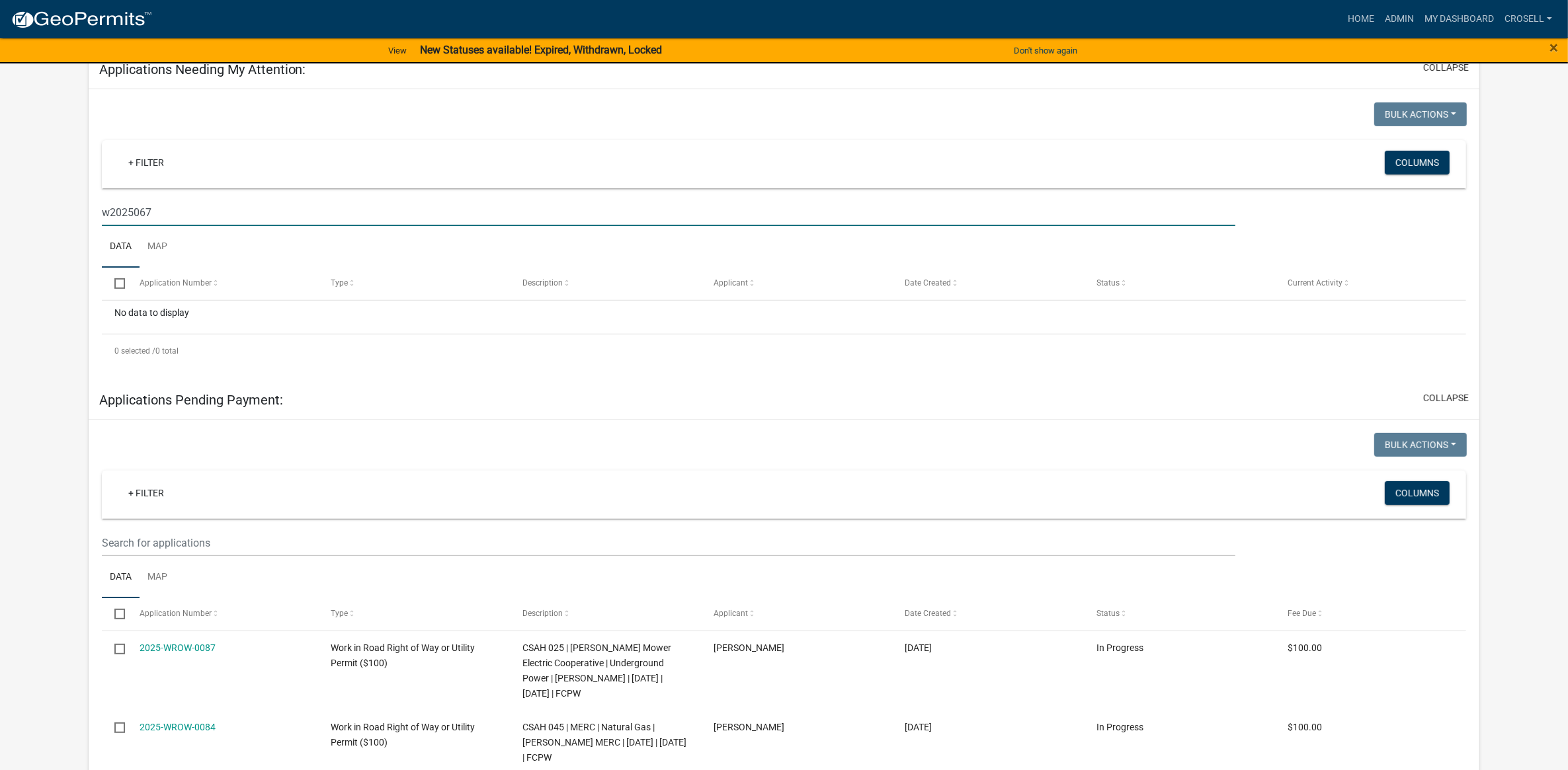
type input "w2025067"
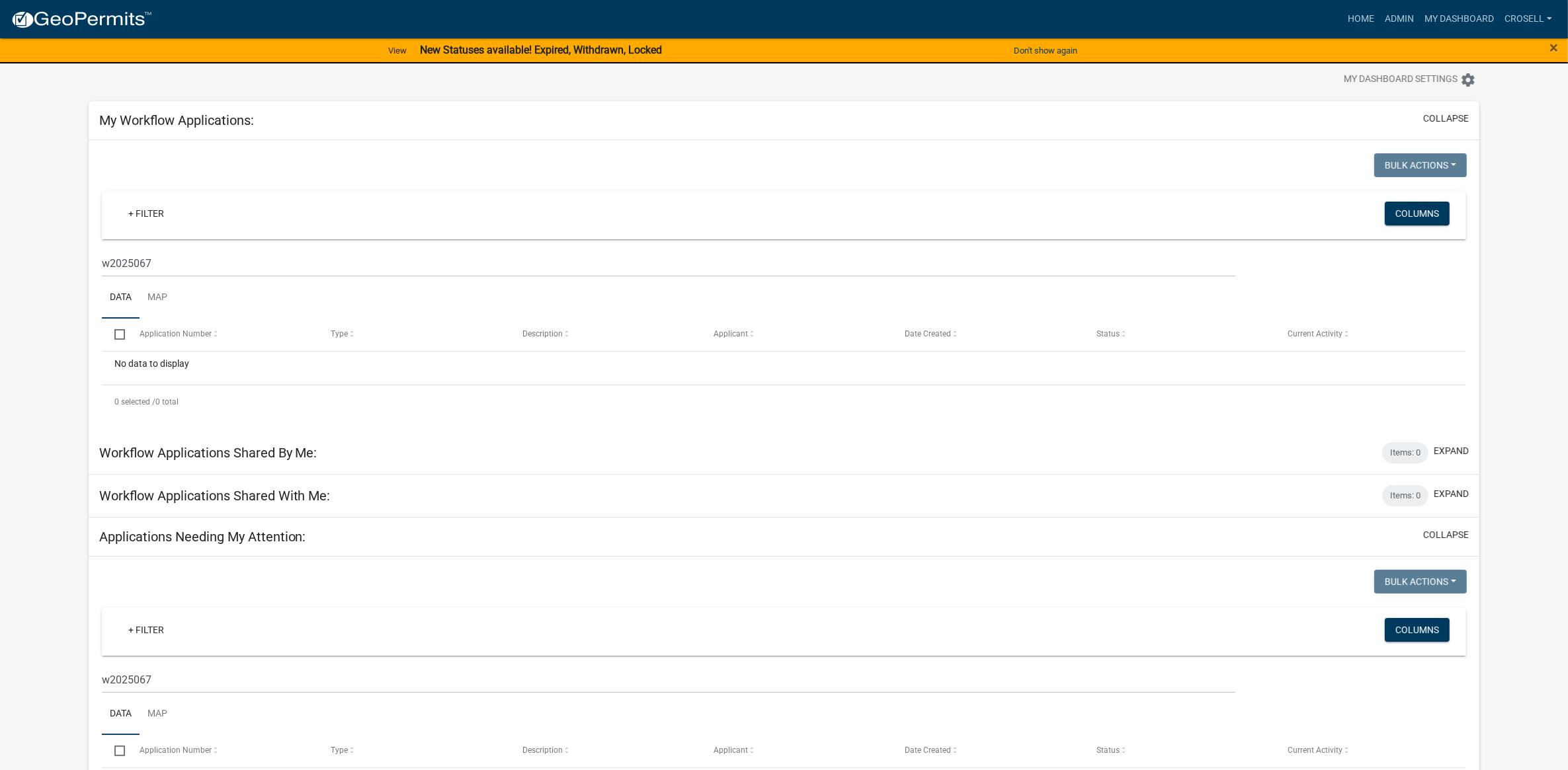
scroll to position [0, 0]
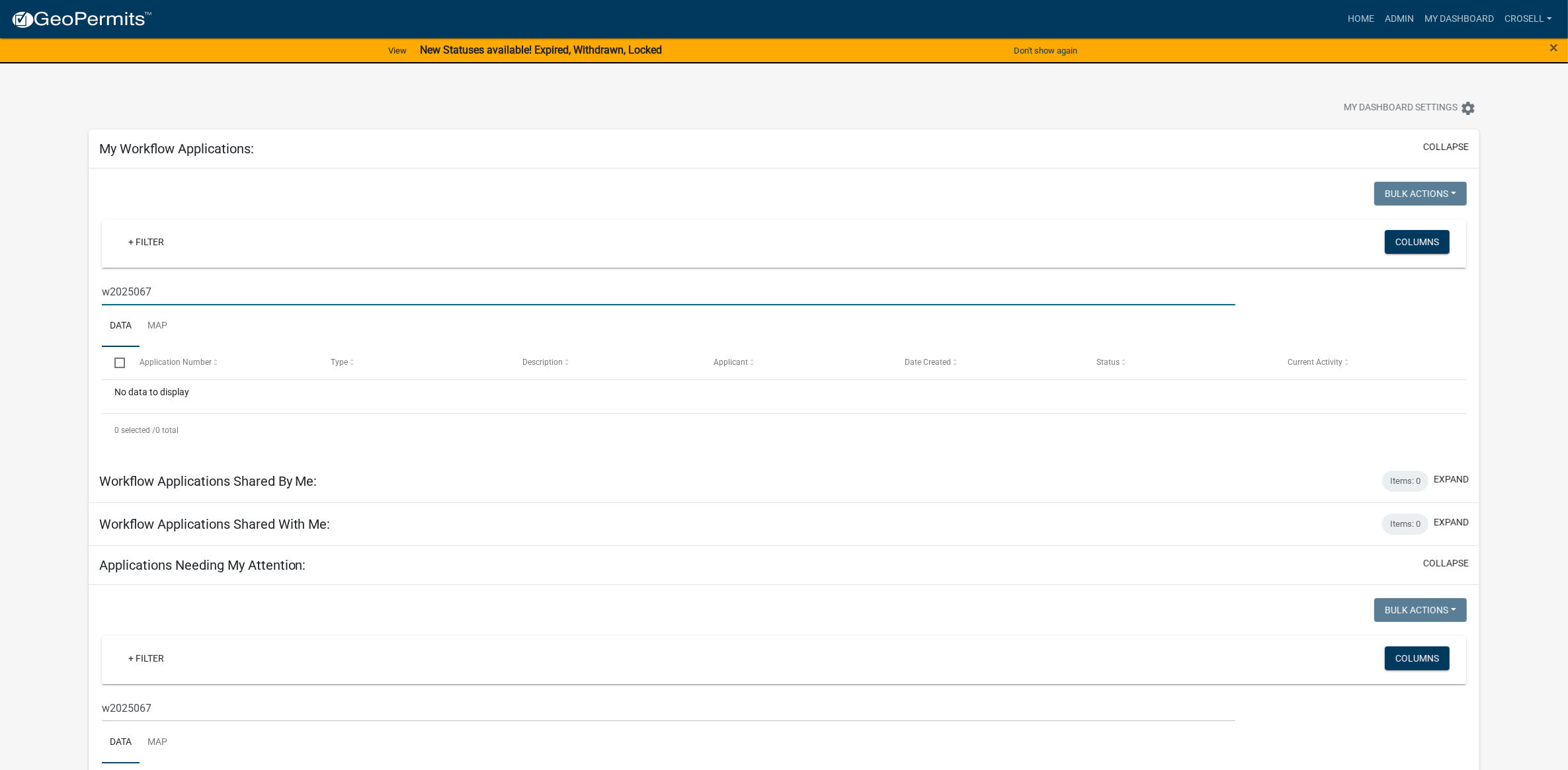
click at [122, 293] on input "w2025067" at bounding box center [669, 292] width 1134 height 28
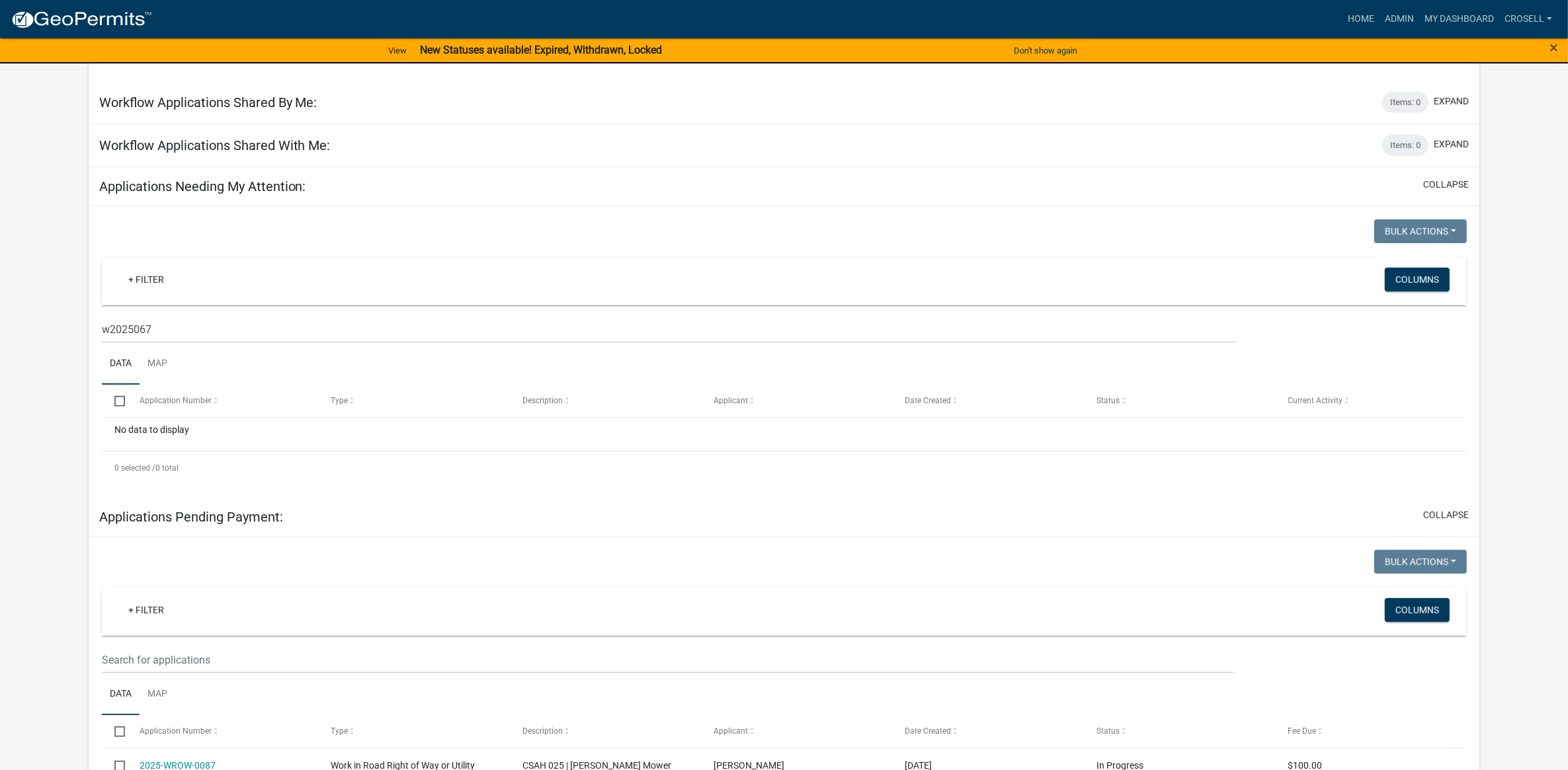
scroll to position [496, 0]
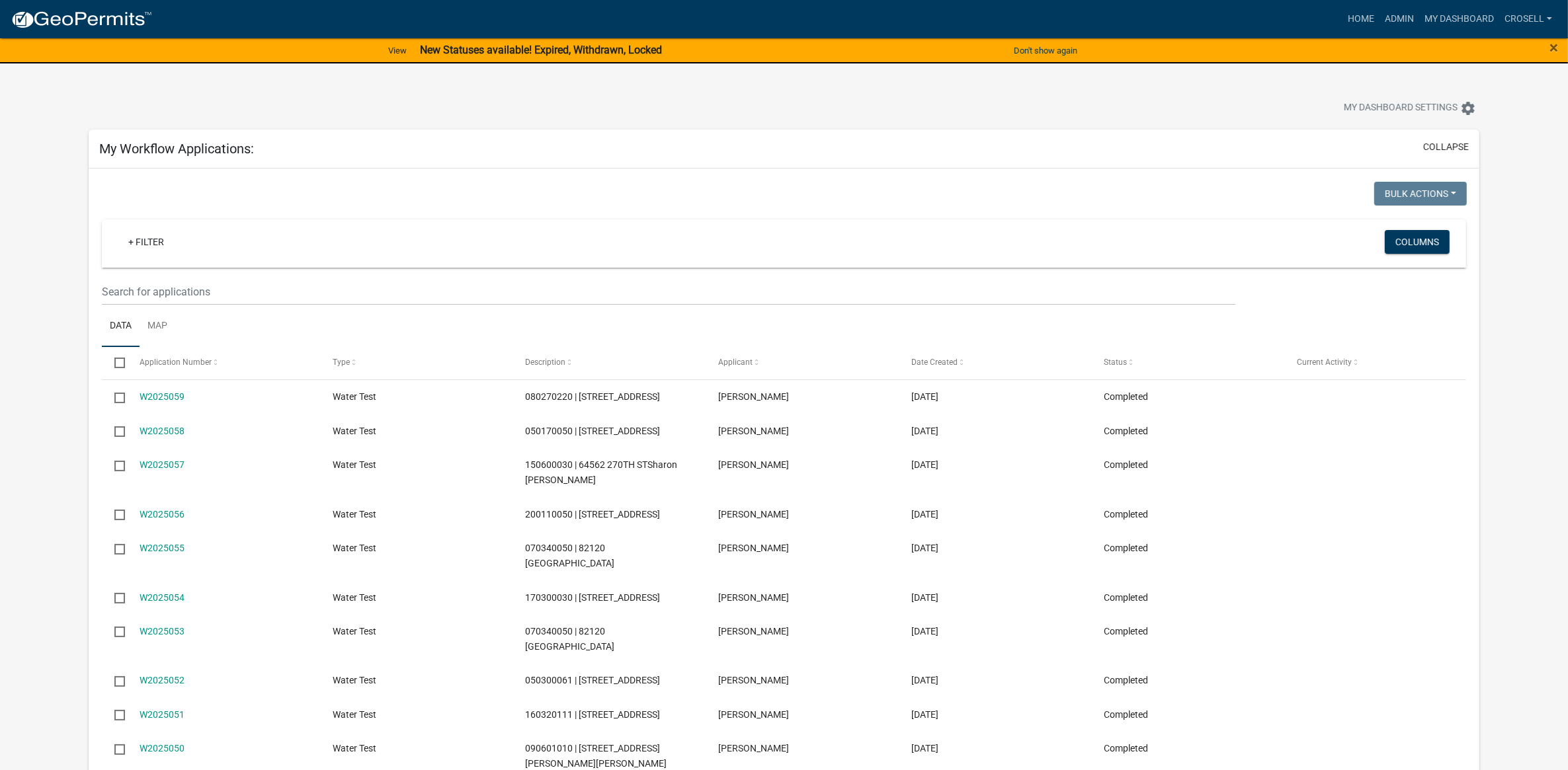
scroll to position [248, 0]
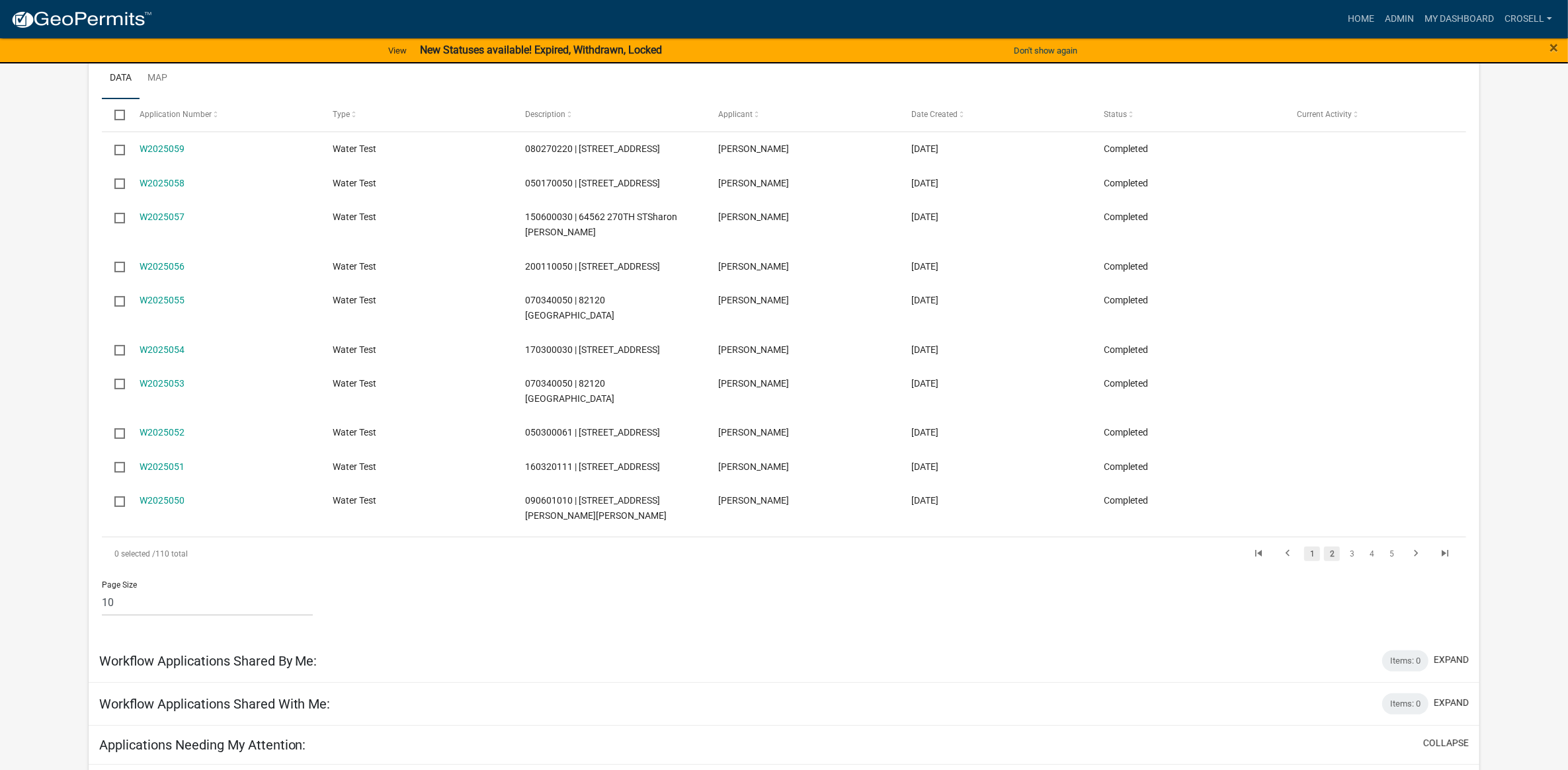
click at [1311, 557] on link "1" at bounding box center [1312, 554] width 16 height 14
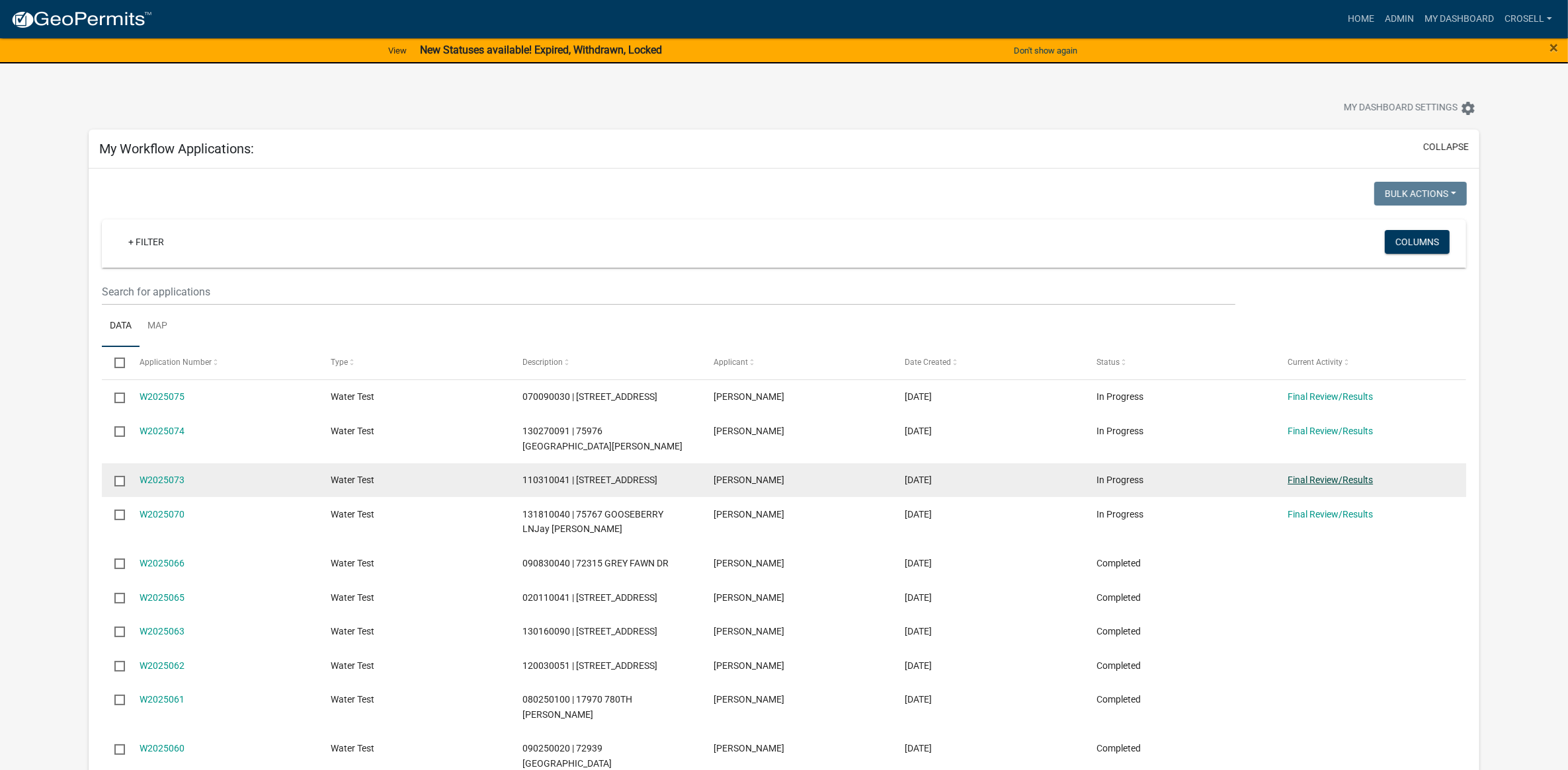
click at [1339, 481] on link "Final Review/Results" at bounding box center [1330, 480] width 85 height 11
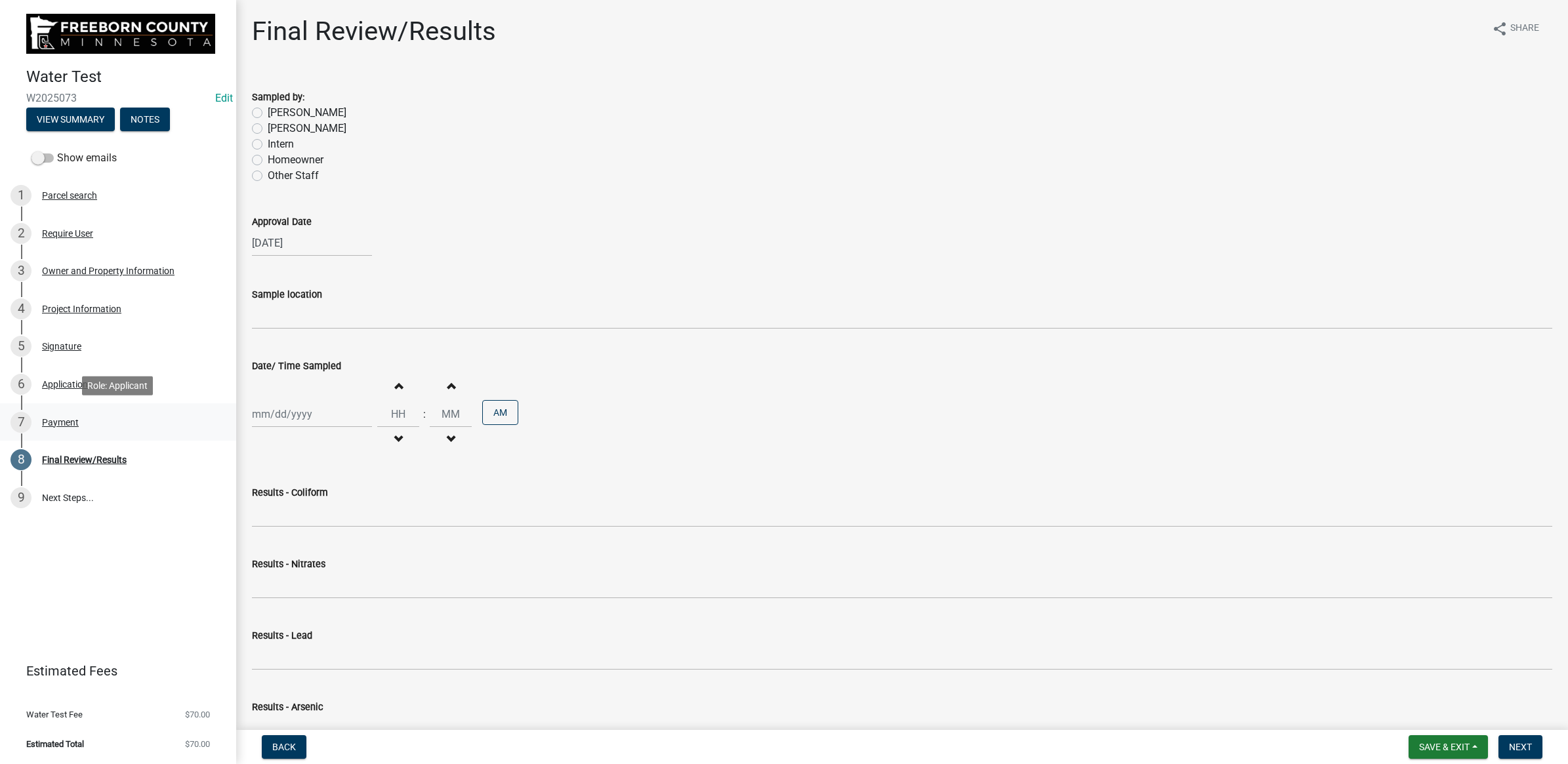
click at [57, 424] on div "Payment" at bounding box center [61, 422] width 37 height 9
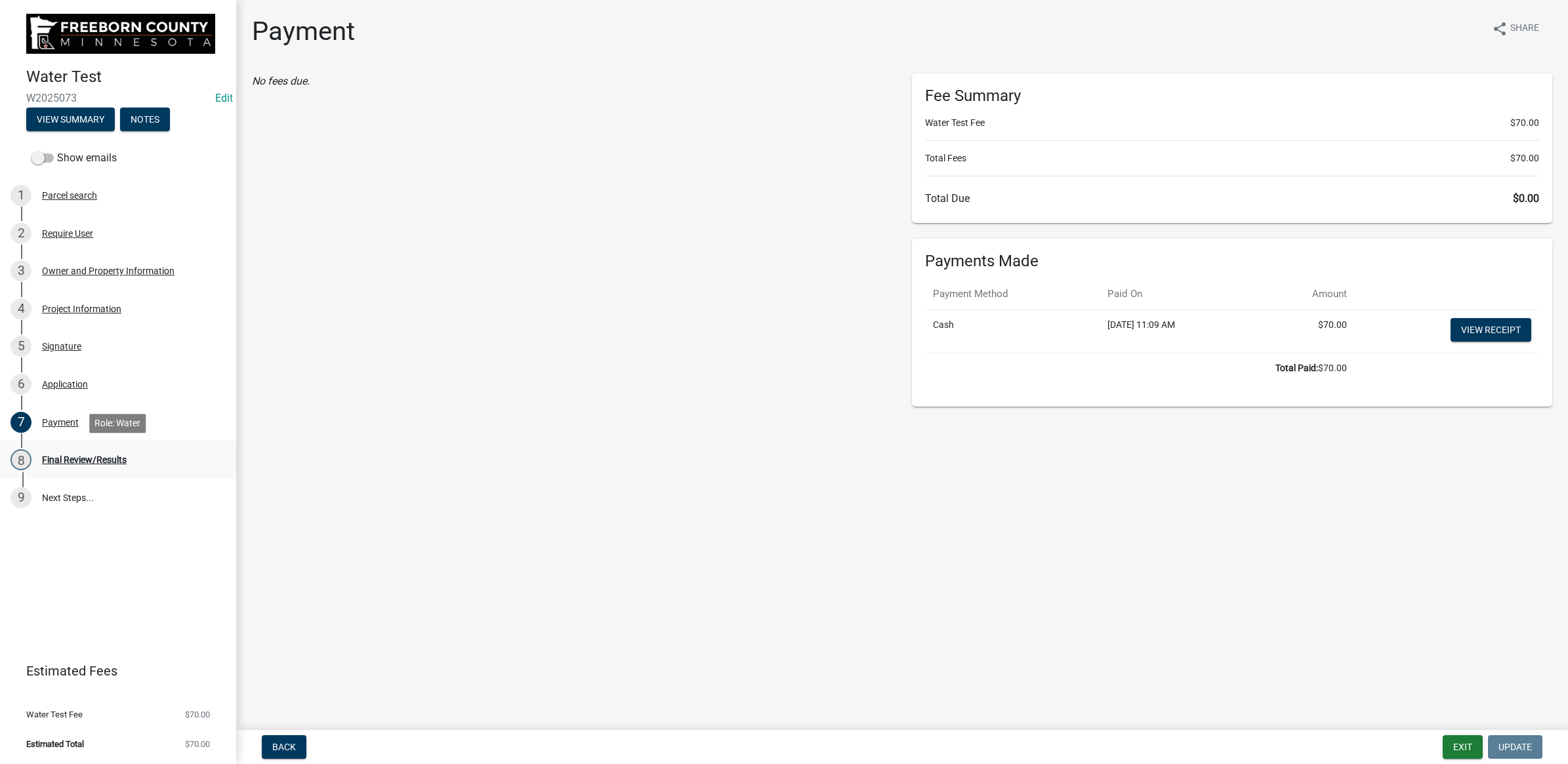
click at [78, 455] on div "Final Review/Results" at bounding box center [84, 459] width 84 height 9
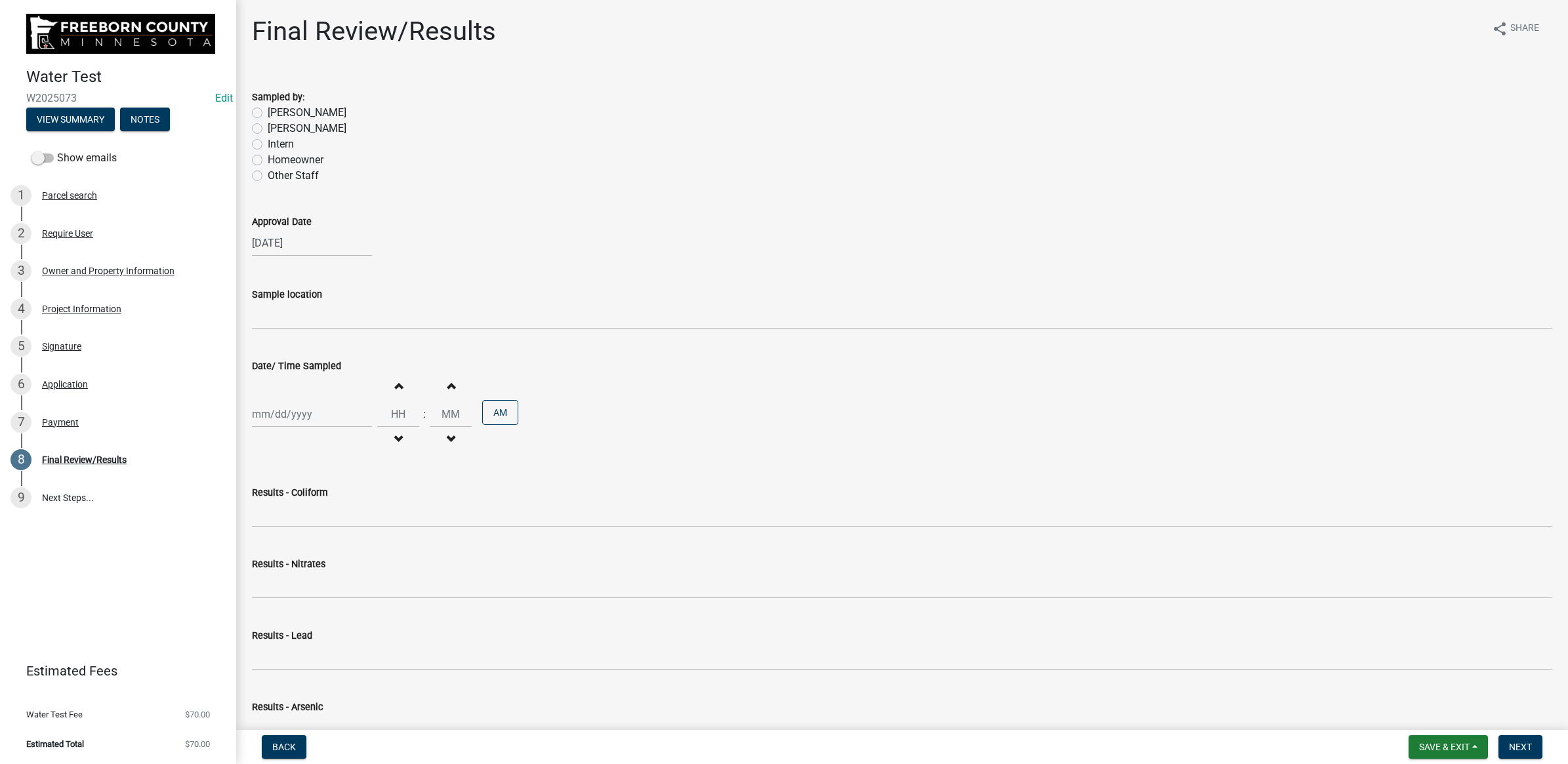
click at [267, 109] on label "[PERSON_NAME]" at bounding box center [306, 113] width 78 height 16
click at [267, 109] on input "[PERSON_NAME]" at bounding box center [272, 109] width 9 height 9
radio input "true"
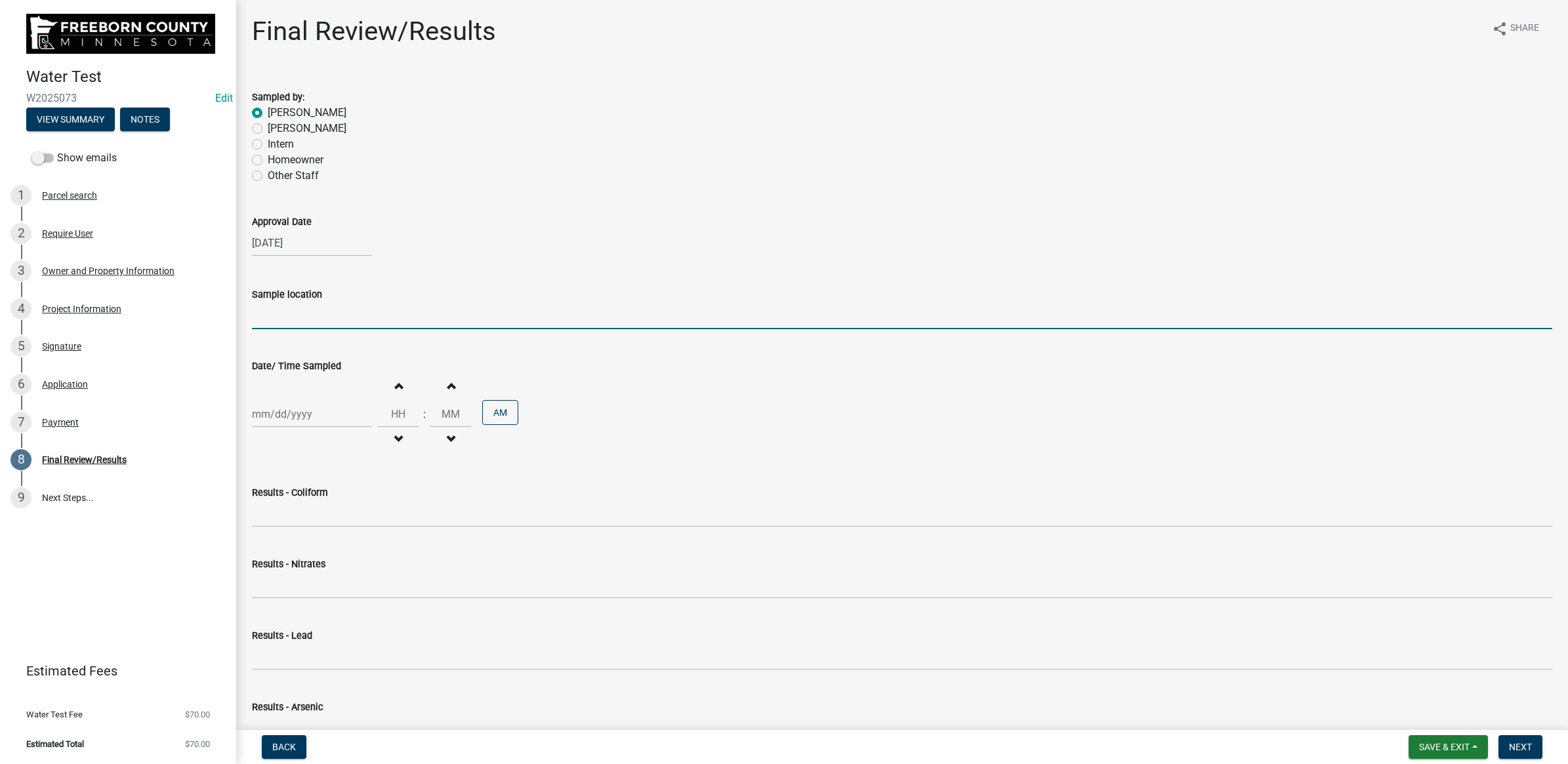
click at [267, 313] on input "Sample location" at bounding box center [901, 316] width 1300 height 27
type input "Spigot"
select select "8"
select select "2025"
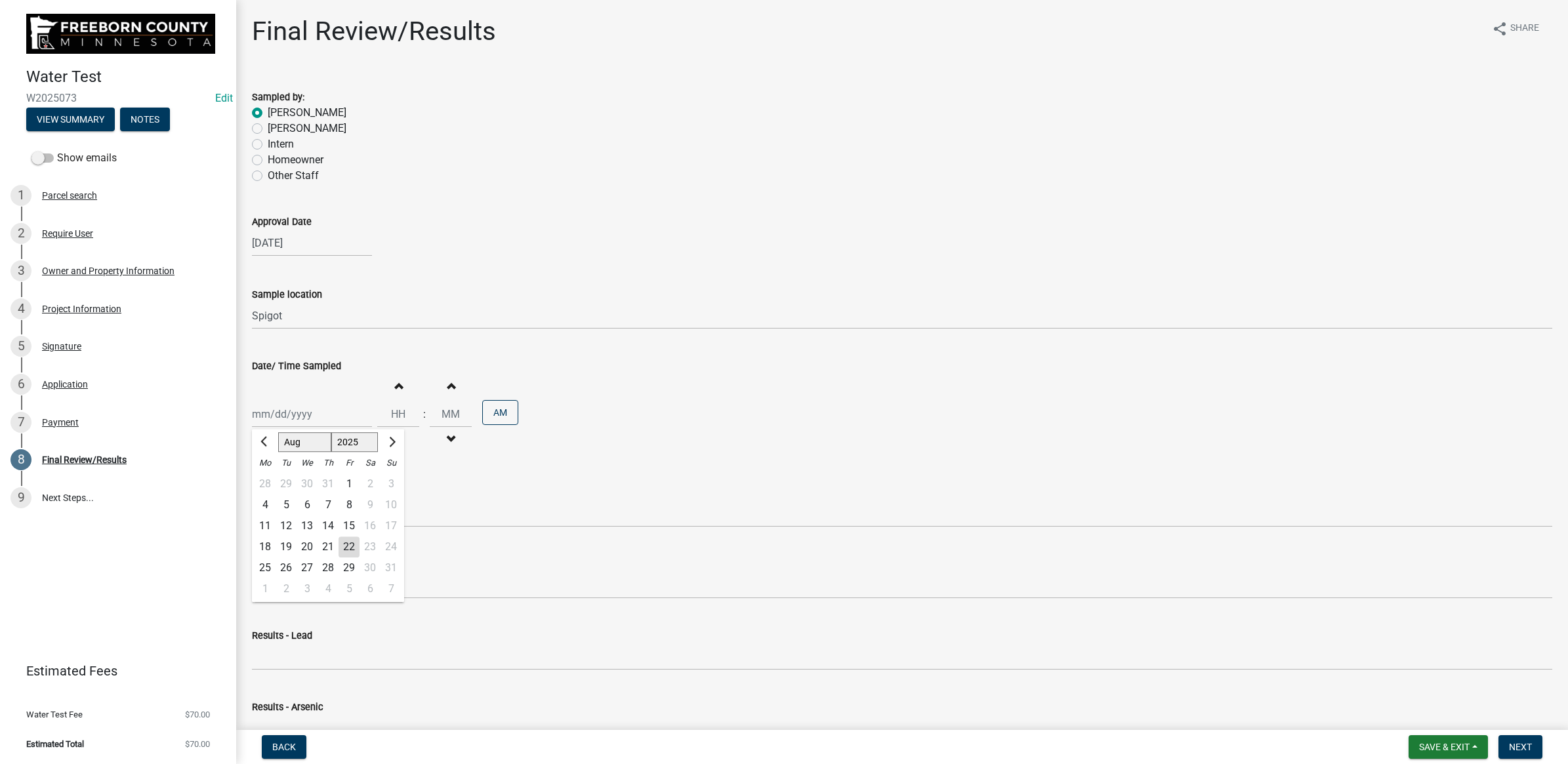
click at [261, 548] on div "18" at bounding box center [265, 547] width 21 height 21
type input "[DATE]"
click at [394, 411] on input "Hours" at bounding box center [399, 414] width 42 height 27
type input "12"
type input "08"
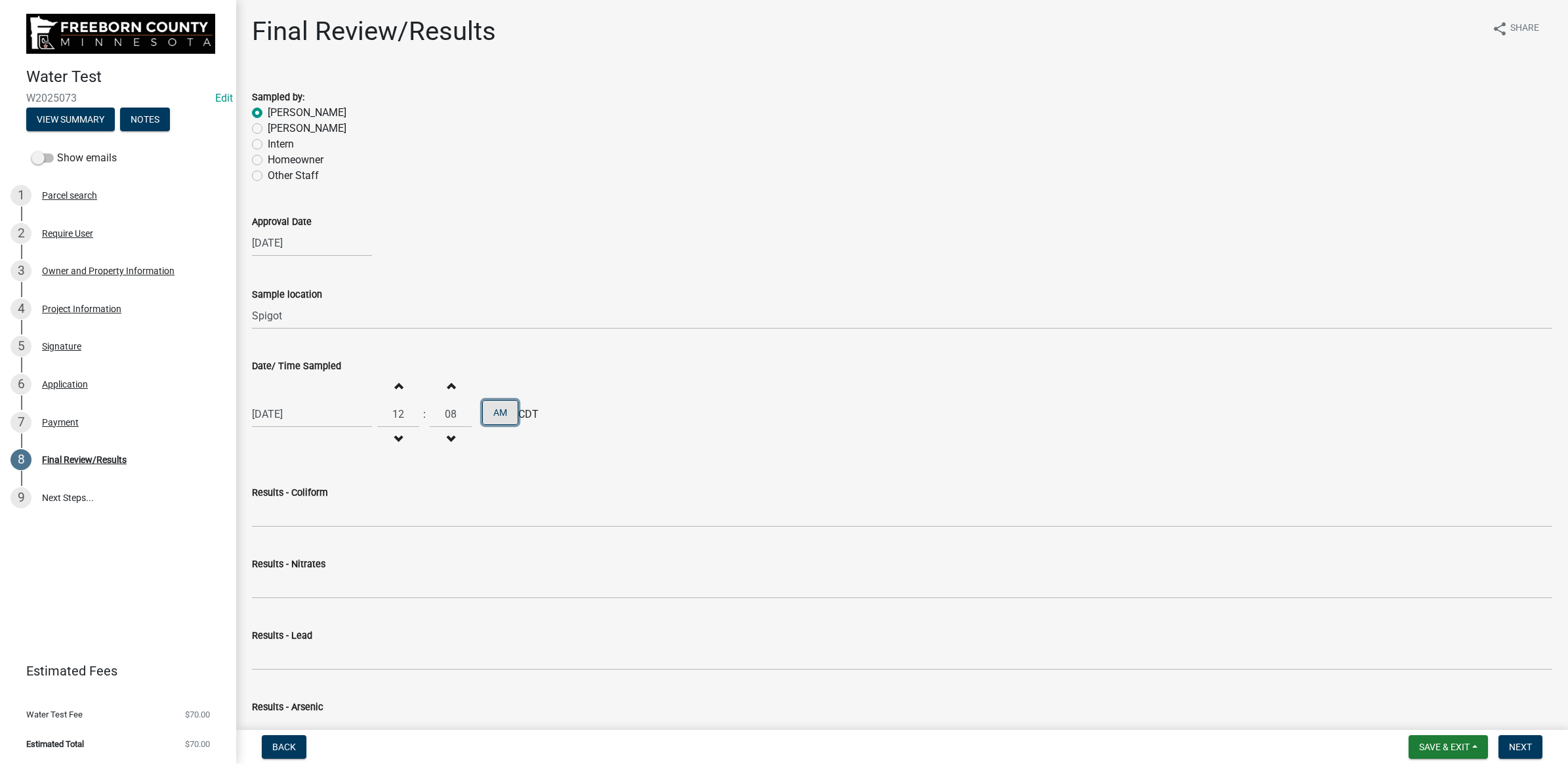
click at [493, 415] on button "AM" at bounding box center [500, 413] width 36 height 25
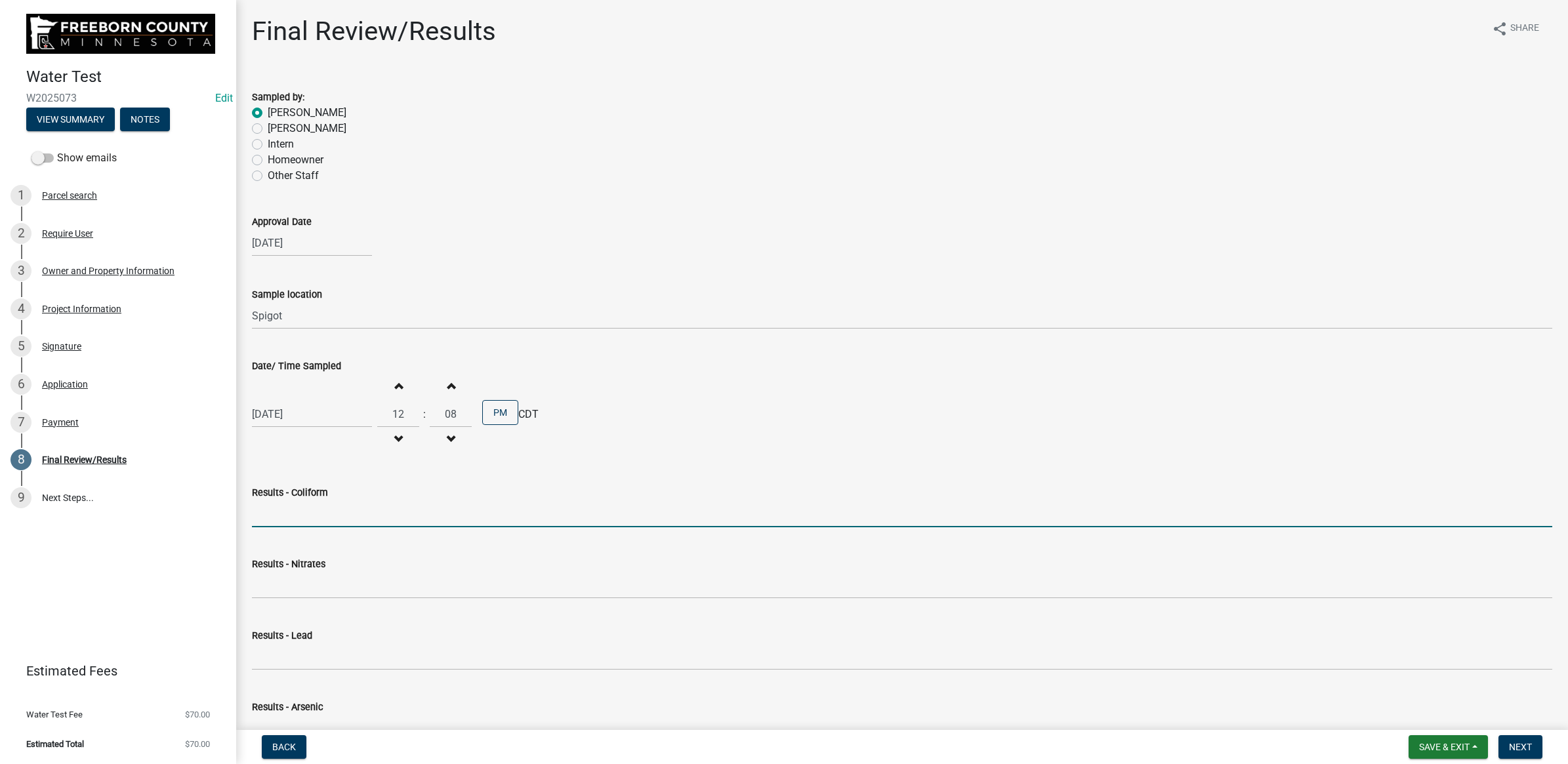
click at [407, 501] on input "Results - Coliform" at bounding box center [901, 514] width 1300 height 27
type input "<1 CFU/100ml"
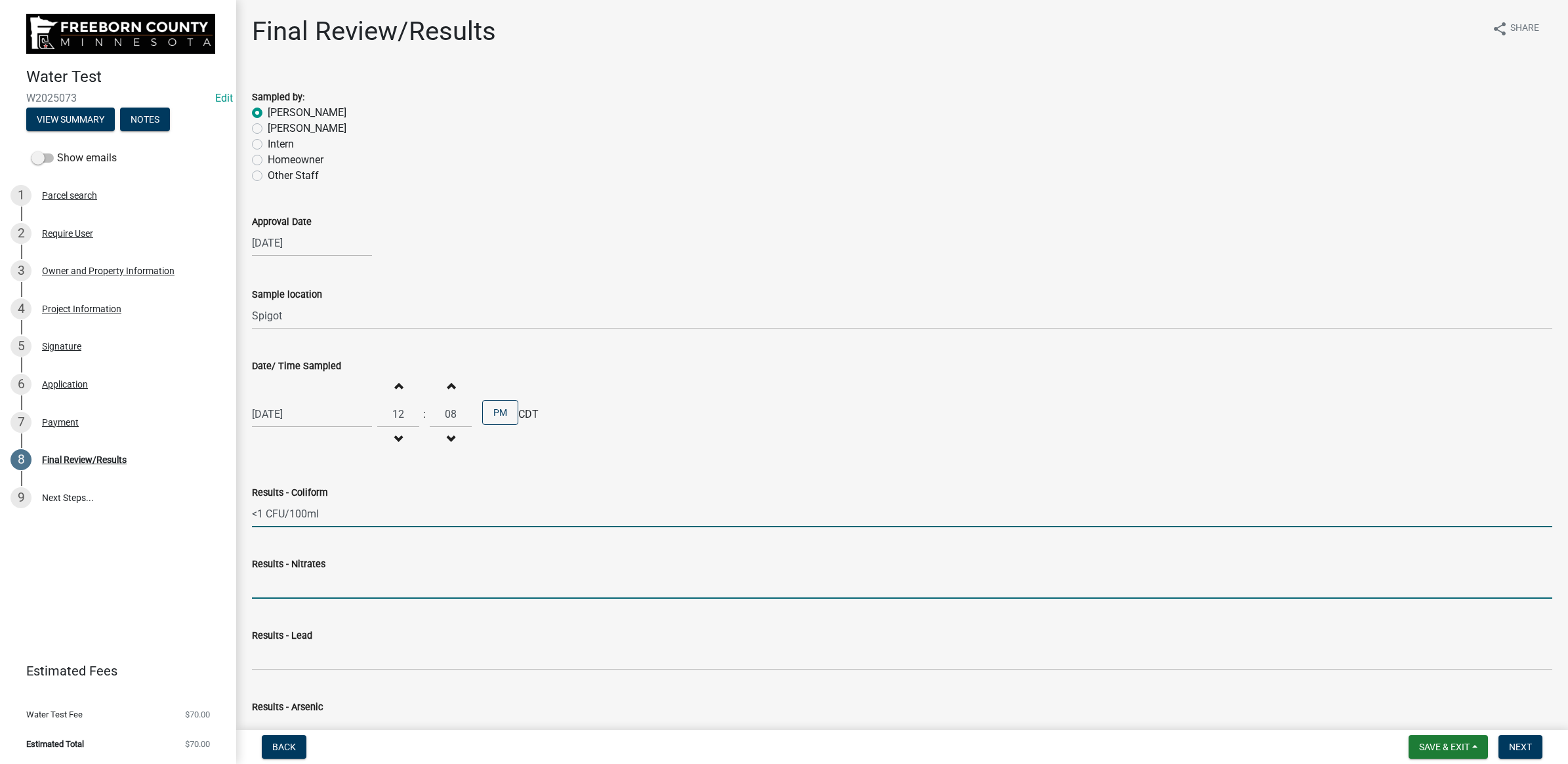
type input "<0.05 mg/L"
